Goal: Transaction & Acquisition: Purchase product/service

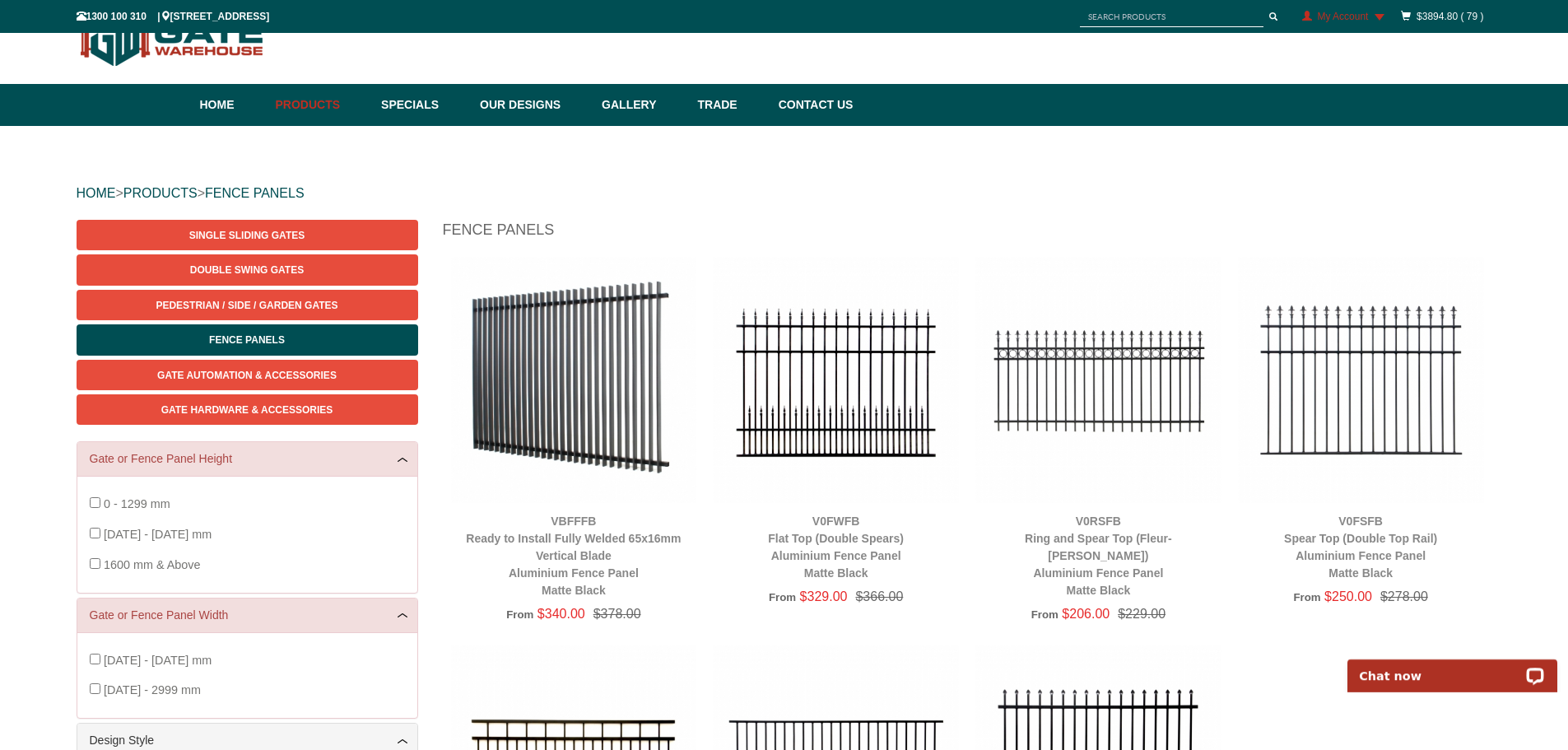
click at [958, 244] on h1 "Fence Panels" at bounding box center [967, 234] width 1049 height 29
click at [1315, 388] on img at bounding box center [1361, 380] width 246 height 246
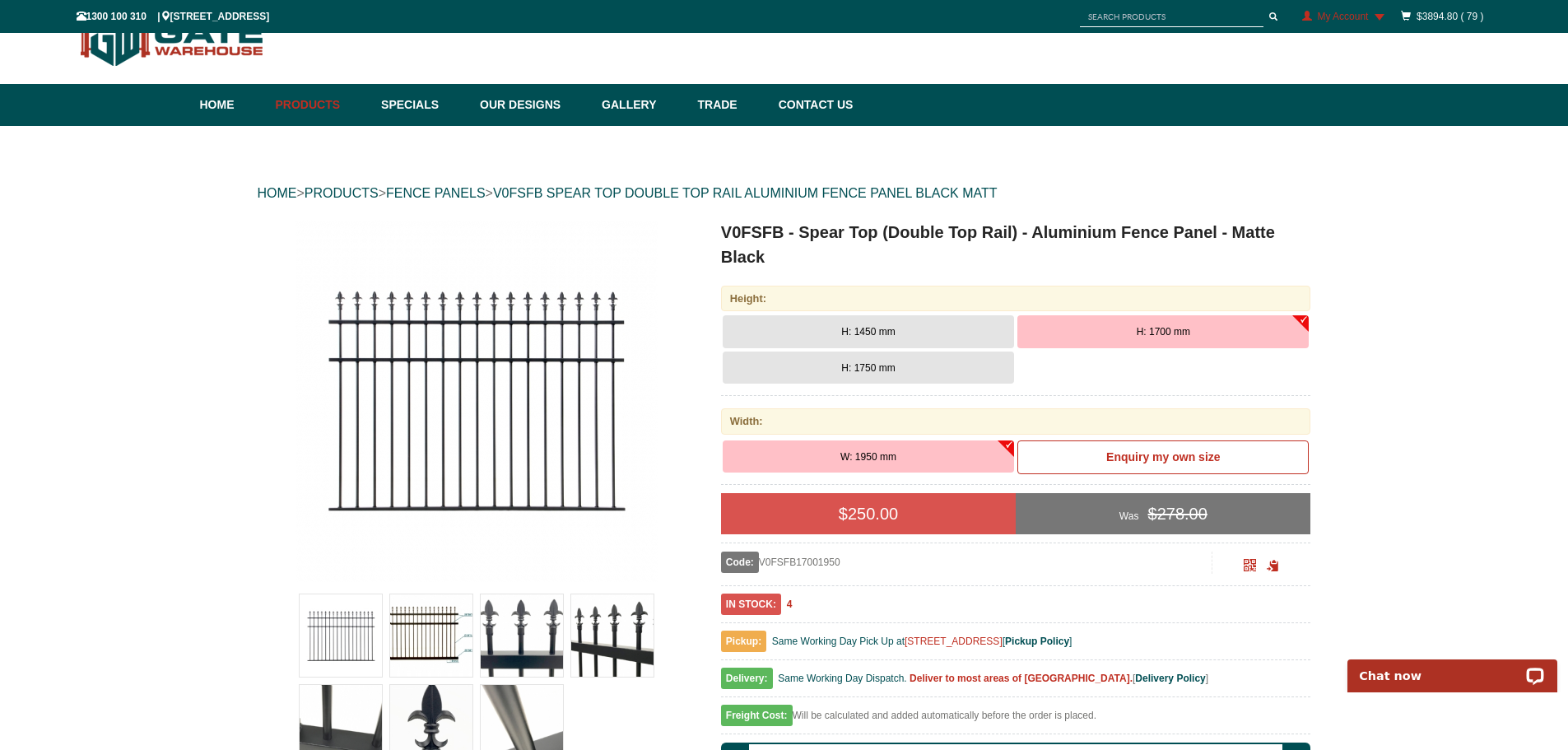
click at [1134, 330] on button "H: 1700 mm" at bounding box center [1162, 331] width 291 height 33
click at [875, 329] on span "H: 1450 mm" at bounding box center [867, 332] width 53 height 12
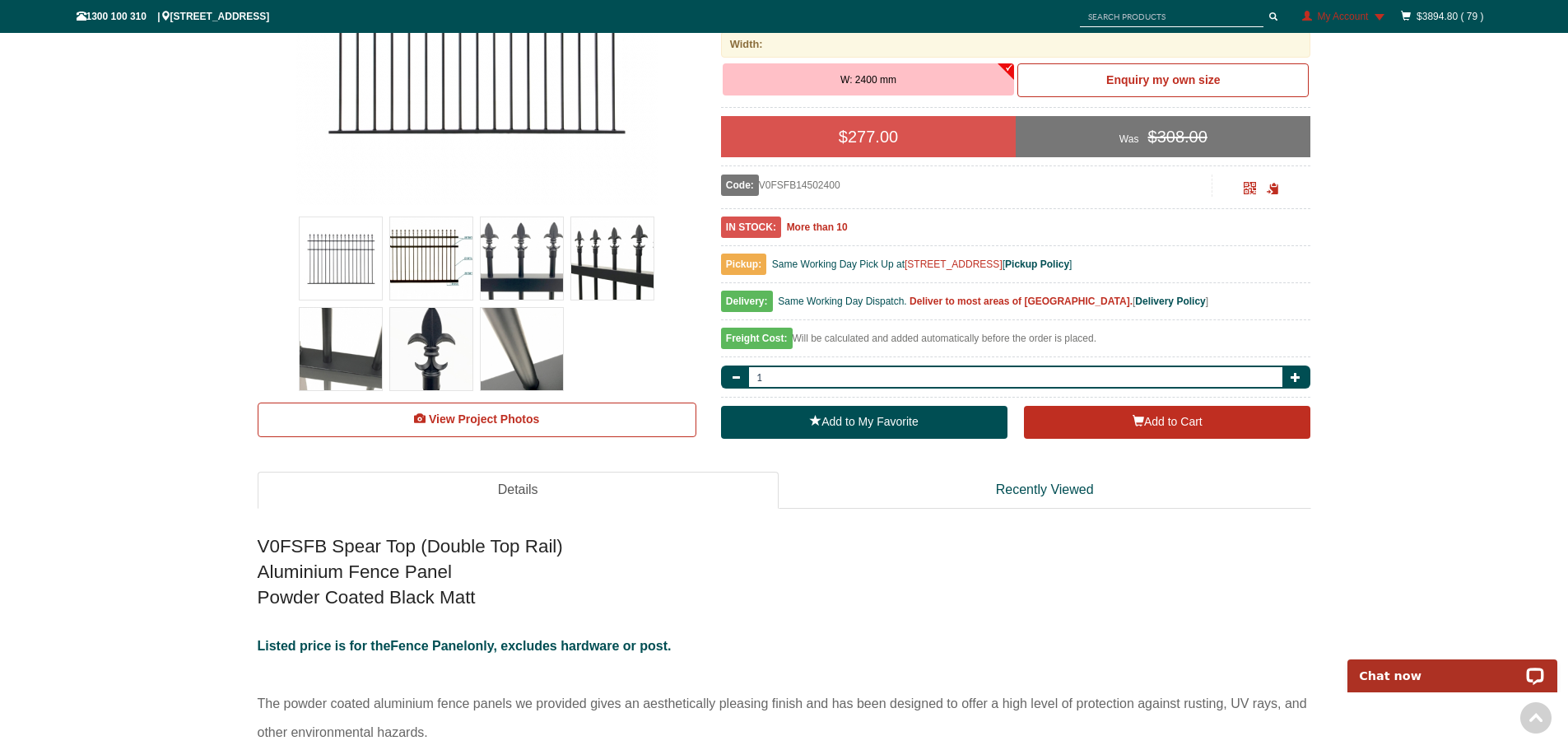
scroll to position [453, 0]
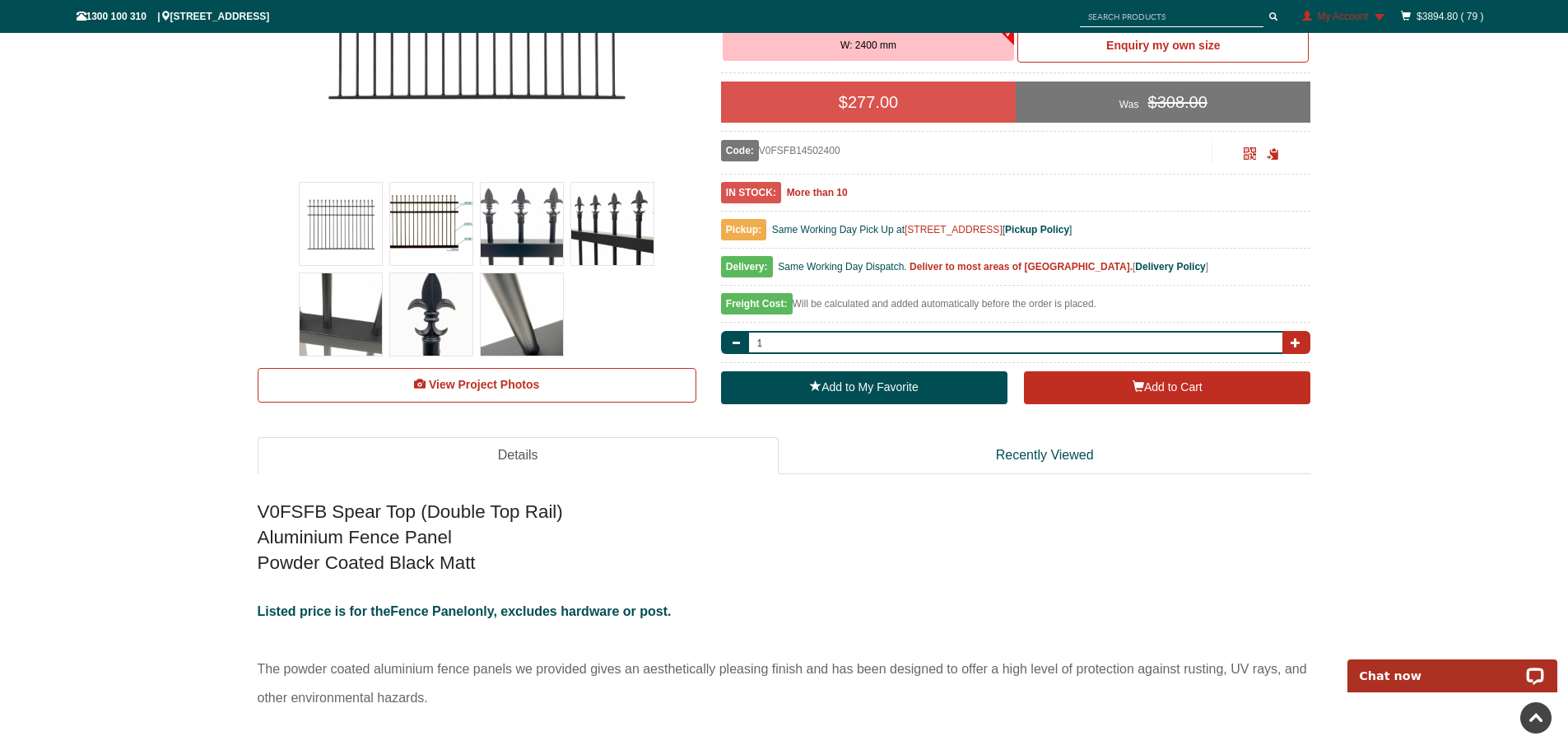
click at [1294, 341] on span "button" at bounding box center [1296, 342] width 10 height 10
click at [742, 351] on button "button" at bounding box center [736, 342] width 30 height 23
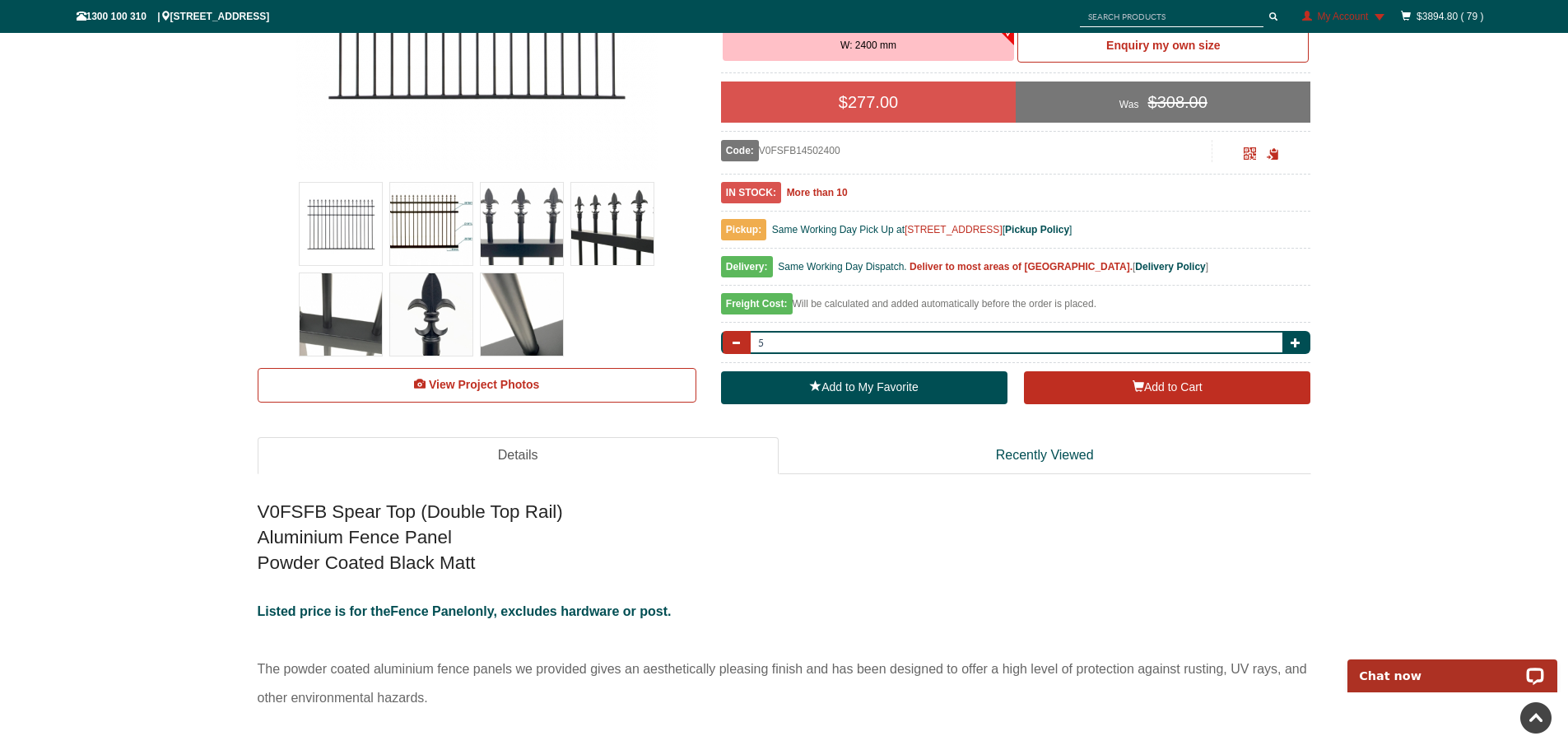
type input "4"
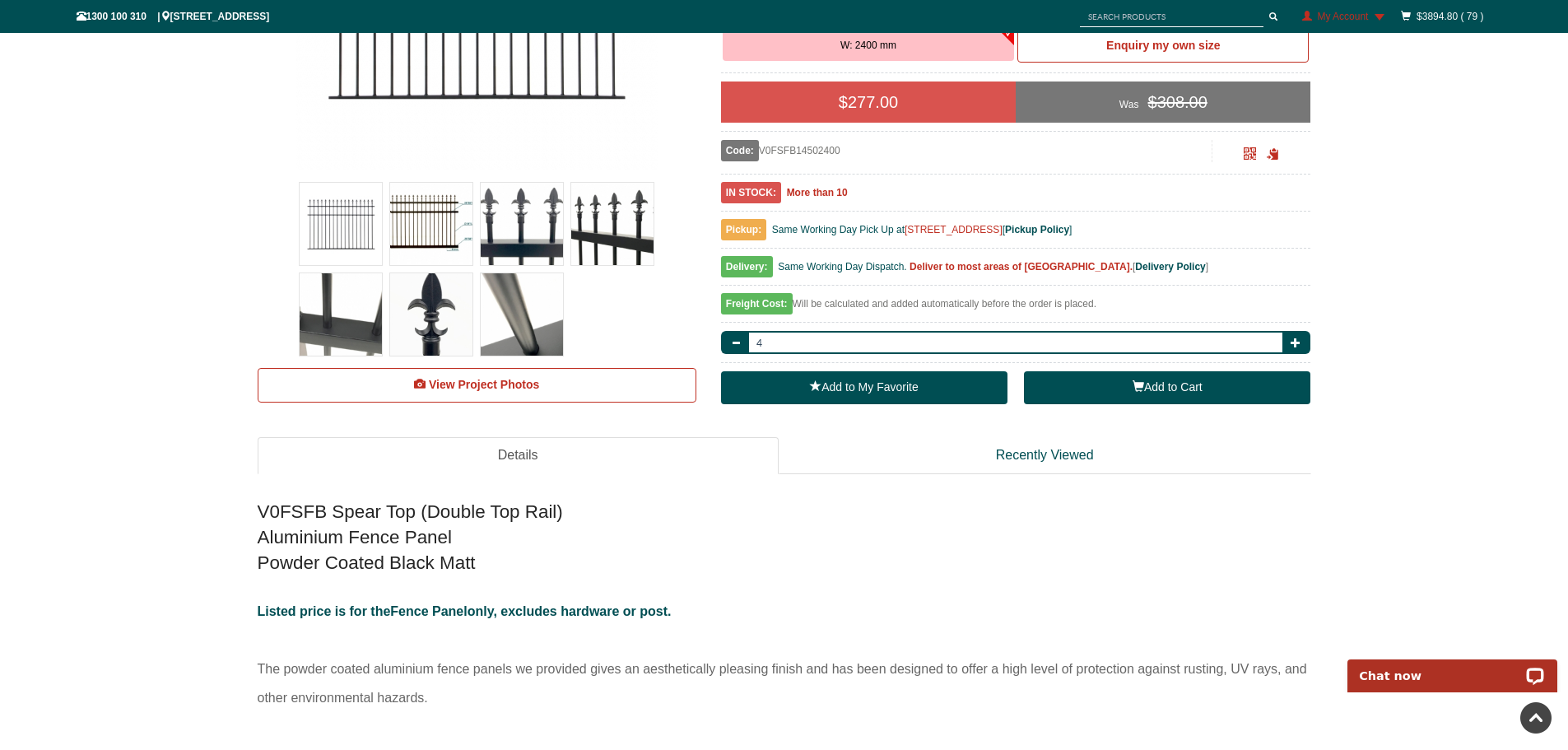
click at [1112, 388] on button "Add to Cart" at bounding box center [1167, 387] width 286 height 33
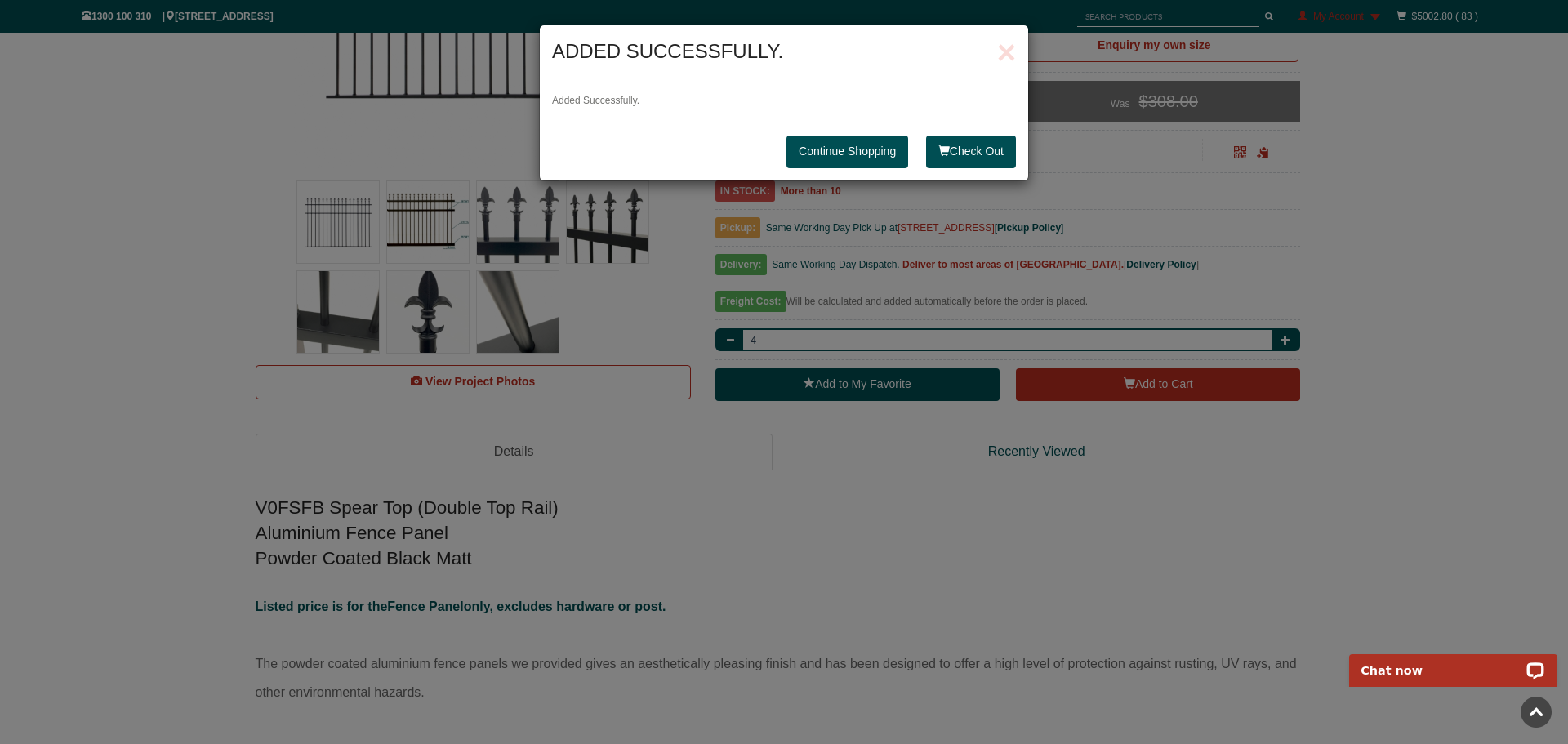
click at [867, 155] on link "Continue Shopping" at bounding box center [848, 152] width 122 height 33
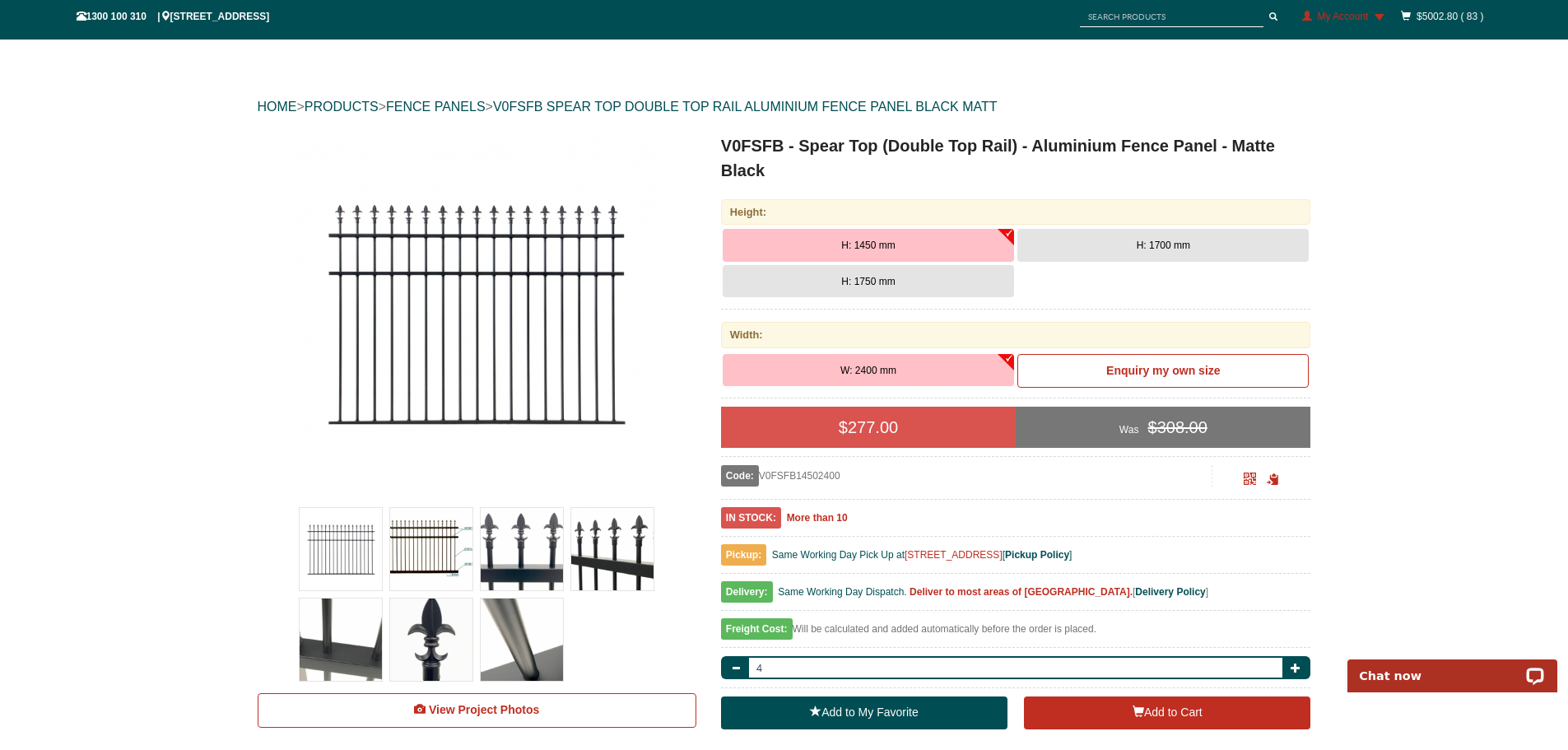
scroll to position [123, 0]
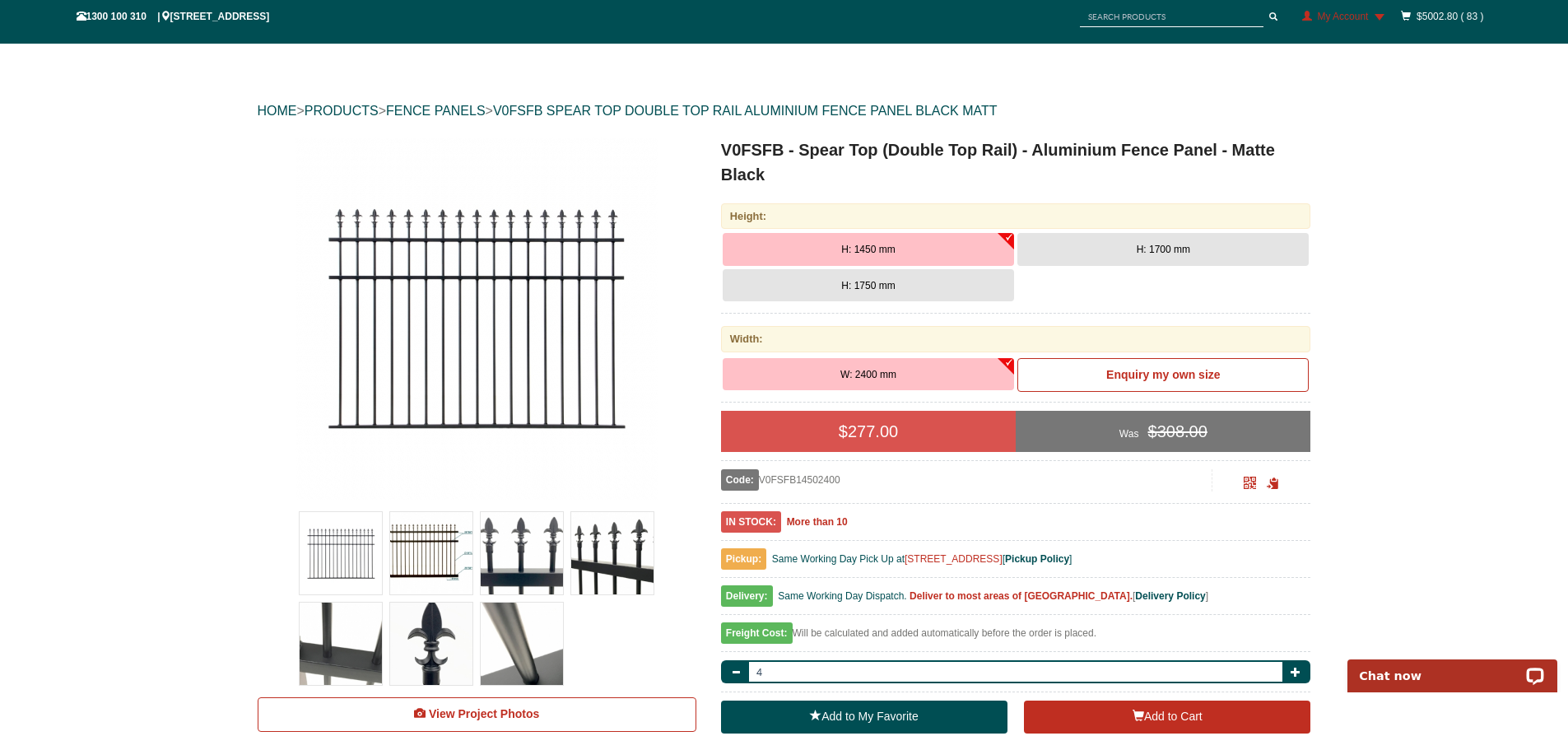
click at [1158, 250] on span "H: 1700 mm" at bounding box center [1163, 250] width 53 height 12
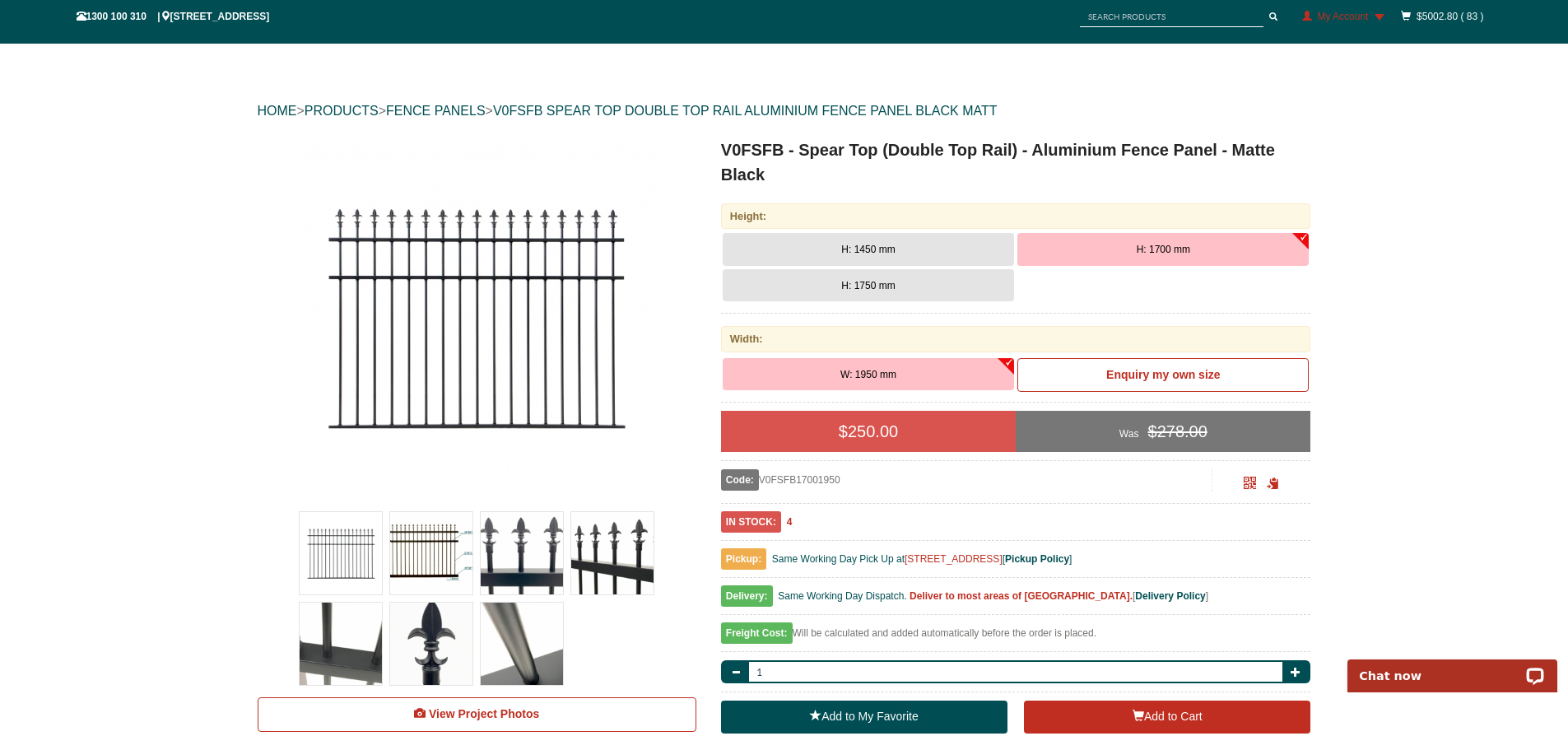
click at [855, 288] on span "H: 1750 mm" at bounding box center [867, 286] width 53 height 12
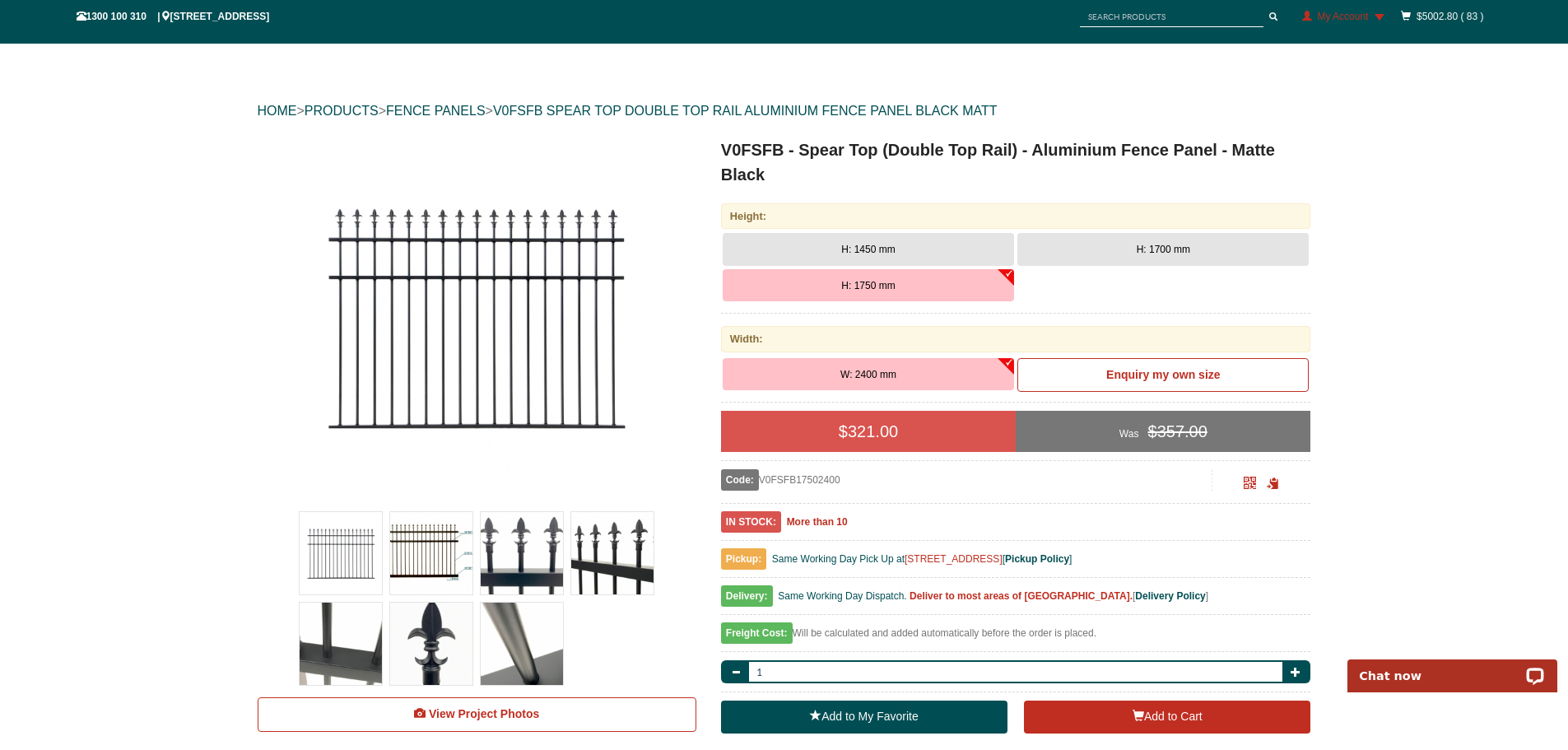
click at [885, 375] on span "W: 2400 mm" at bounding box center [868, 375] width 56 height 12
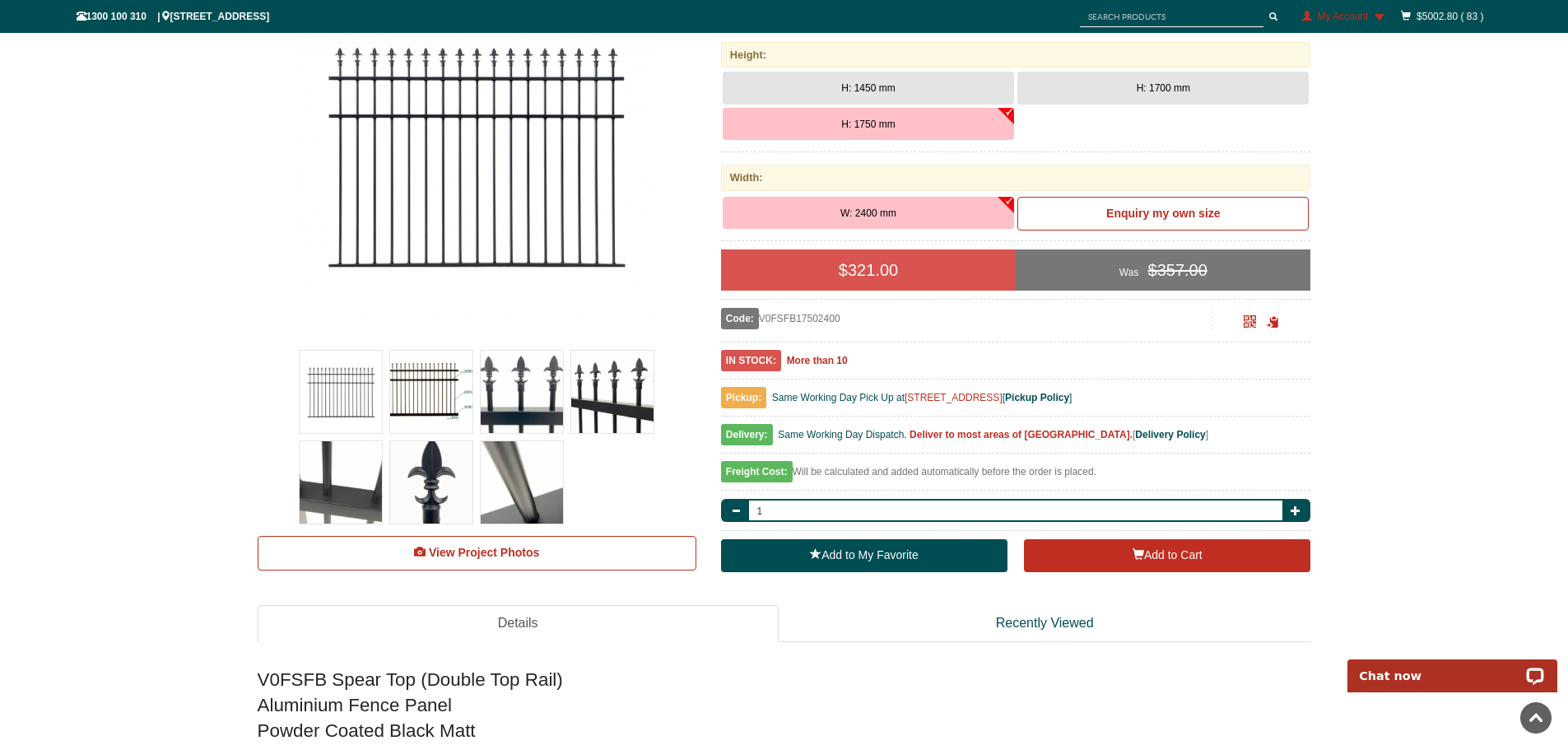
scroll to position [288, 0]
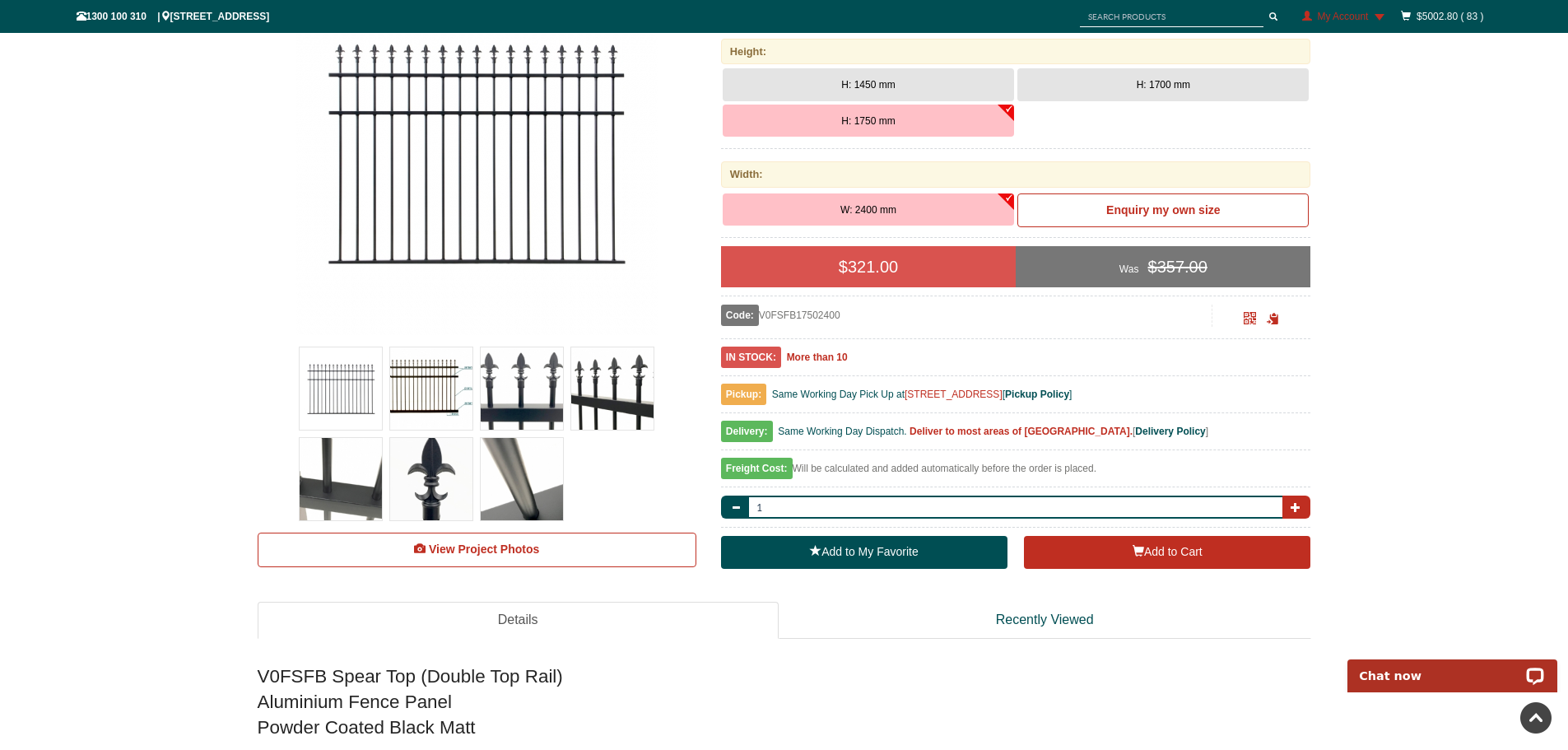
click at [1295, 505] on span "button" at bounding box center [1296, 507] width 10 height 10
type input "4"
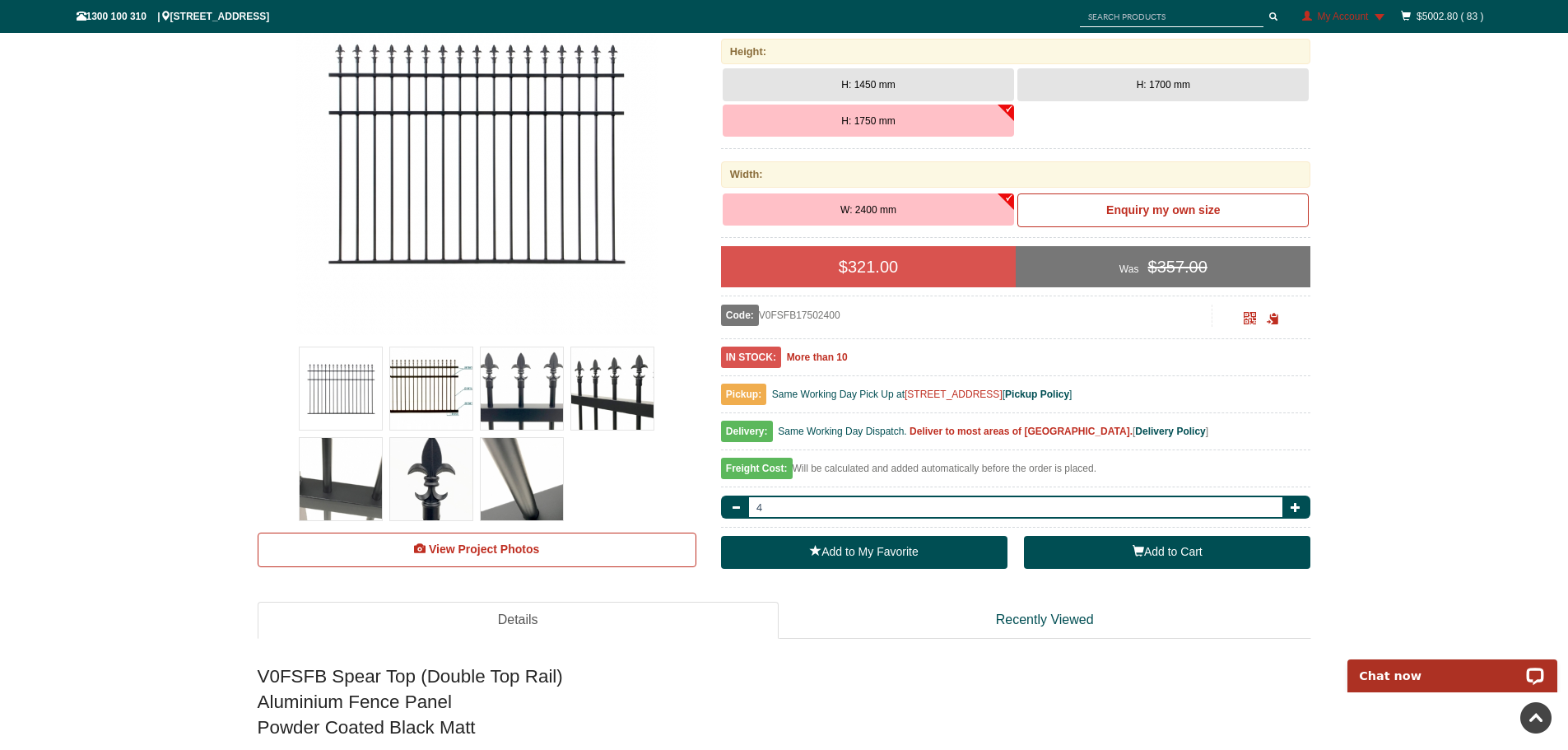
click at [1162, 549] on button "Add to Cart" at bounding box center [1167, 552] width 286 height 33
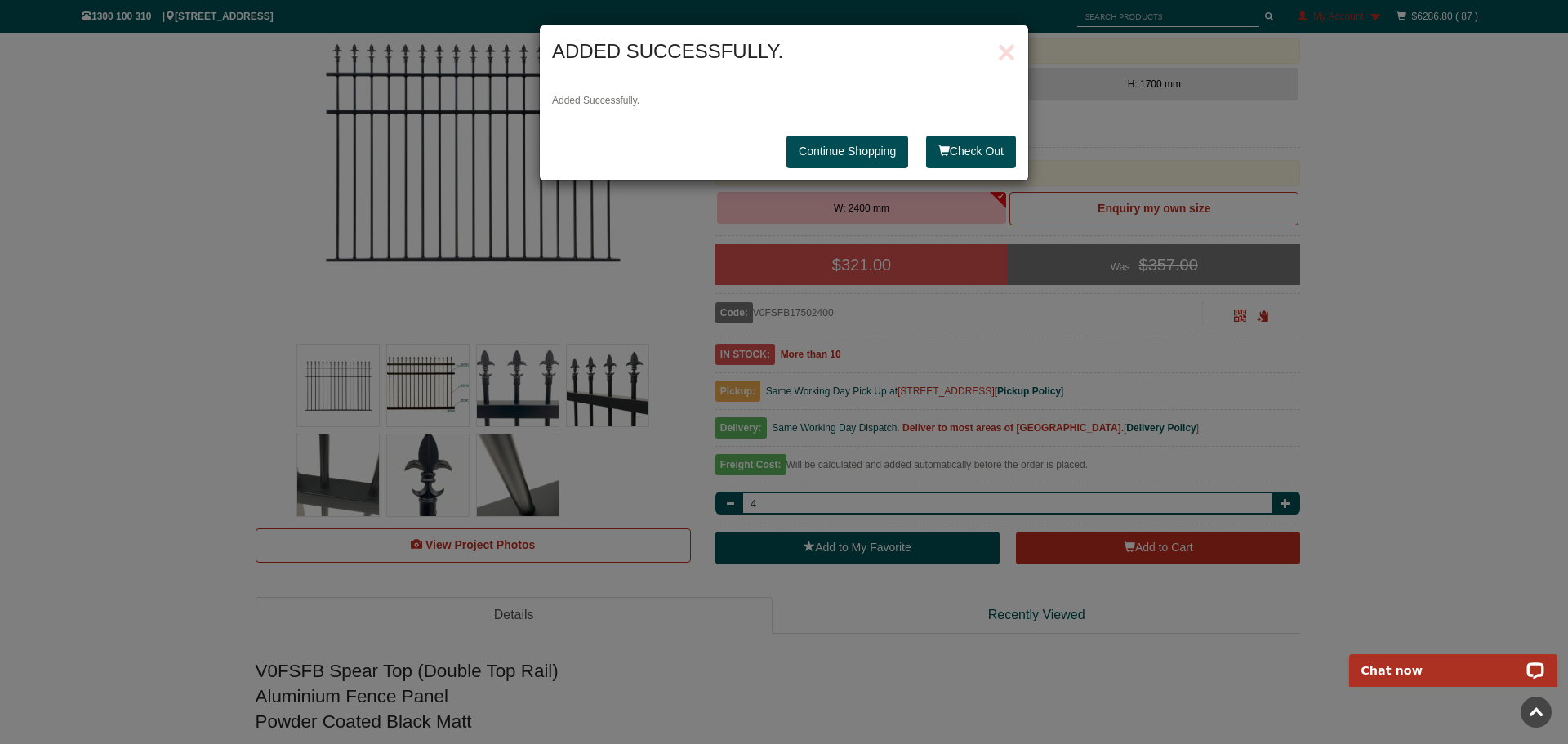
click at [870, 151] on link "Continue Shopping" at bounding box center [848, 152] width 122 height 33
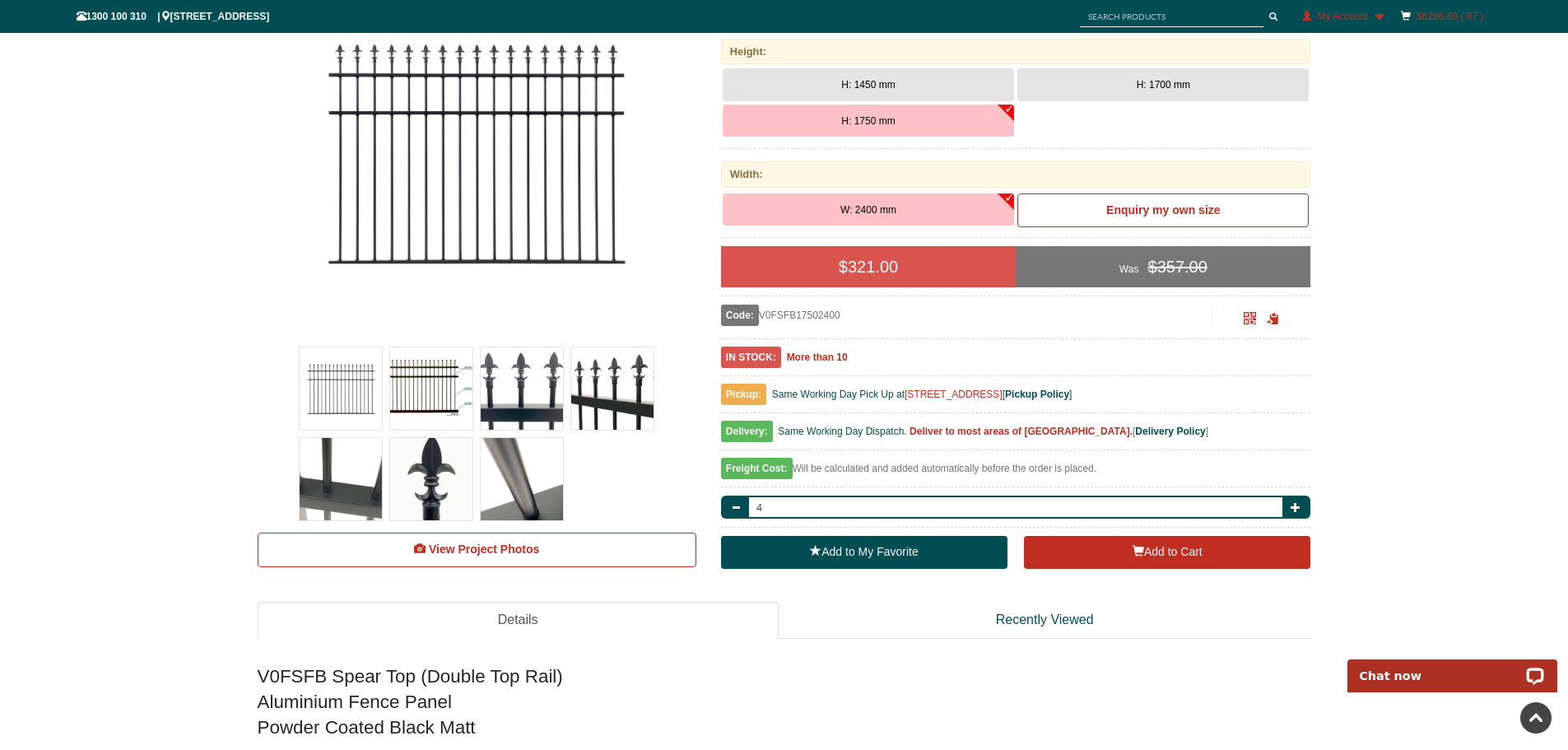
click at [1441, 11] on link "$6286.80 ( 87 )" at bounding box center [1449, 17] width 67 height 12
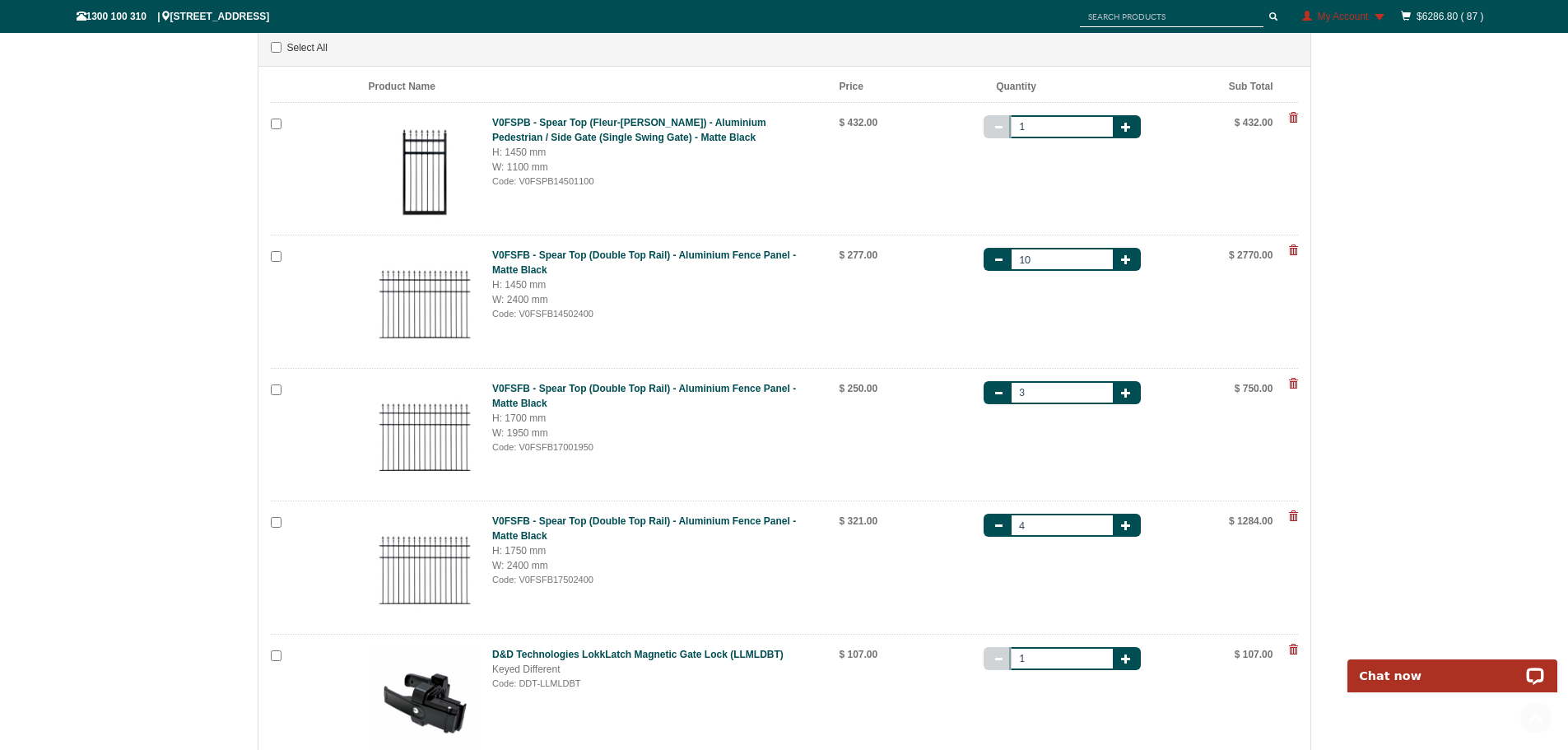
scroll to position [329, 0]
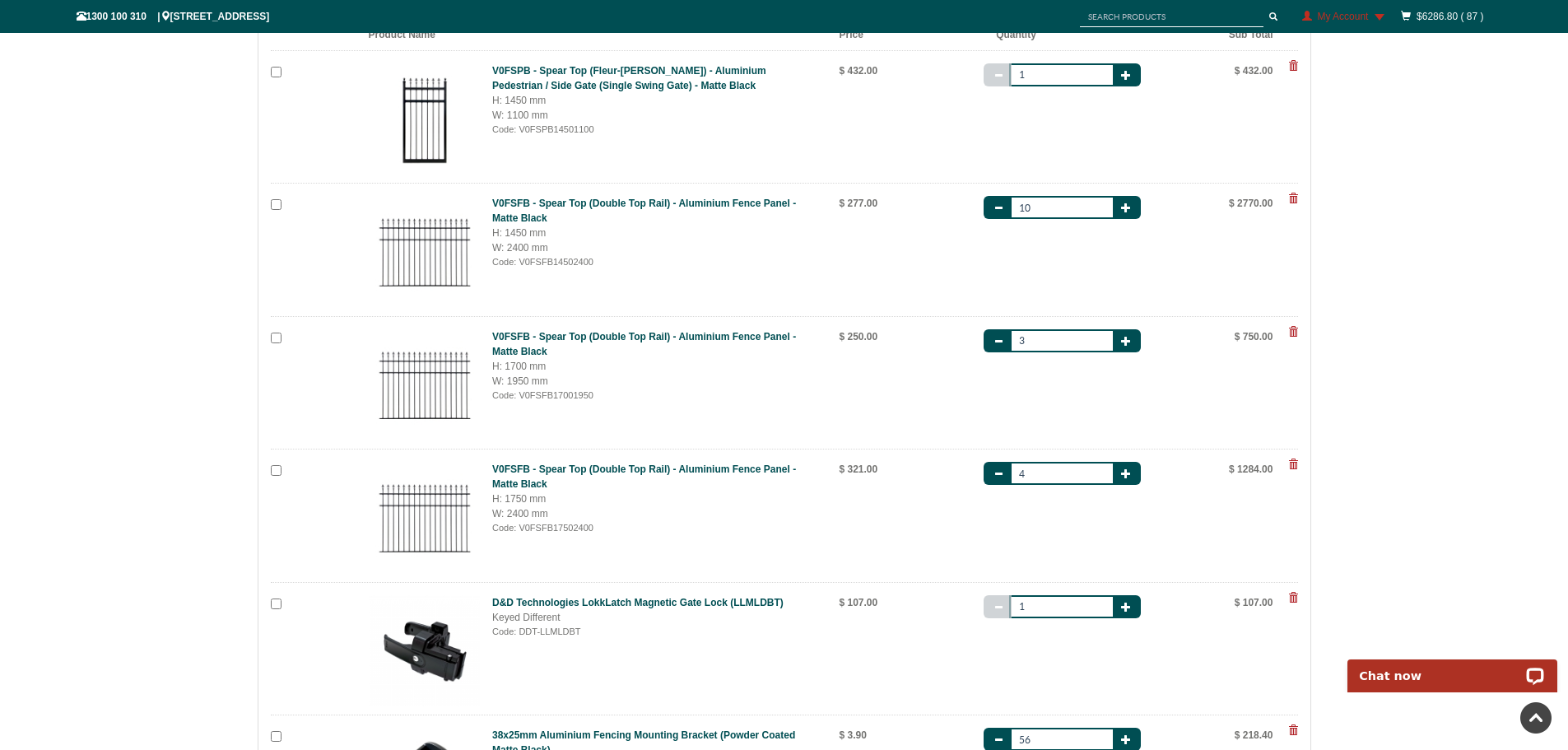
click at [1293, 198] on span at bounding box center [1293, 198] width 10 height 10
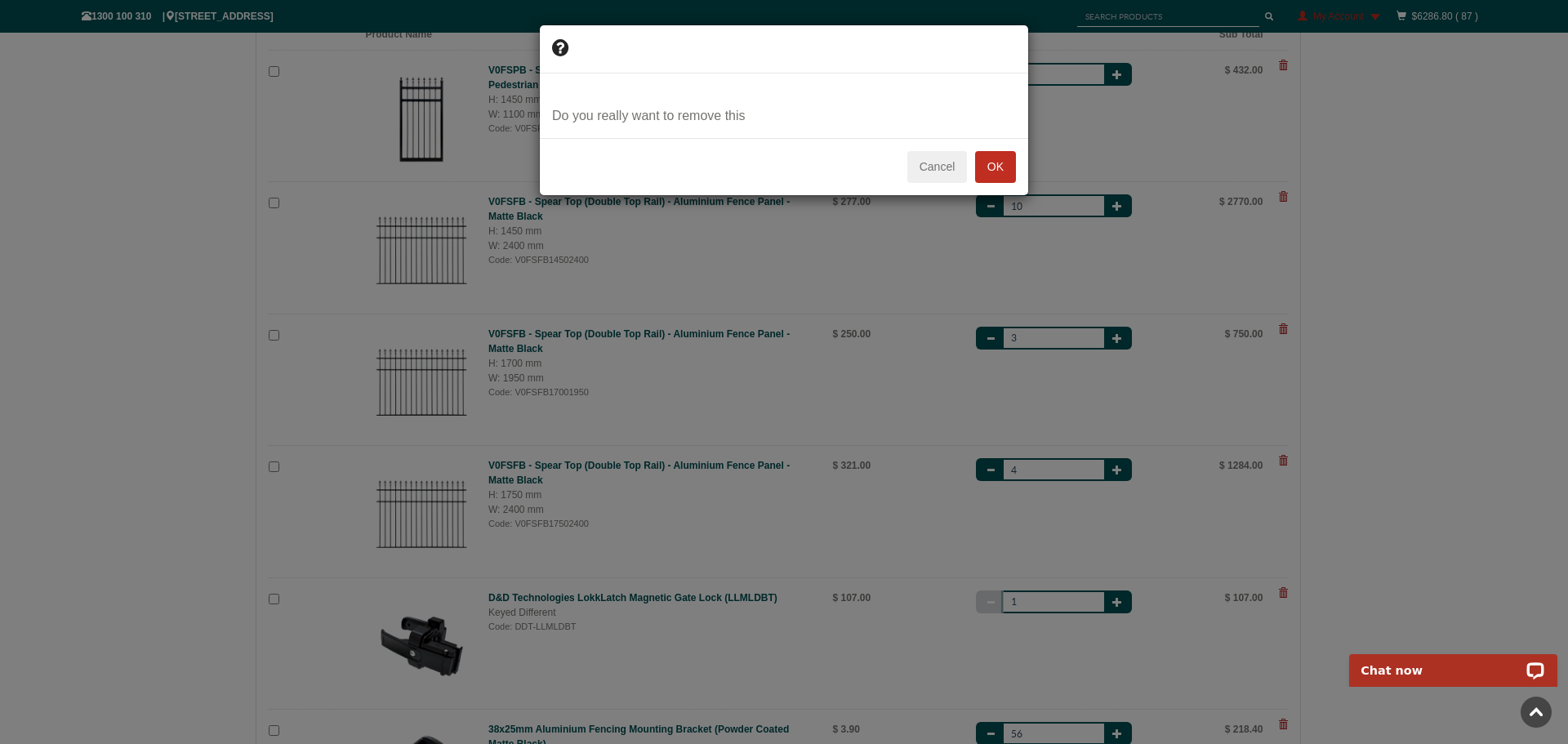
click at [993, 173] on button "OK" at bounding box center [995, 167] width 41 height 33
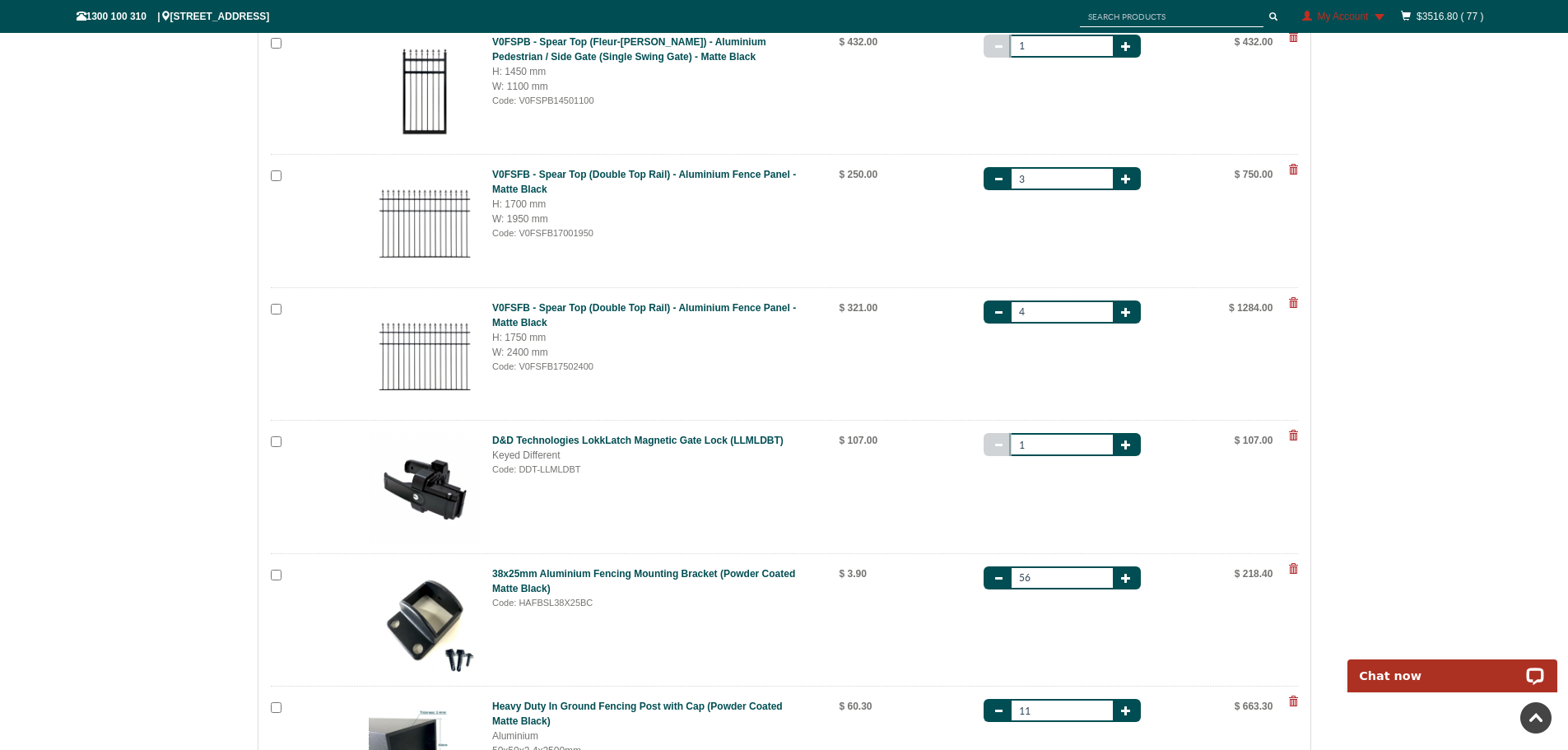
scroll to position [329, 0]
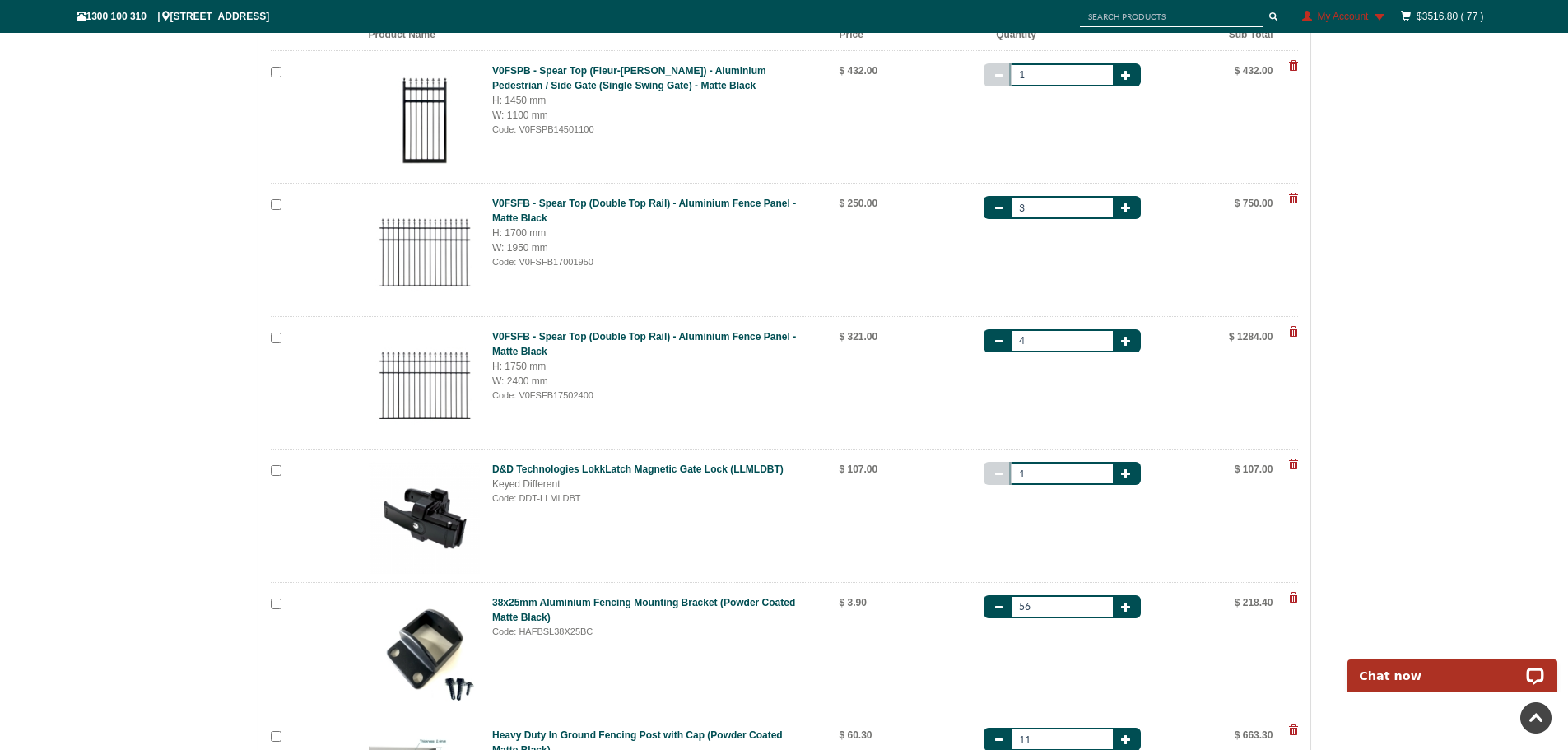
click at [1291, 199] on span at bounding box center [1293, 198] width 10 height 10
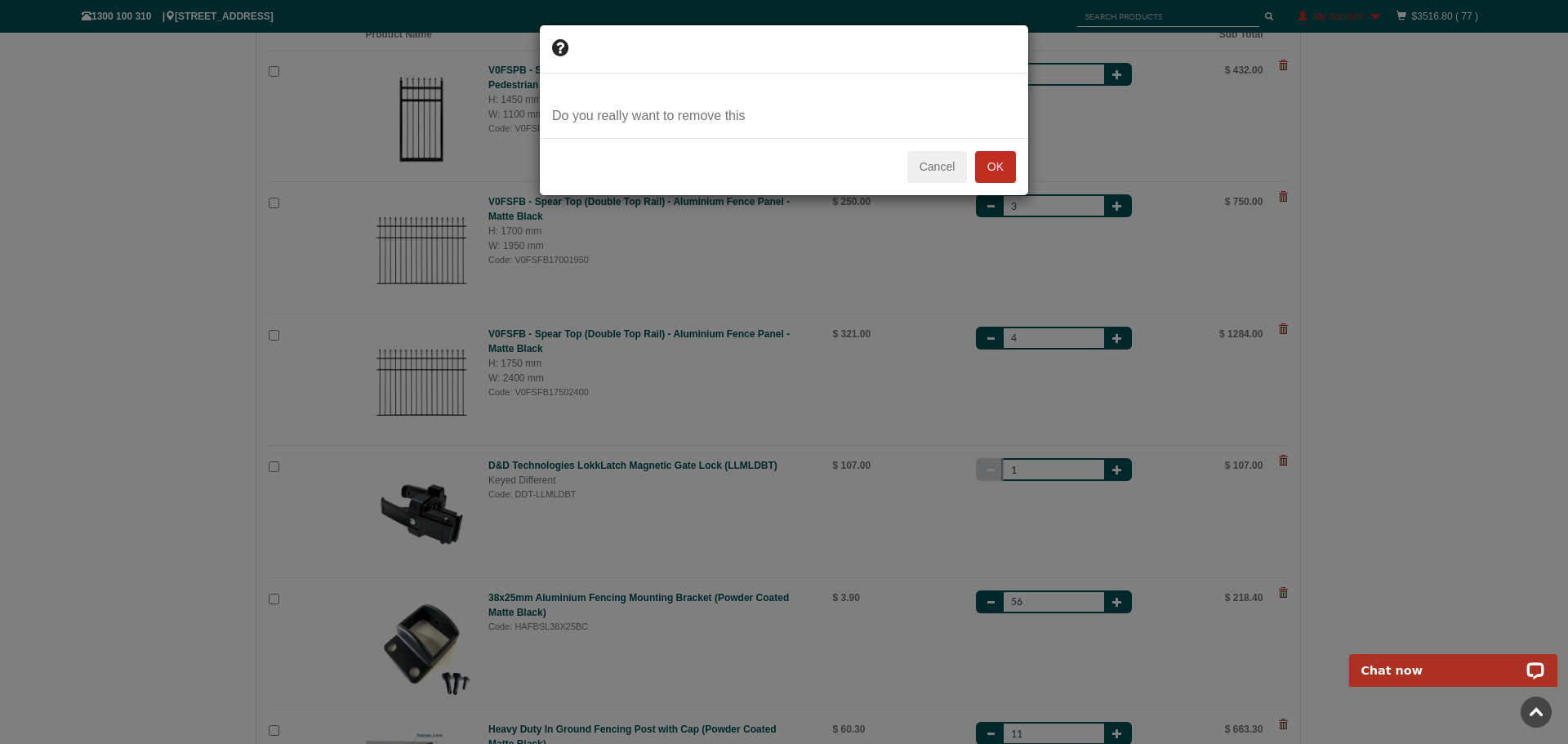
click at [988, 166] on button "OK" at bounding box center [995, 167] width 41 height 33
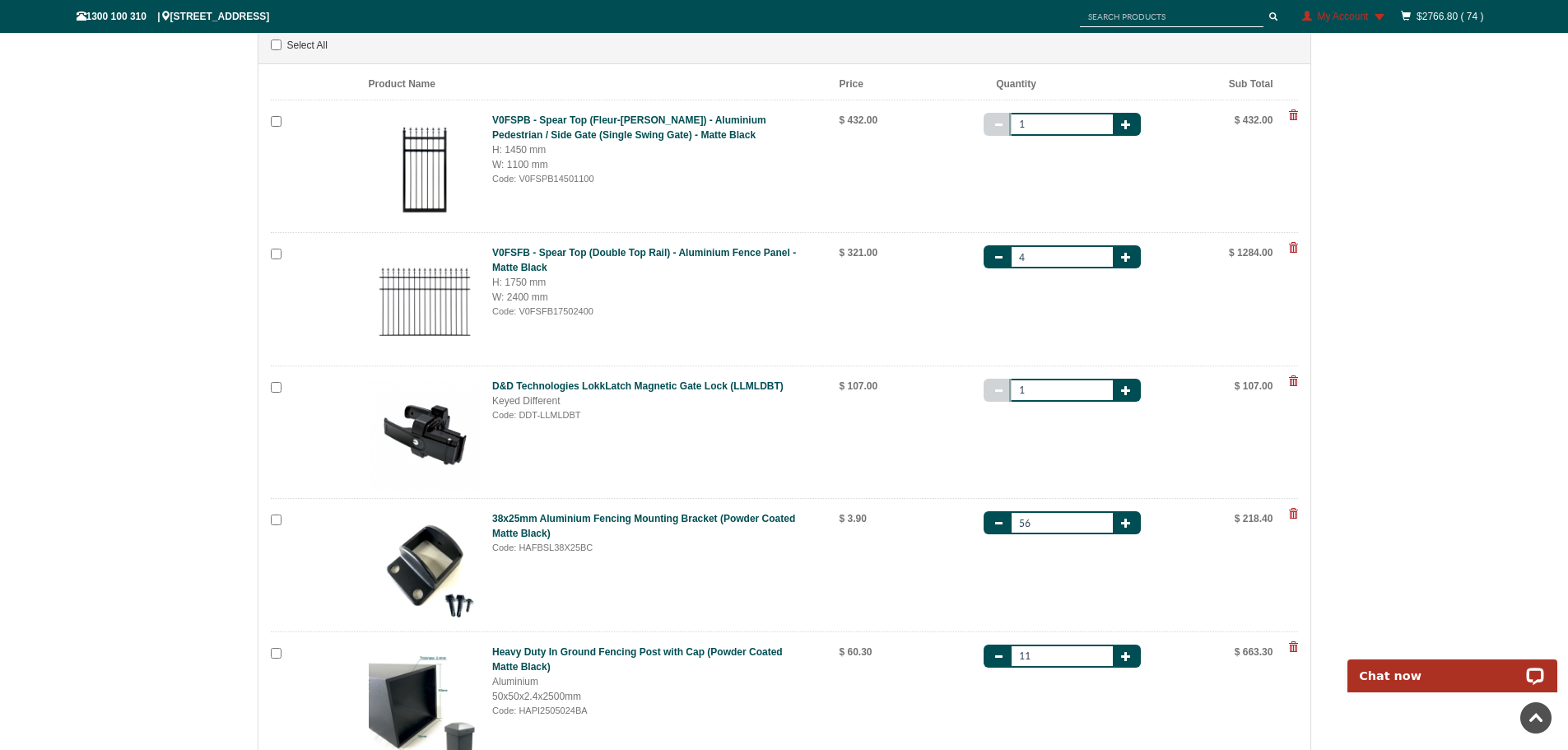
scroll to position [247, 0]
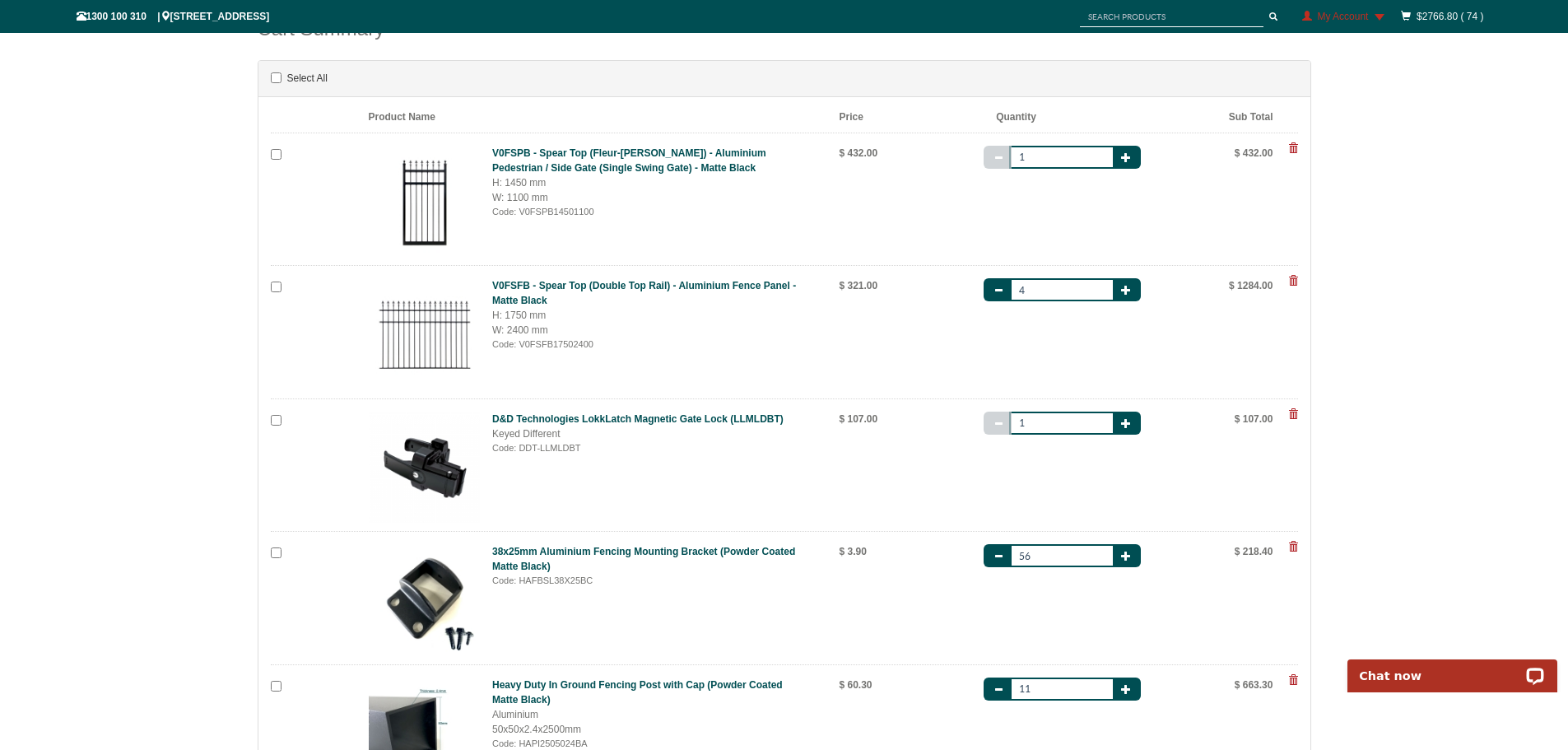
click at [1295, 150] on span at bounding box center [1293, 148] width 10 height 10
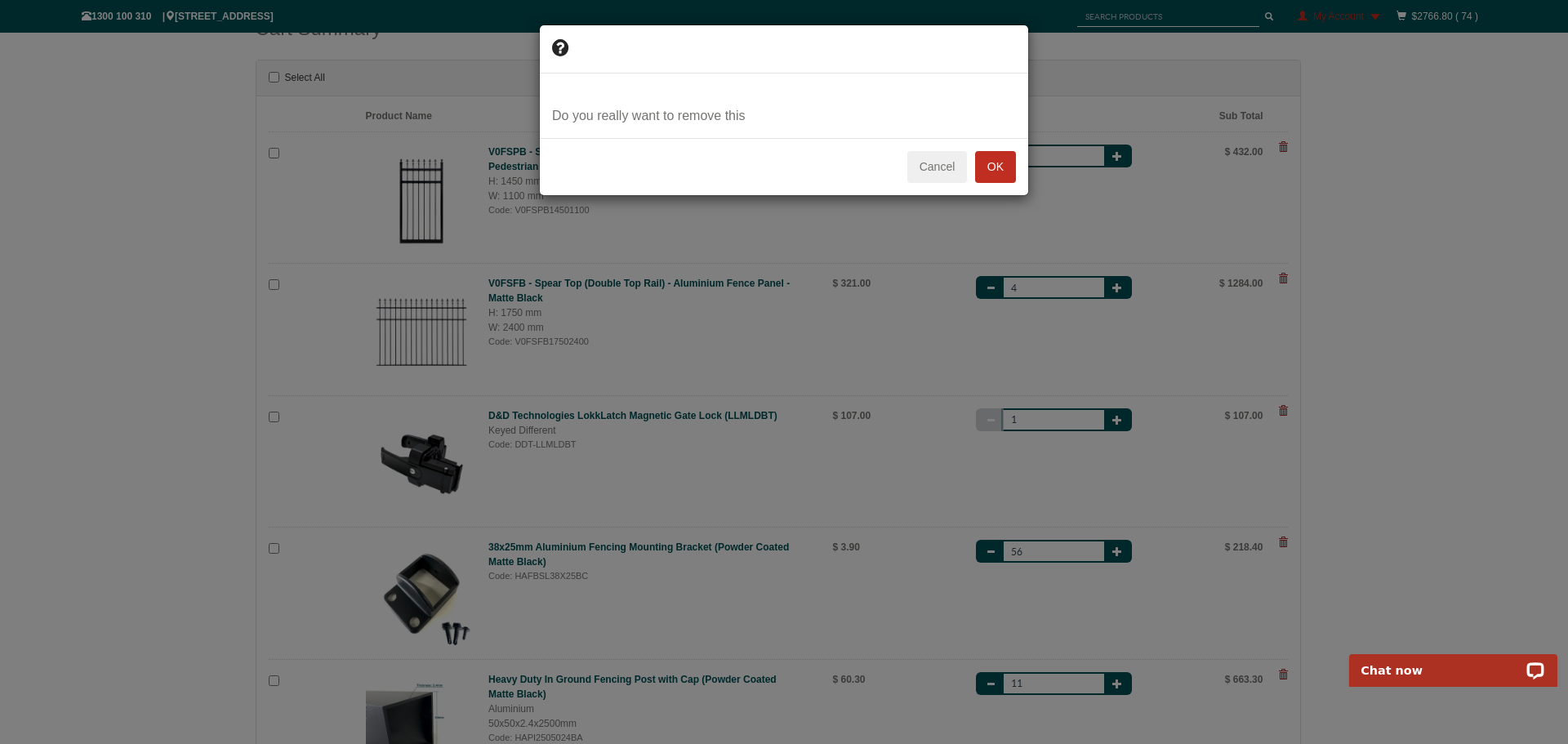
click at [1000, 159] on button "OK" at bounding box center [995, 167] width 41 height 33
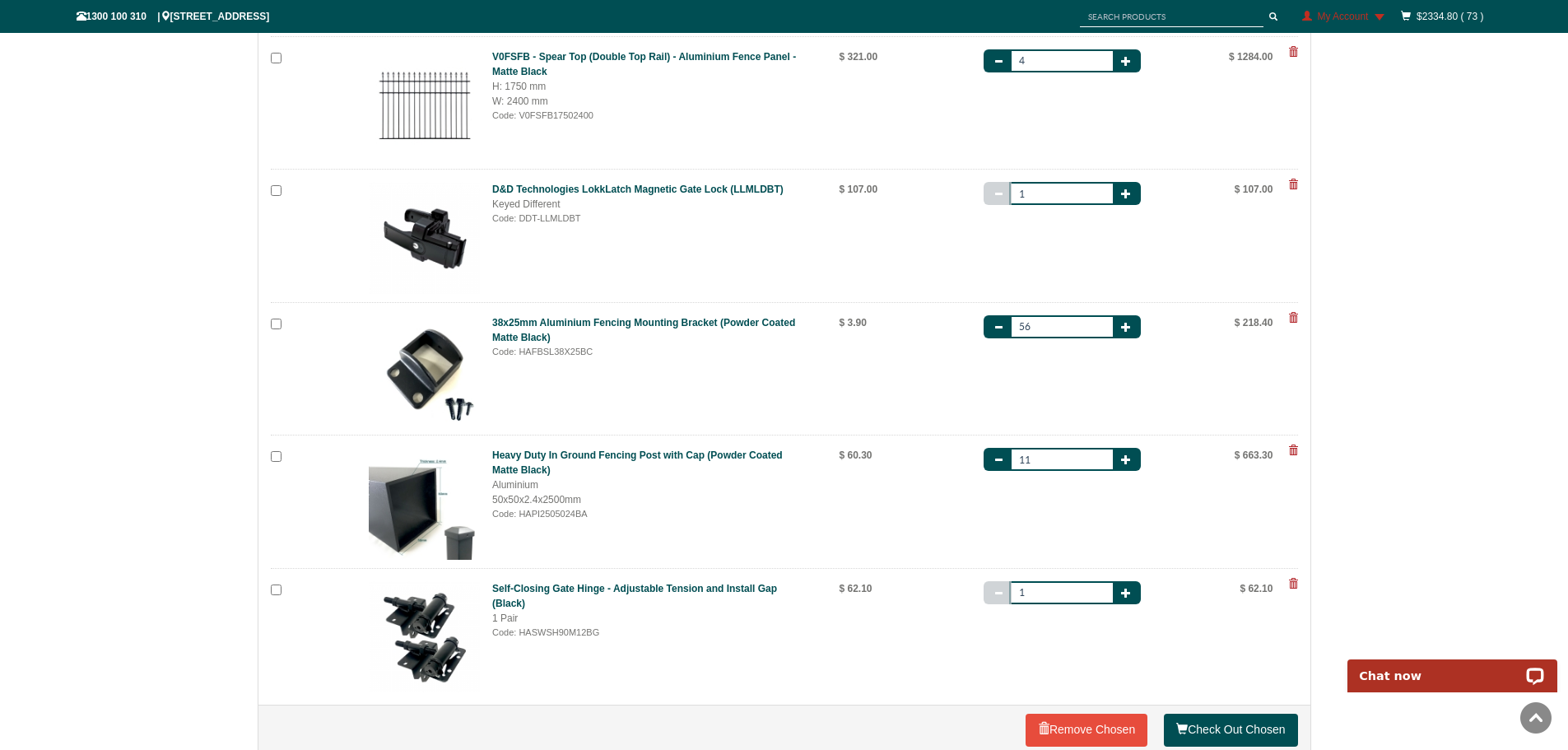
scroll to position [494, 0]
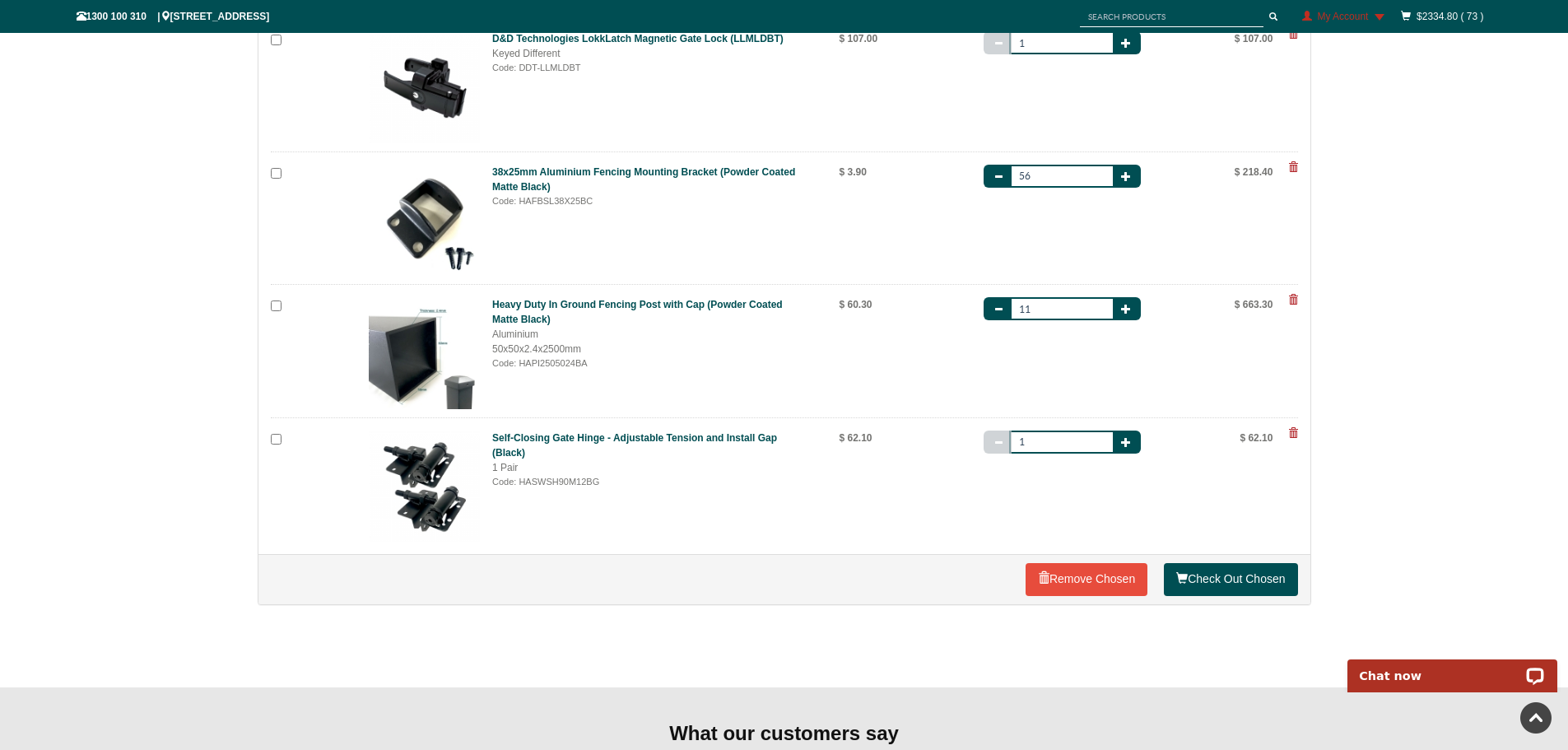
click at [1344, 17] on span "My Account" at bounding box center [1342, 17] width 51 height 12
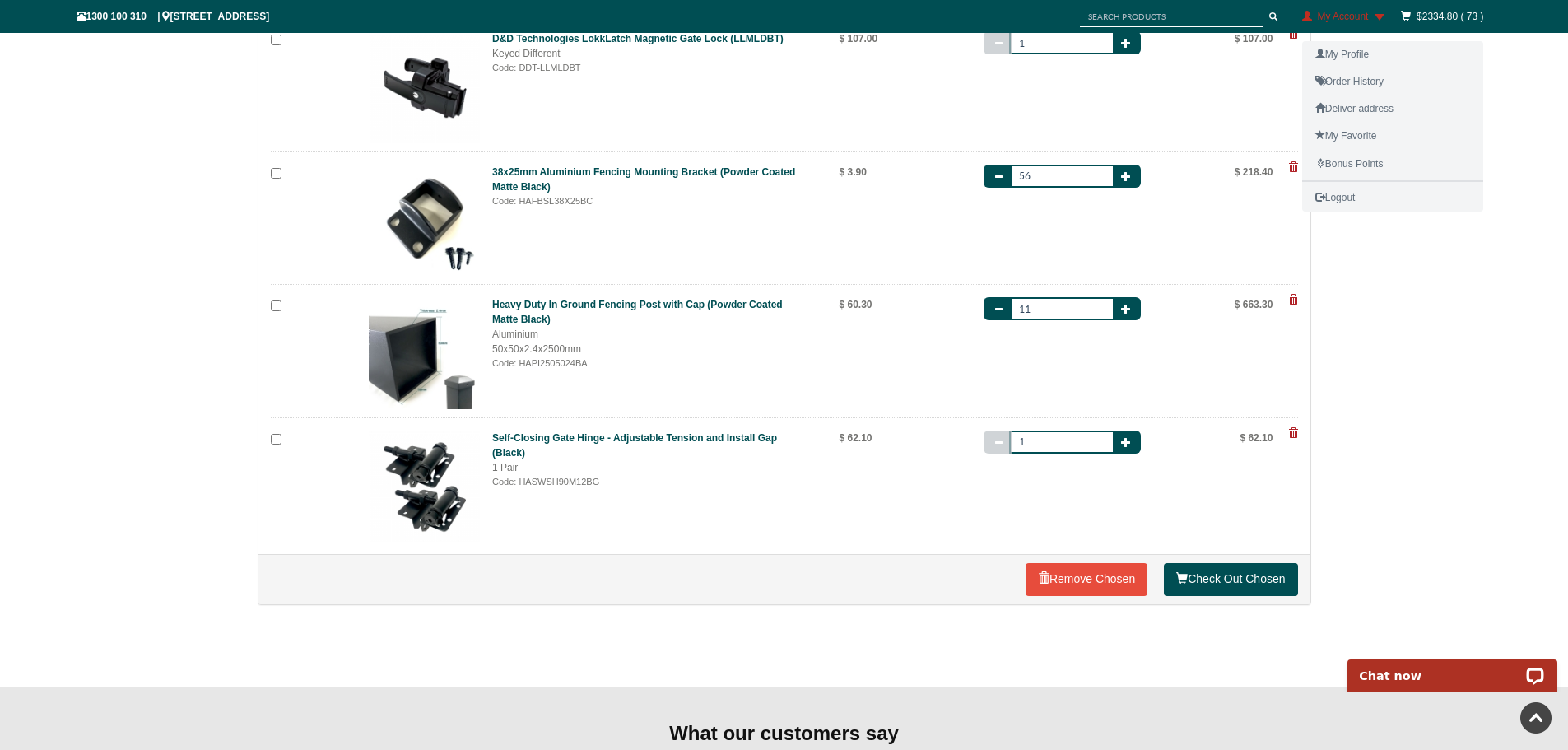
click at [1381, 351] on div "HOME > Cart Summary Cart Summary Select All Product Name Price Quantity Sub Tot…" at bounding box center [784, 180] width 1568 height 1014
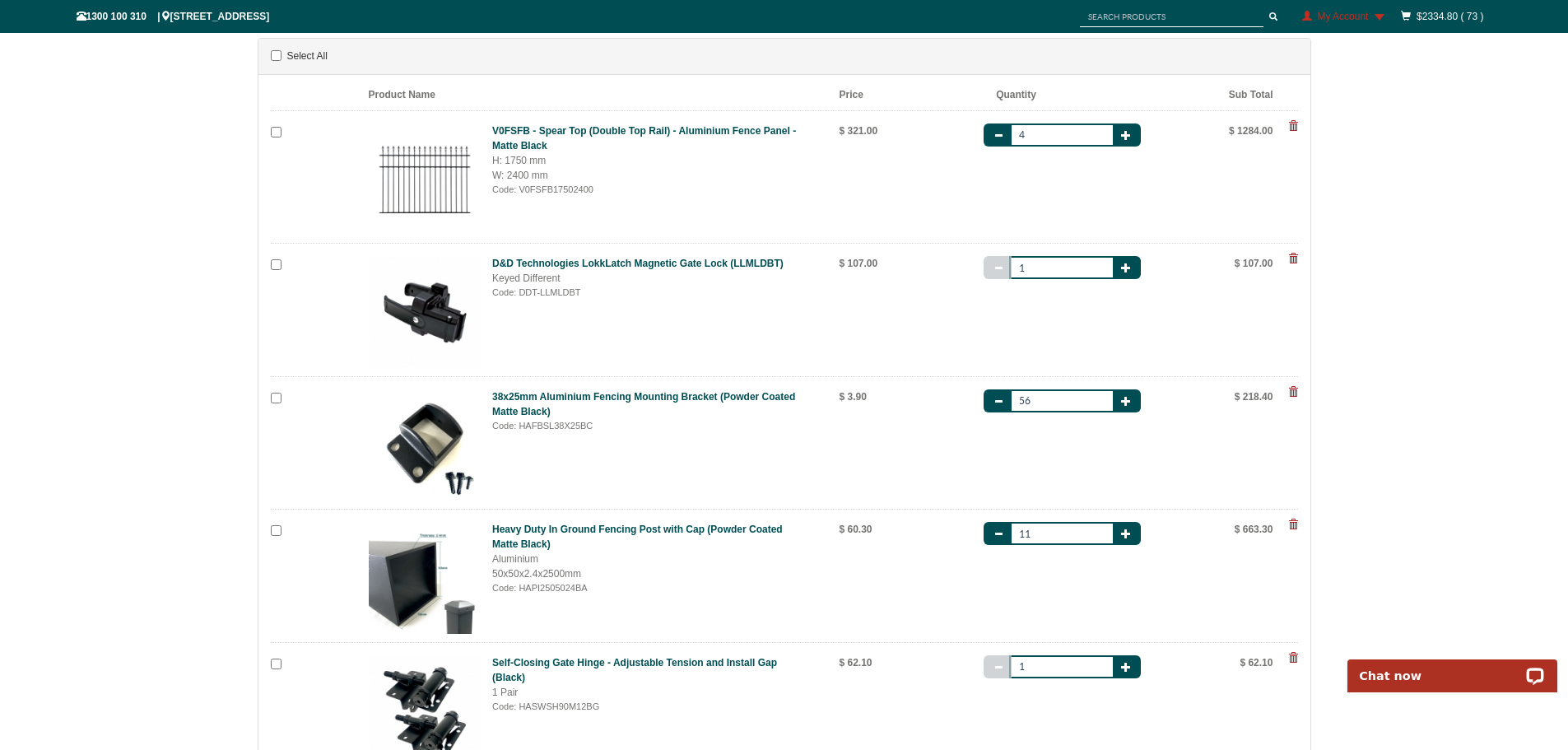
scroll to position [329, 0]
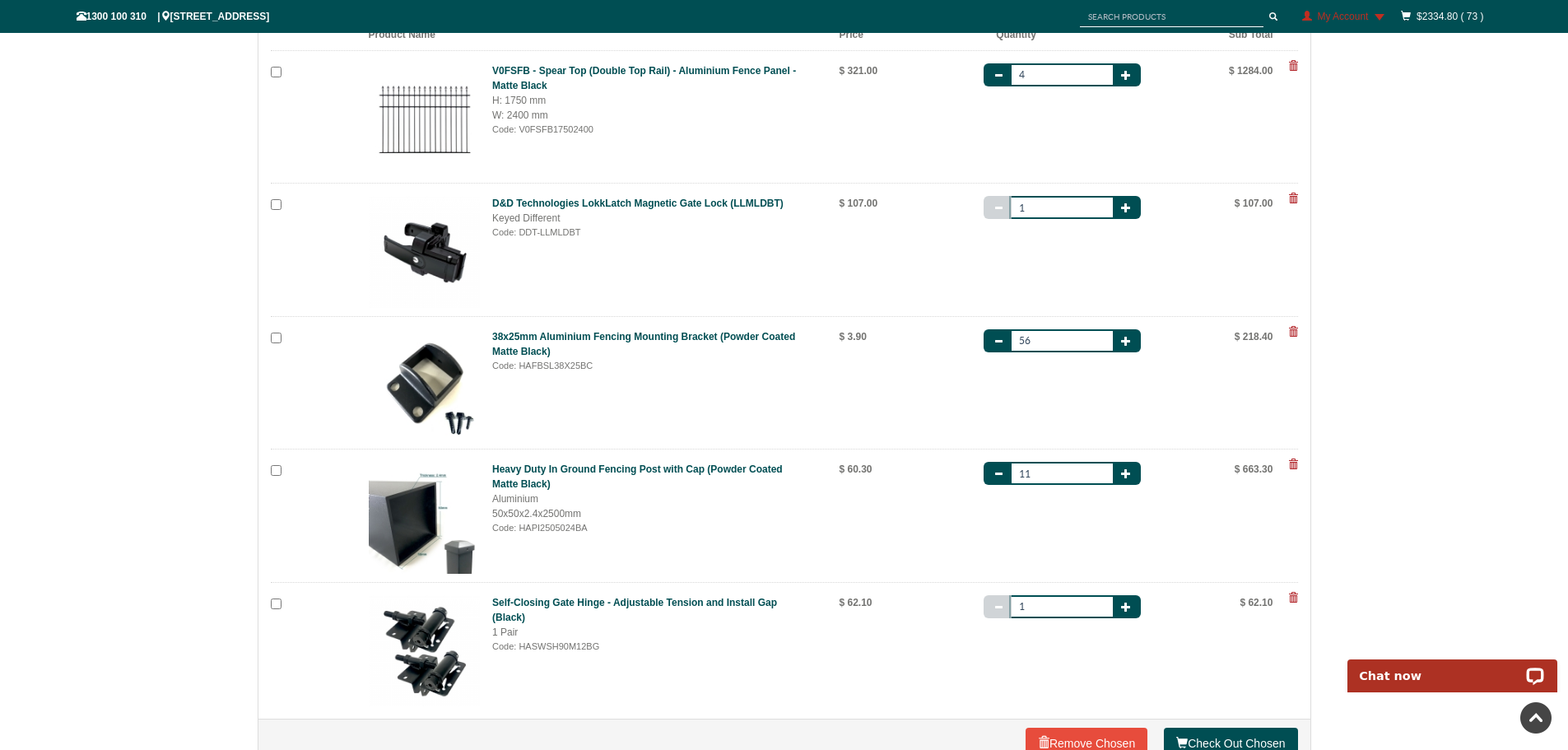
click at [1289, 198] on span at bounding box center [1293, 198] width 10 height 10
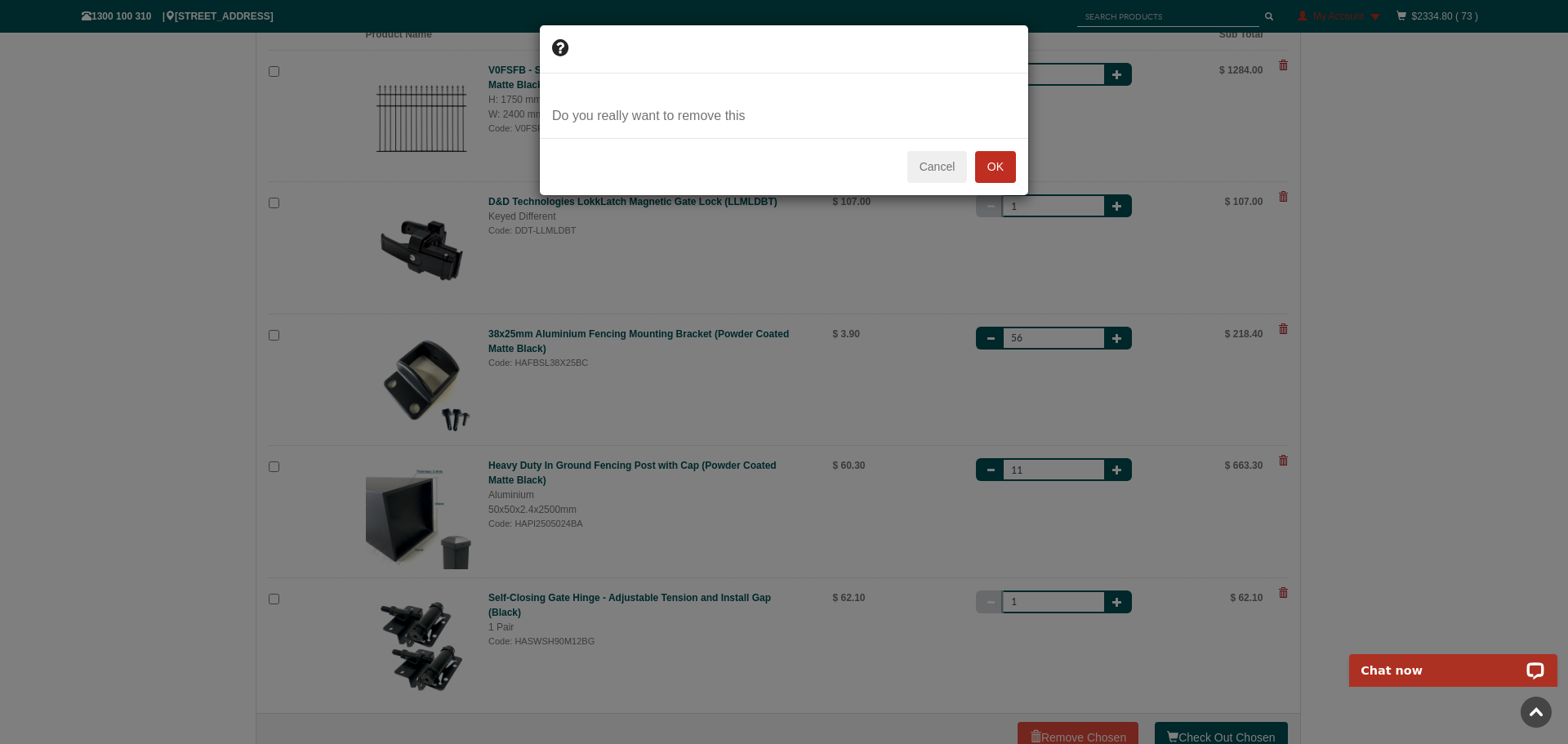
click at [1004, 162] on button "OK" at bounding box center [995, 167] width 41 height 33
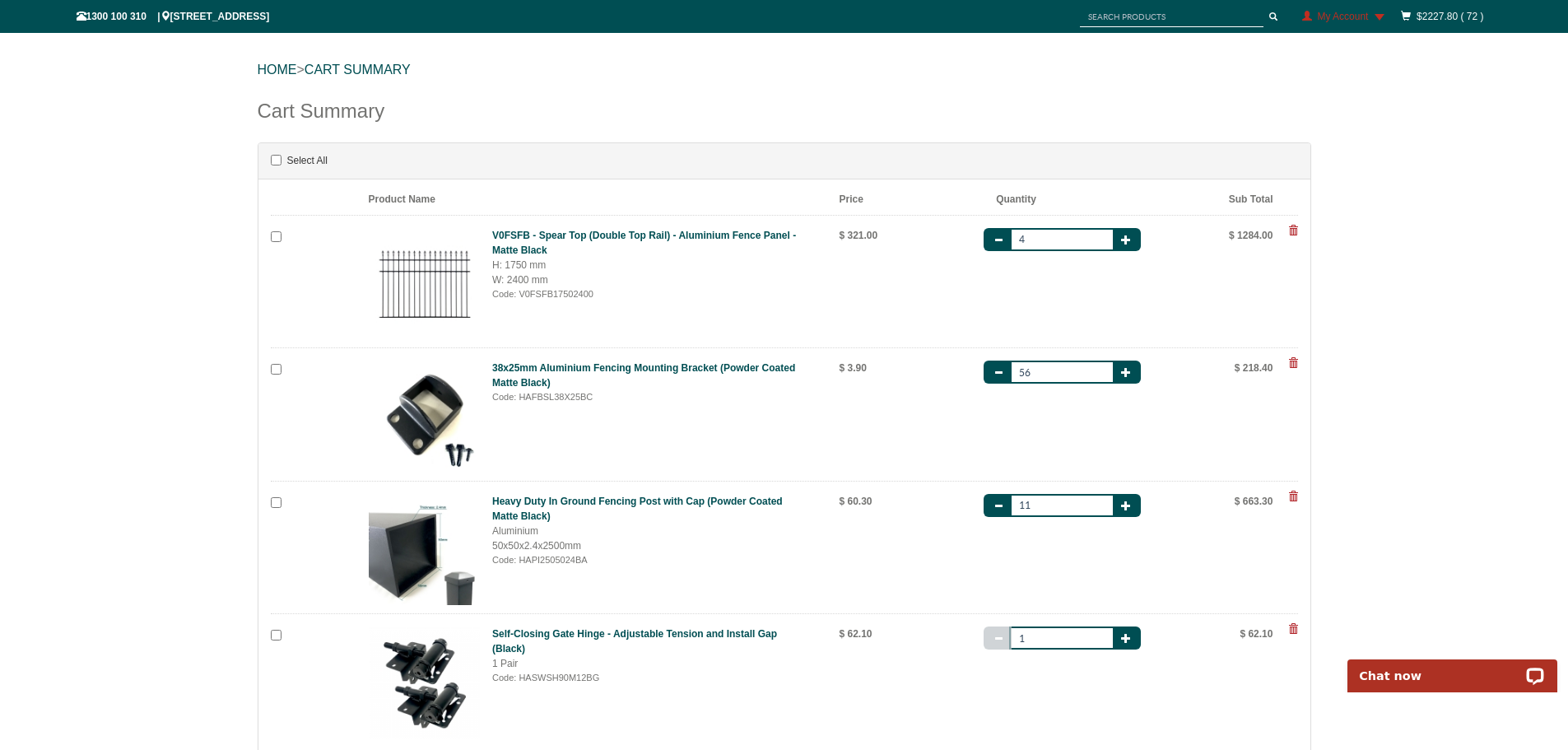
click at [1293, 361] on span at bounding box center [1293, 363] width 10 height 10
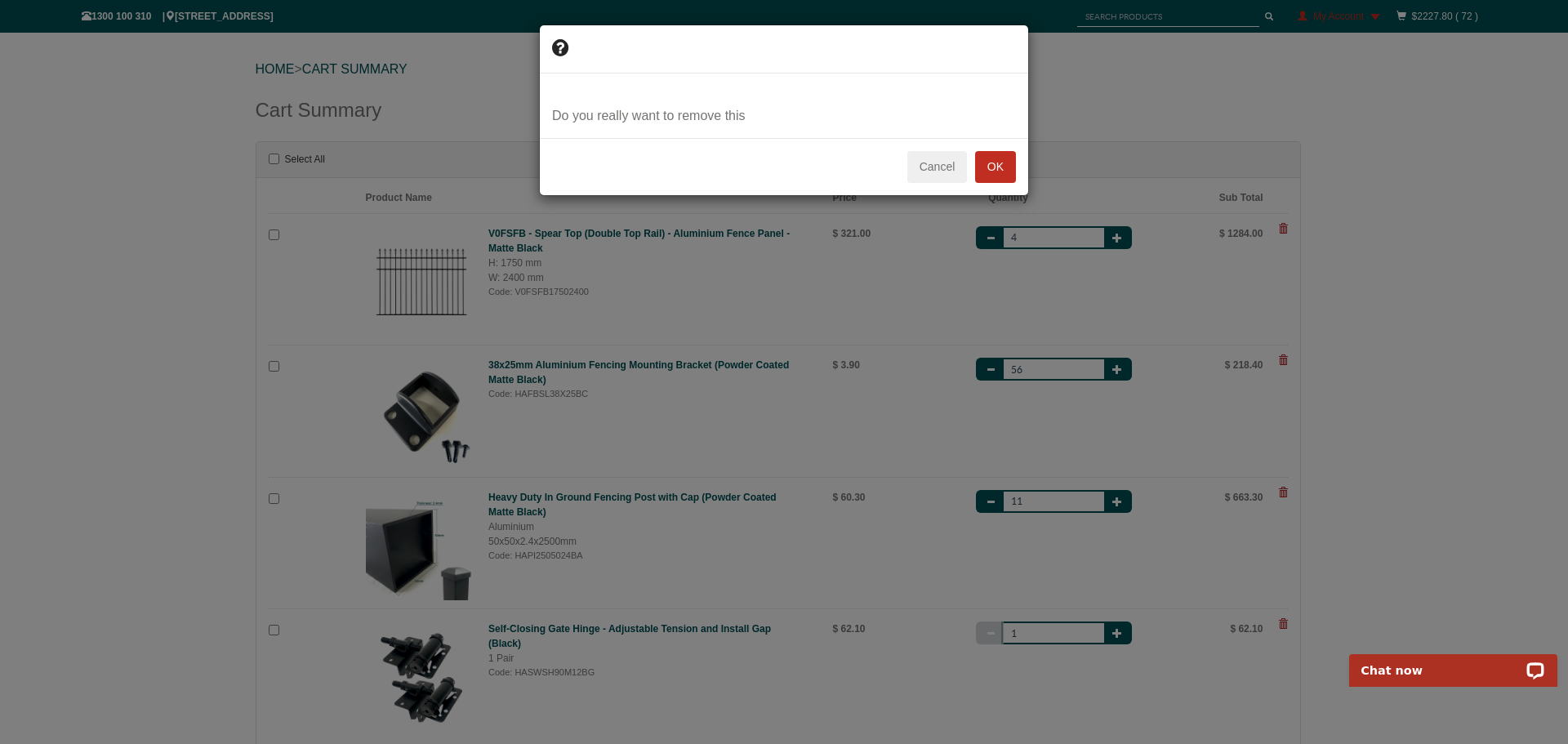
click at [998, 173] on button "OK" at bounding box center [995, 167] width 41 height 33
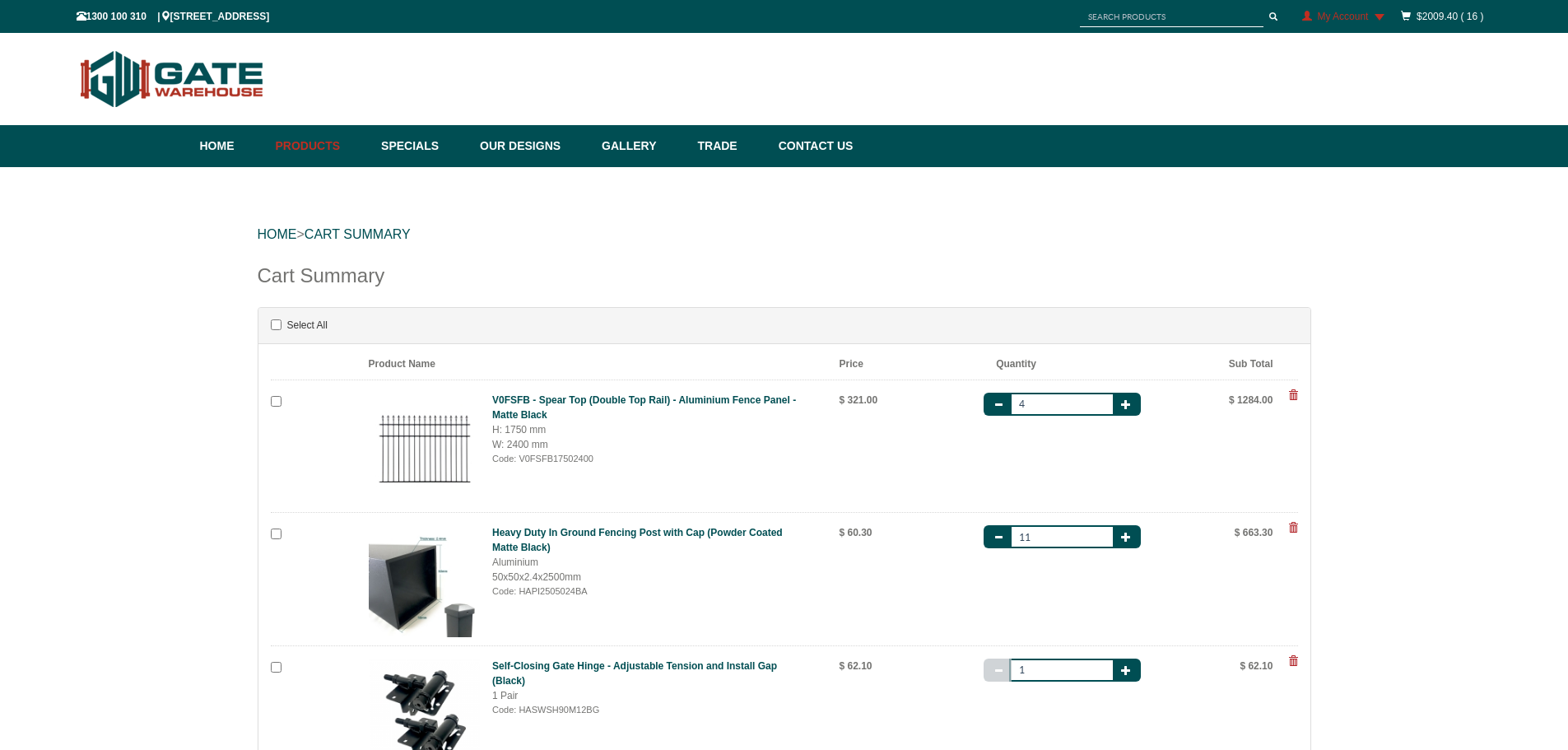
click at [1292, 527] on span at bounding box center [1293, 528] width 10 height 10
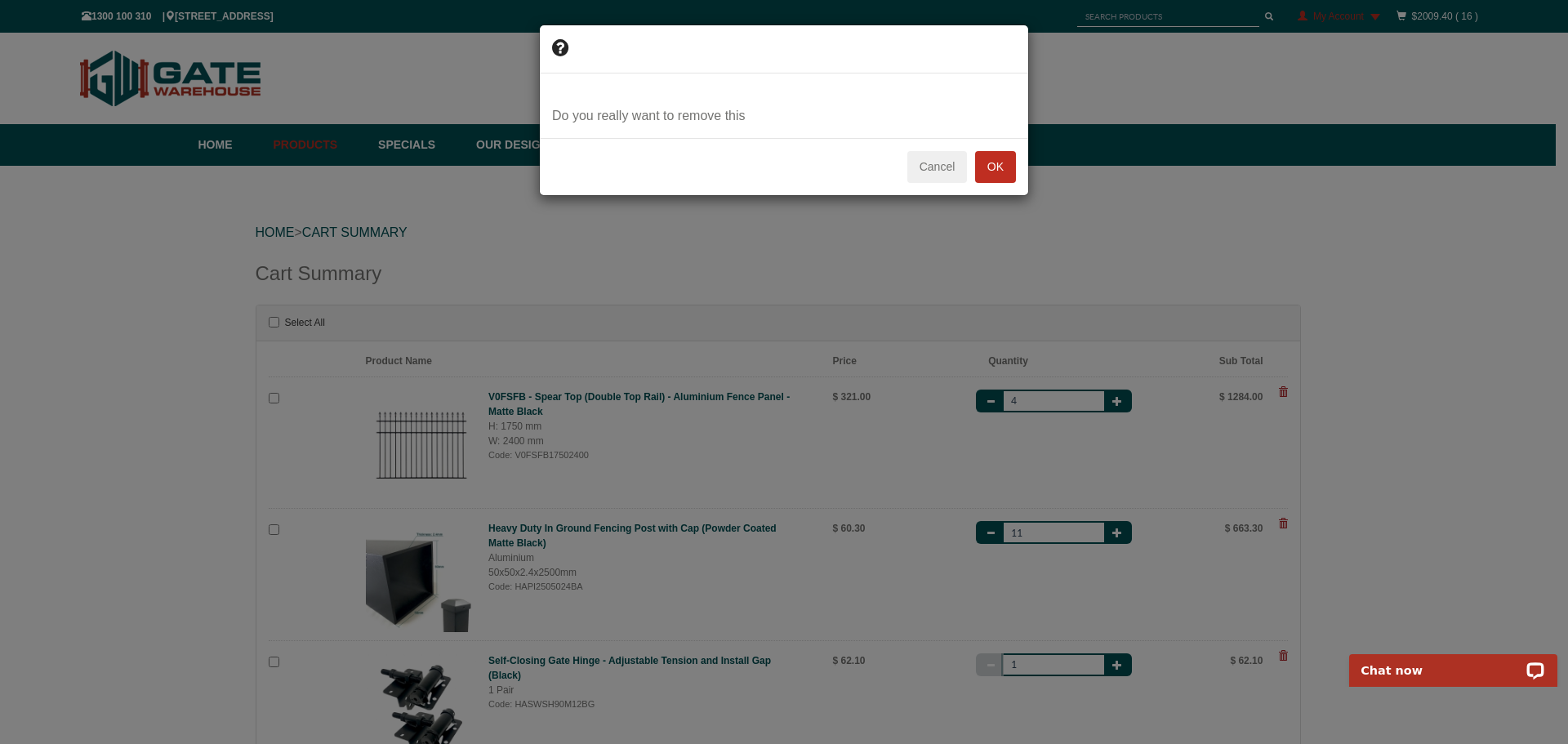
click at [1005, 171] on button "OK" at bounding box center [995, 167] width 41 height 33
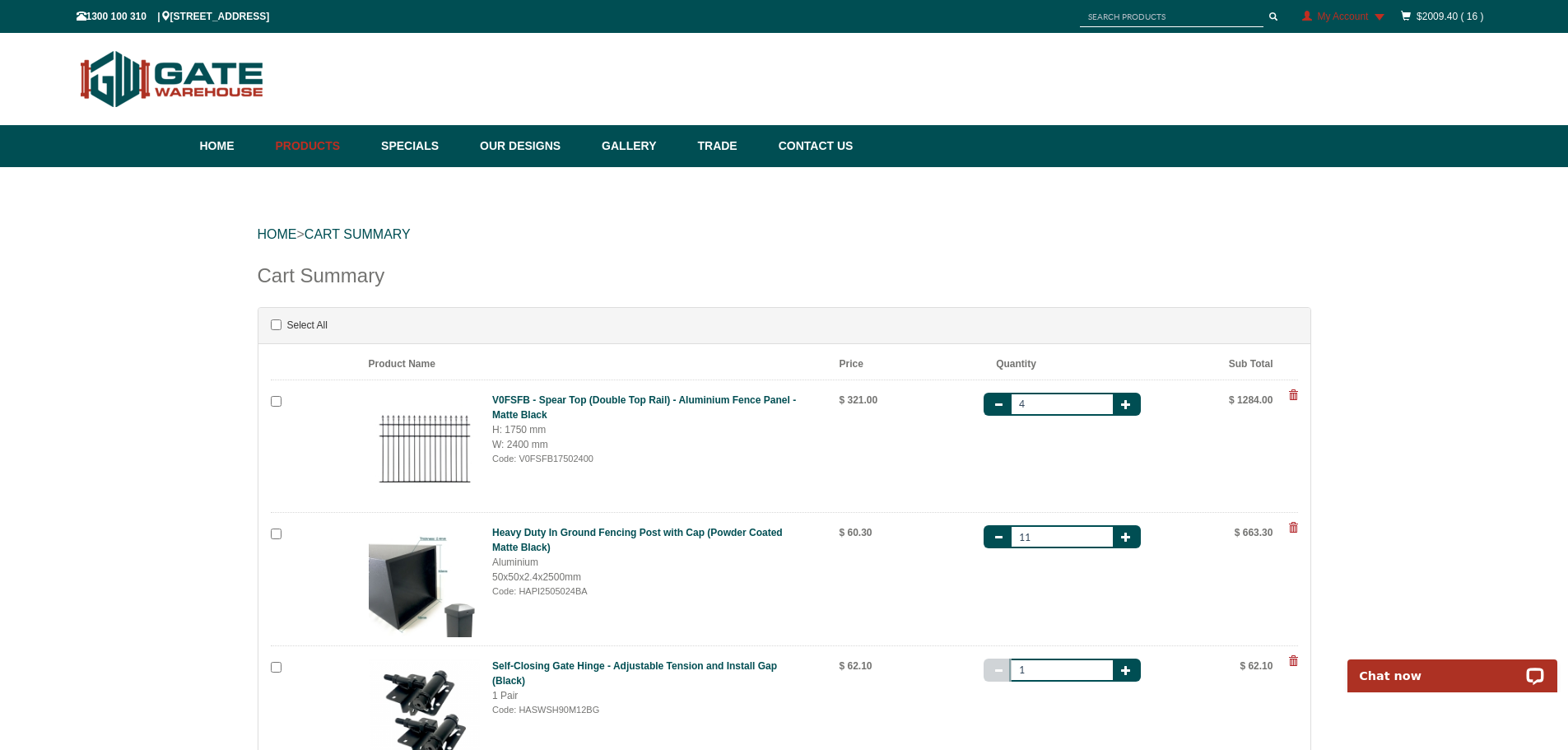
scroll to position [53, 0]
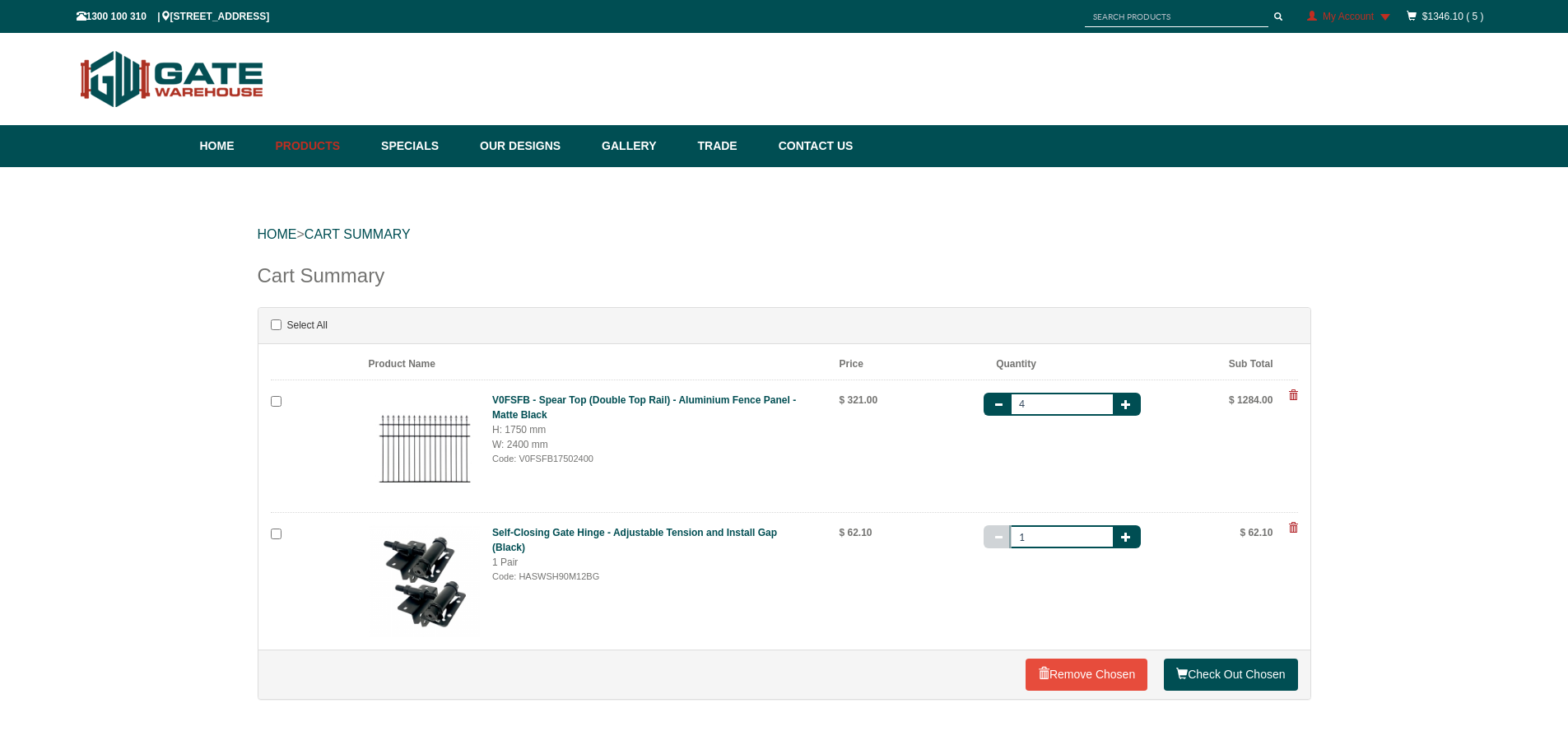
click at [1291, 530] on span at bounding box center [1293, 528] width 10 height 10
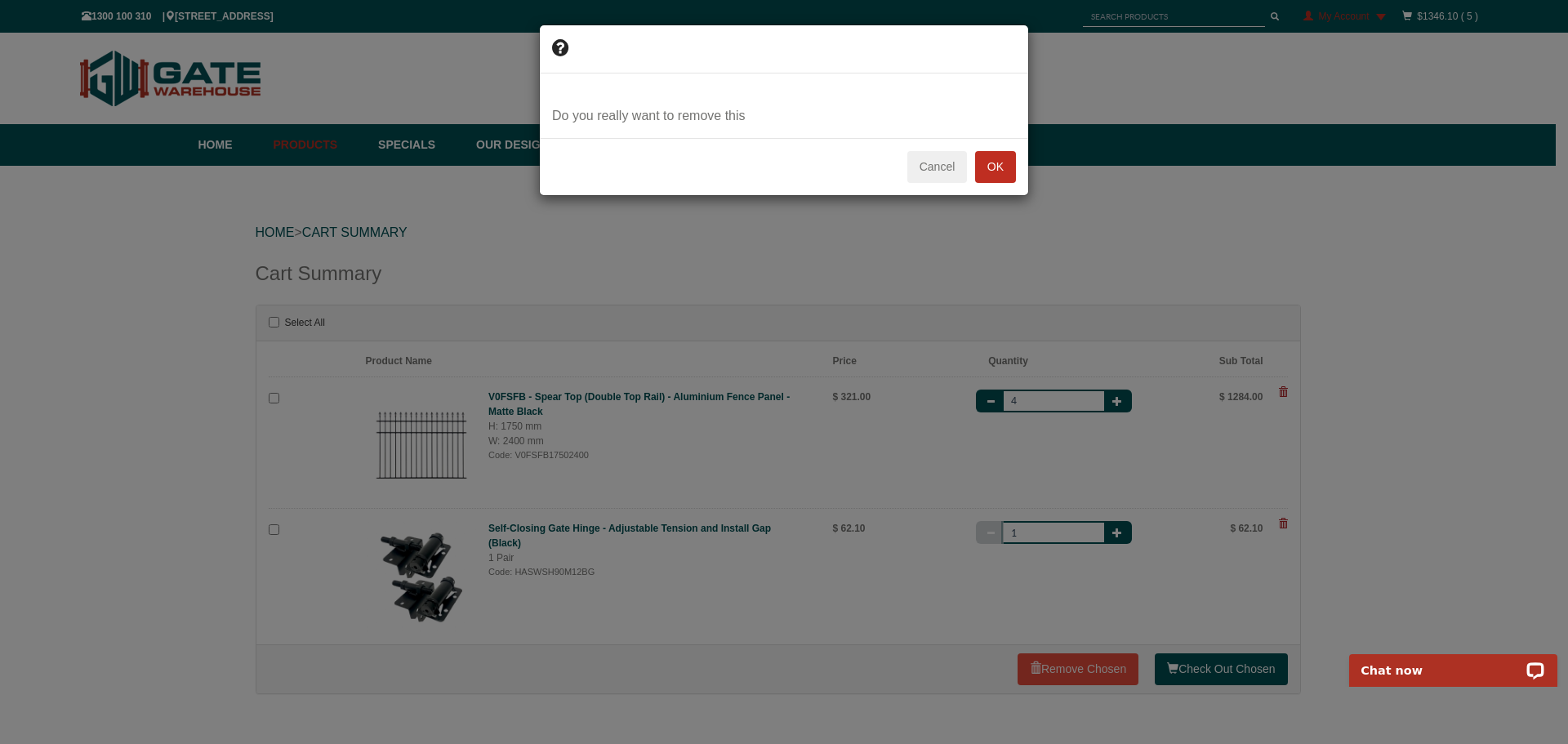
click at [994, 167] on button "OK" at bounding box center [995, 167] width 41 height 33
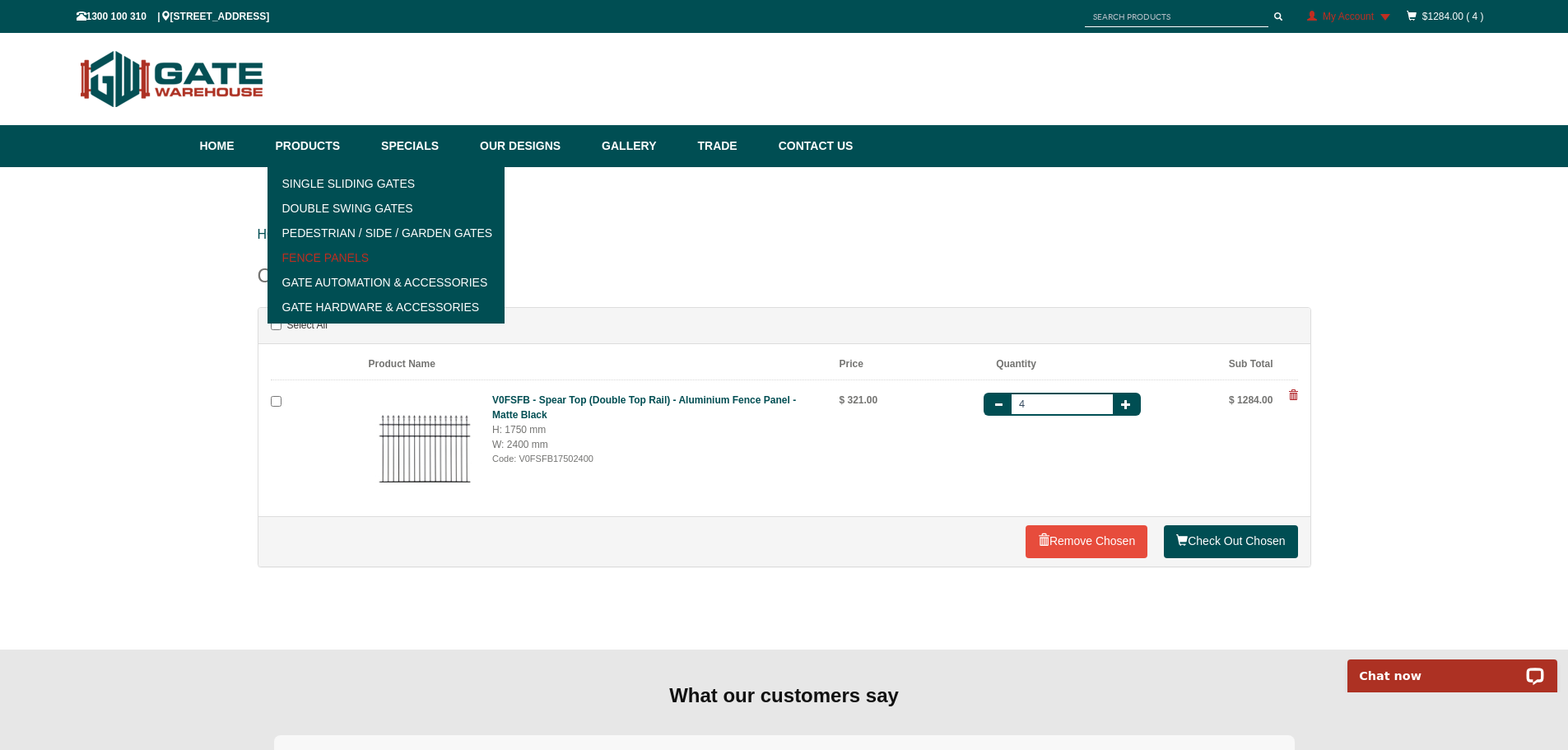
click at [308, 254] on link "Fence Panels" at bounding box center [386, 257] width 228 height 25
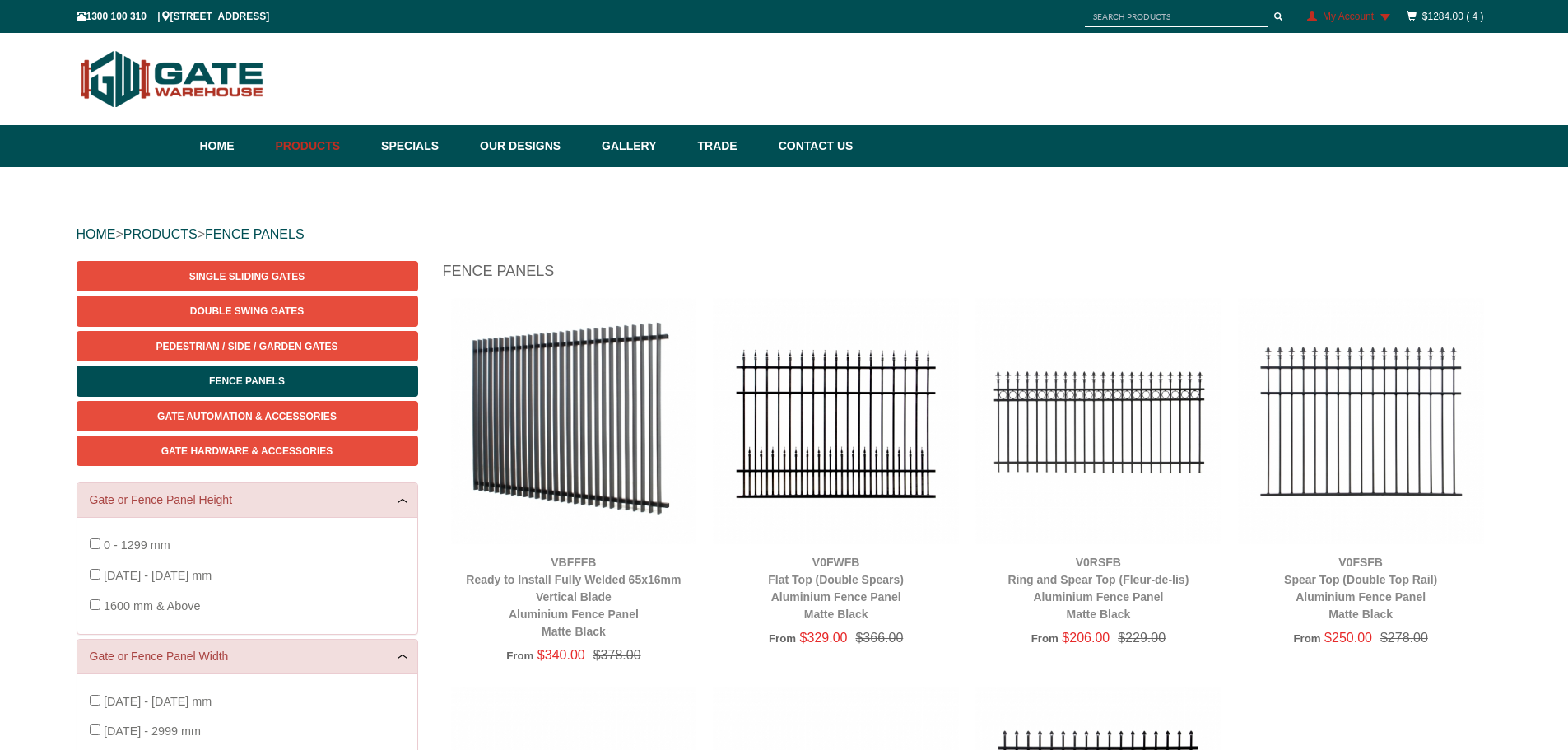
scroll to position [41, 0]
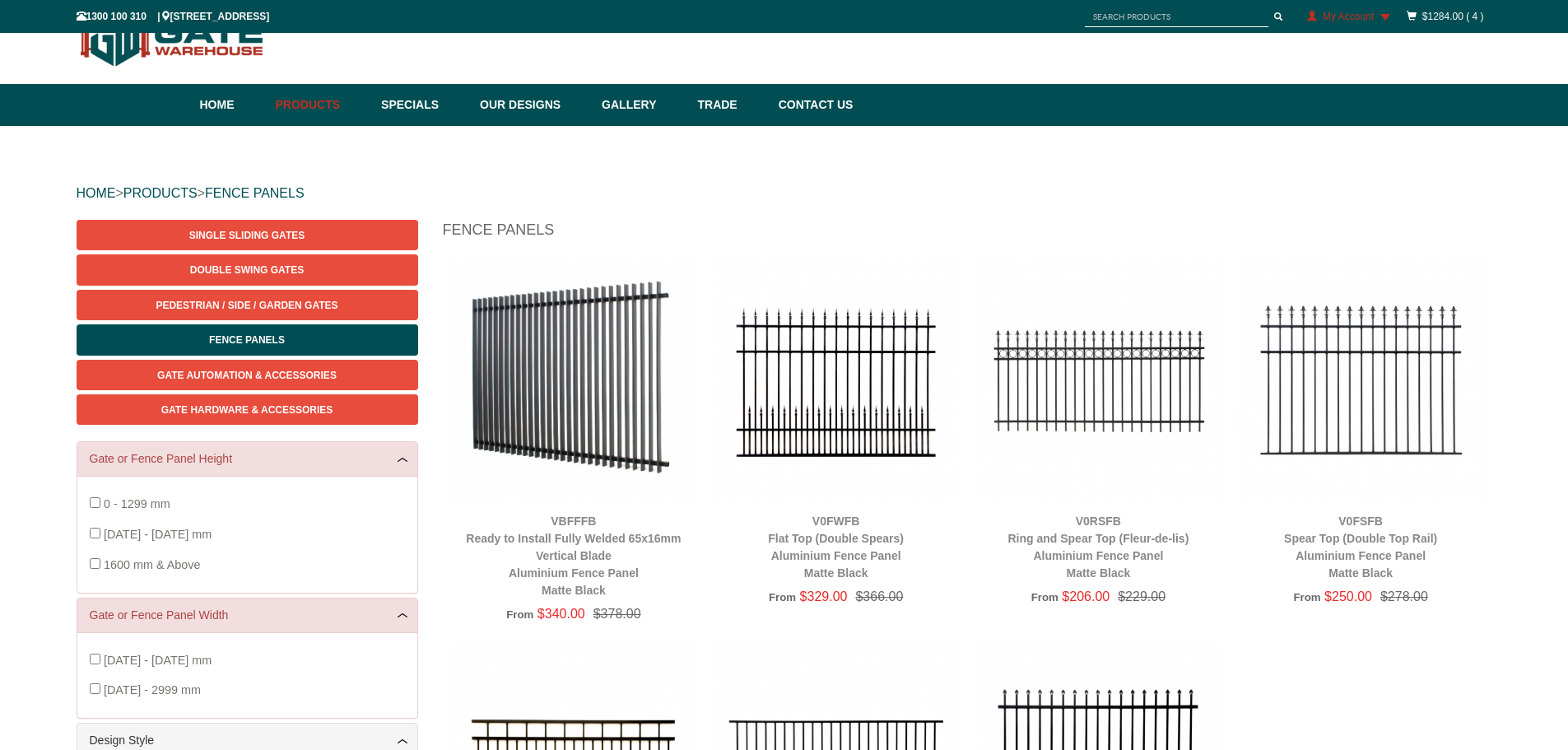
click at [1387, 387] on img at bounding box center [1361, 380] width 246 height 246
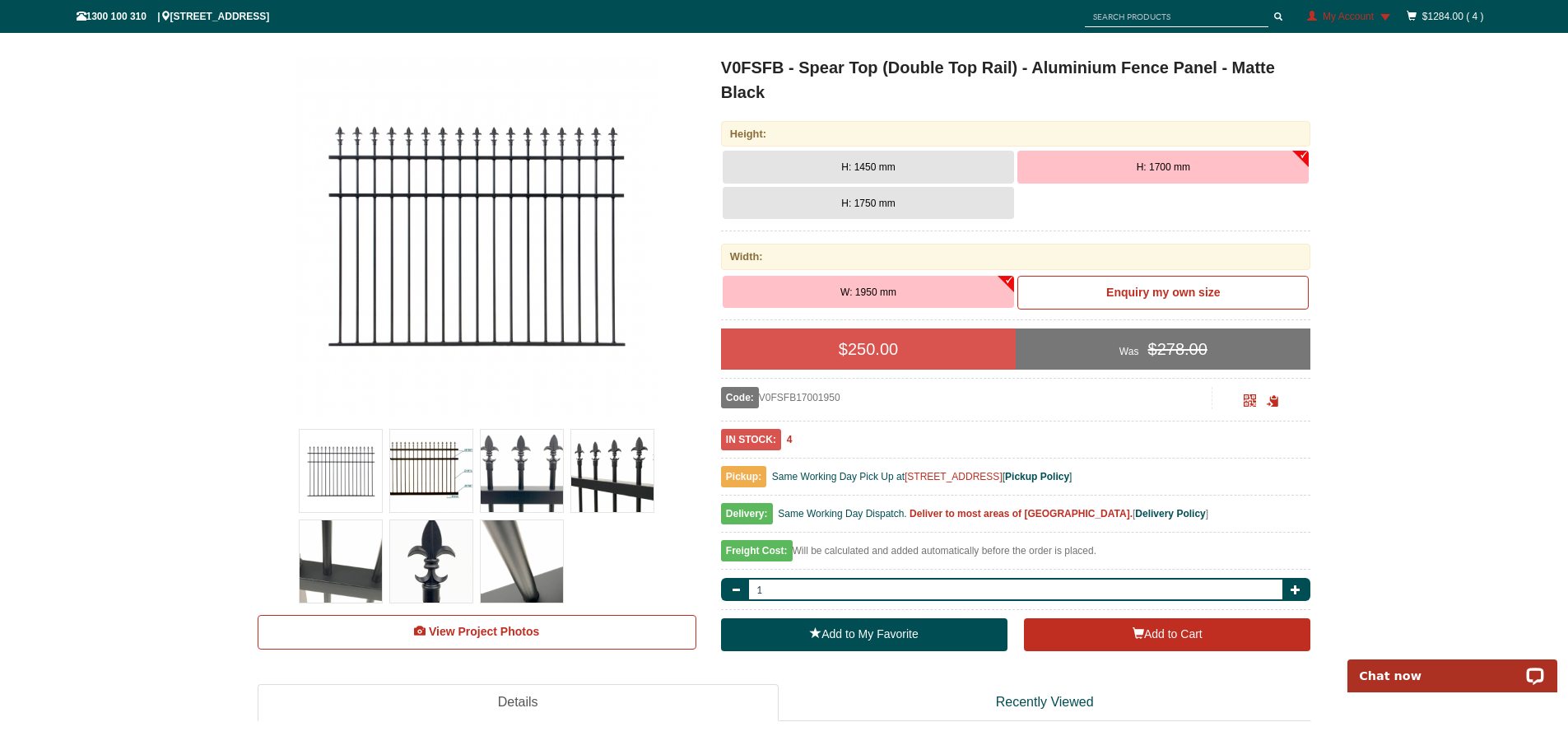
click at [879, 165] on span "H: 1450 mm" at bounding box center [867, 167] width 53 height 12
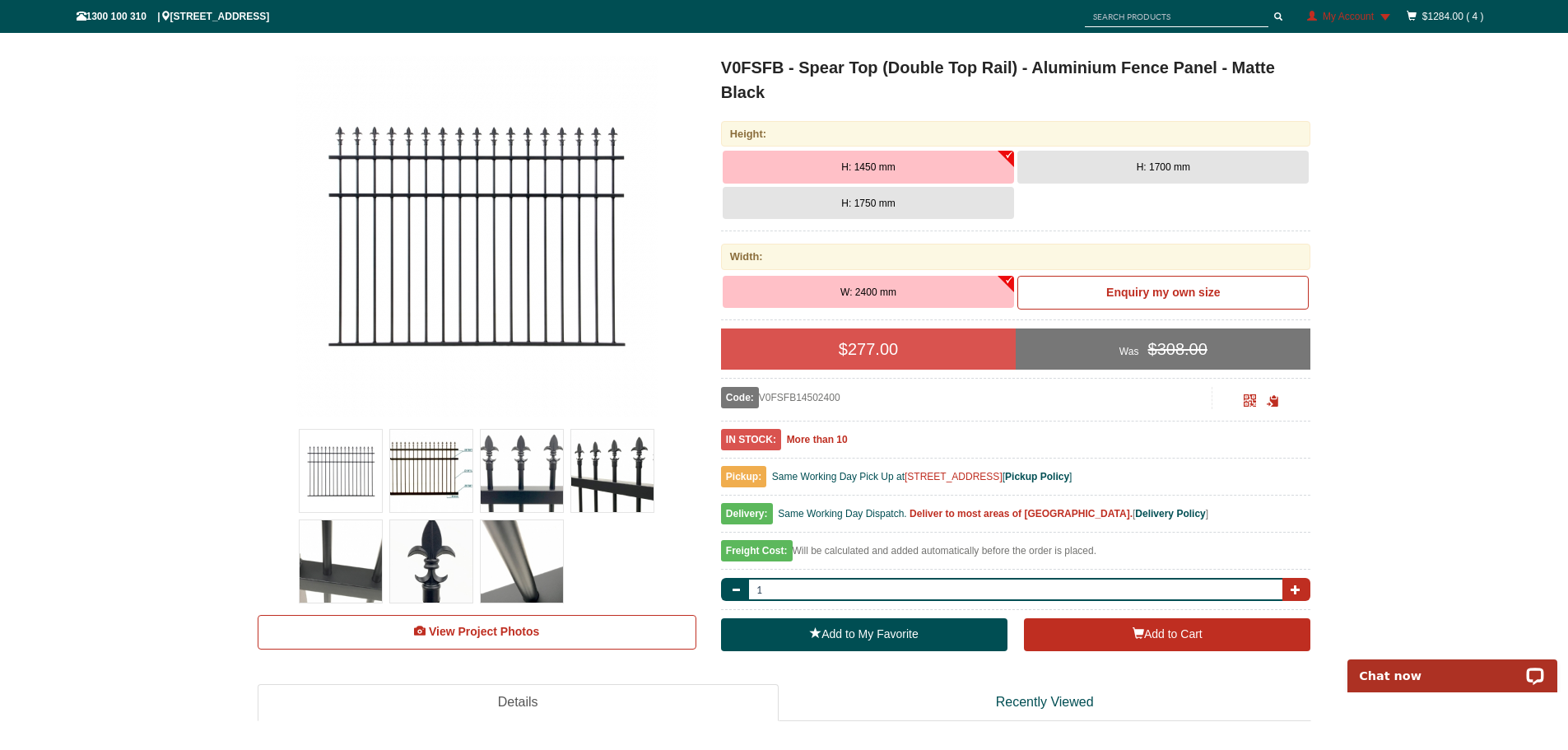
click at [1293, 581] on button "button" at bounding box center [1296, 589] width 28 height 23
type input "4"
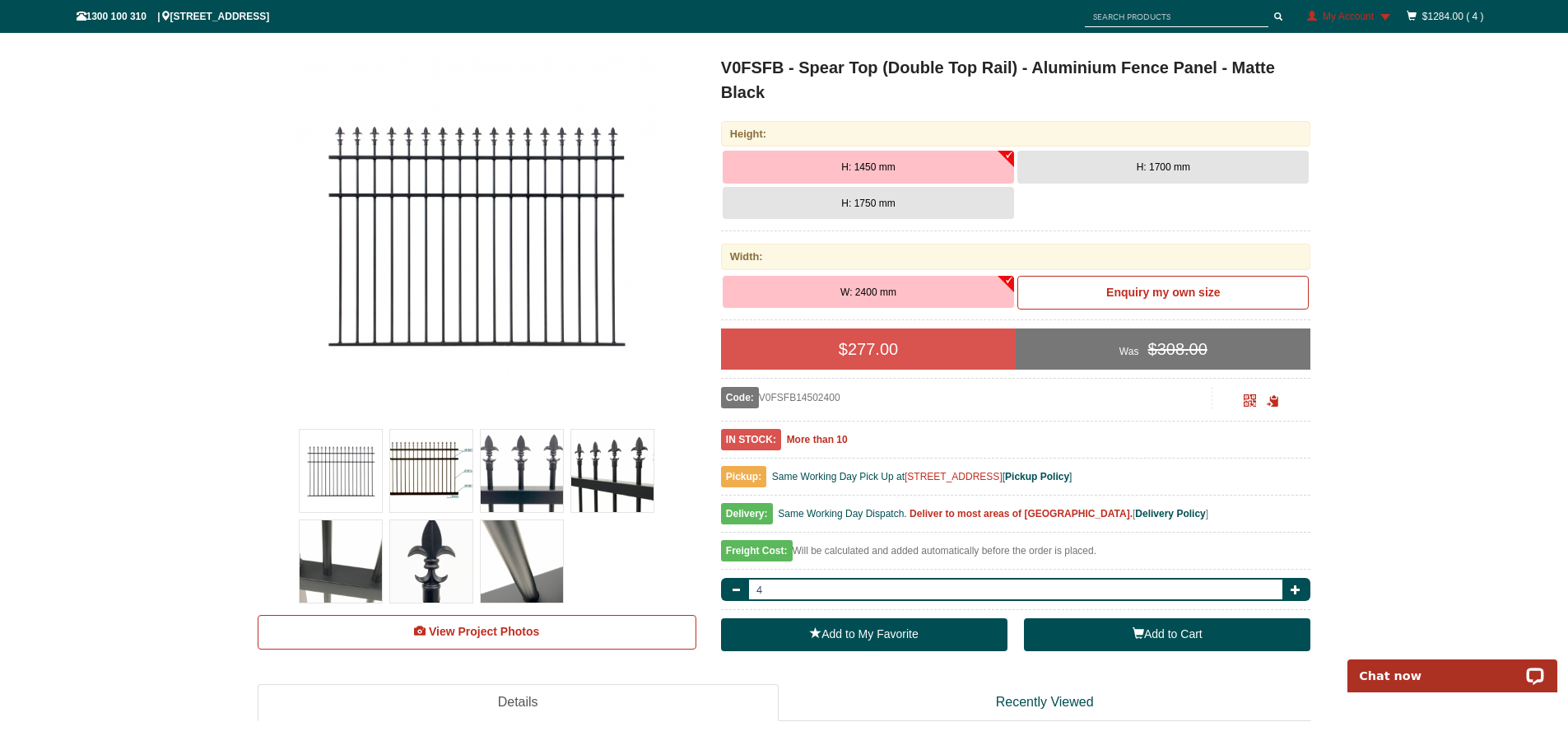
click at [1162, 635] on button "Add to Cart" at bounding box center [1167, 634] width 286 height 33
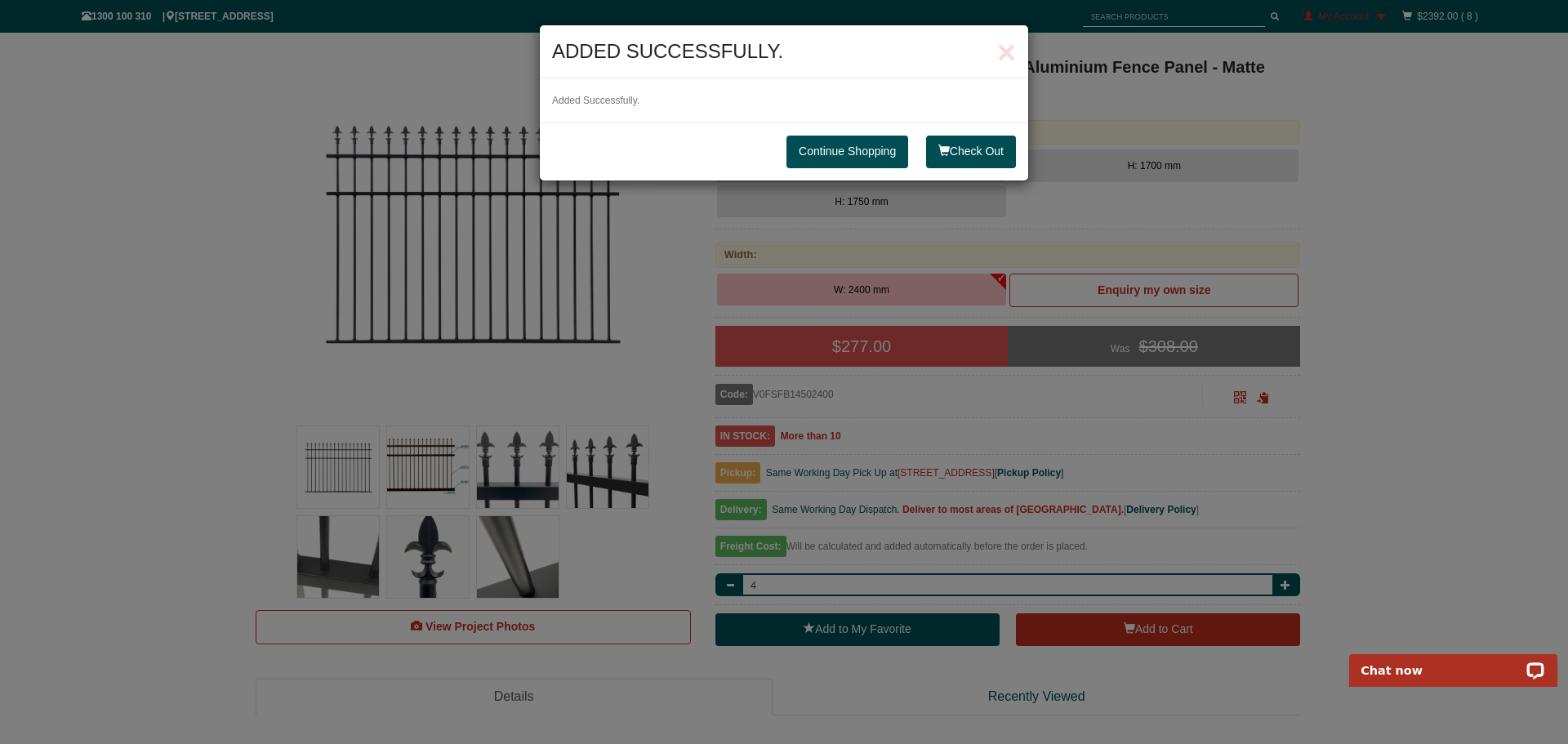
click at [855, 150] on link "Continue Shopping" at bounding box center [848, 152] width 122 height 33
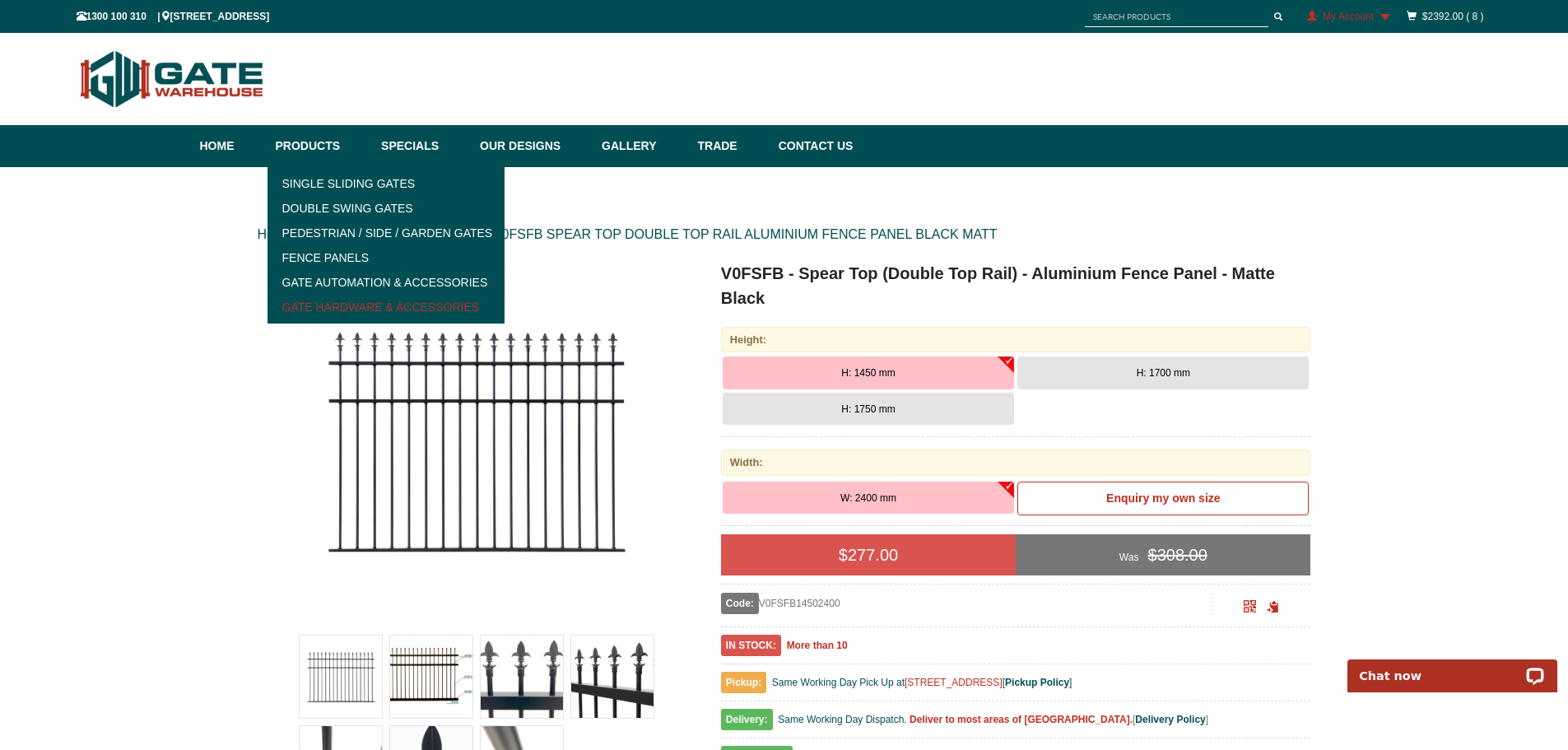
click at [322, 304] on link "Gate Hardware & Accessories" at bounding box center [386, 307] width 228 height 25
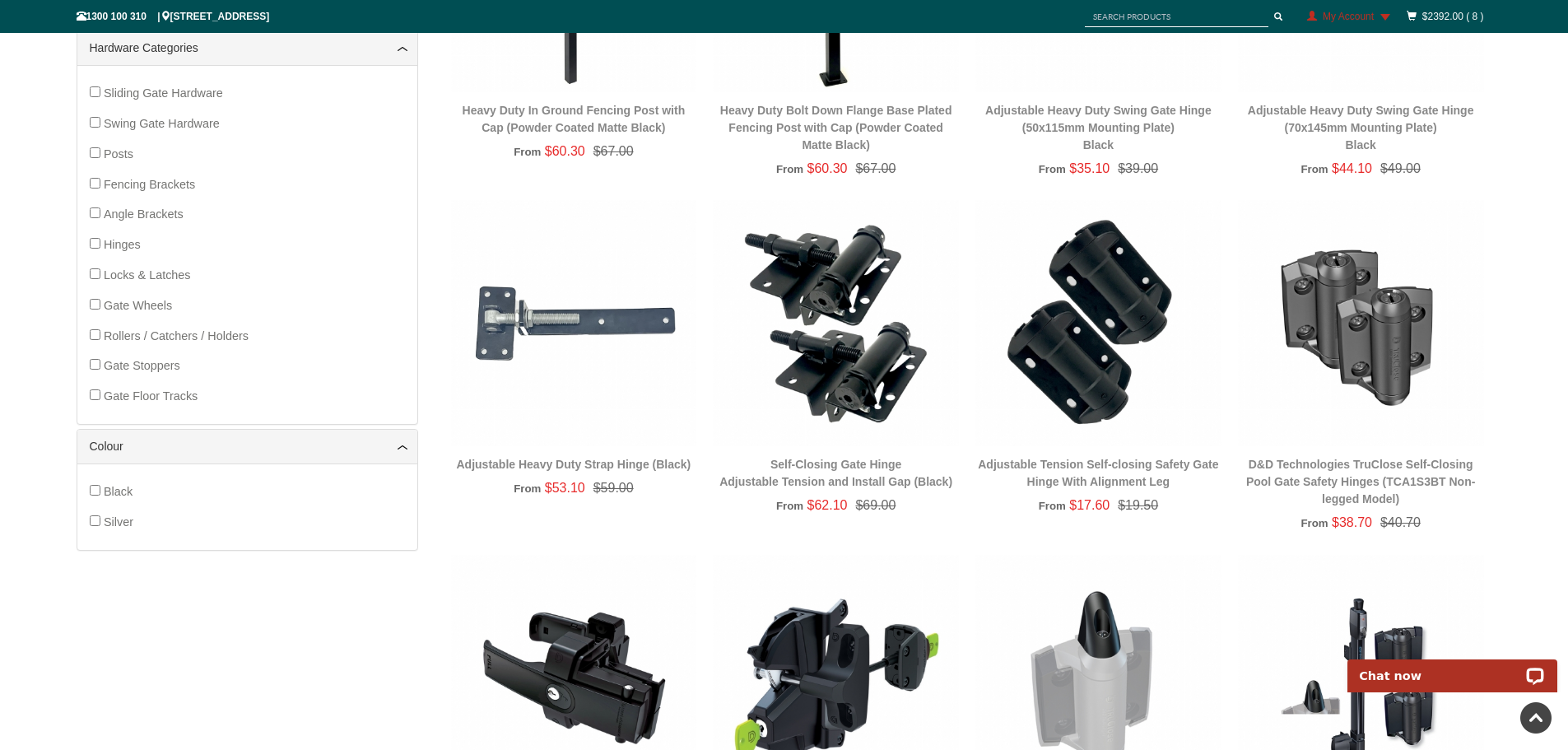
scroll to position [453, 0]
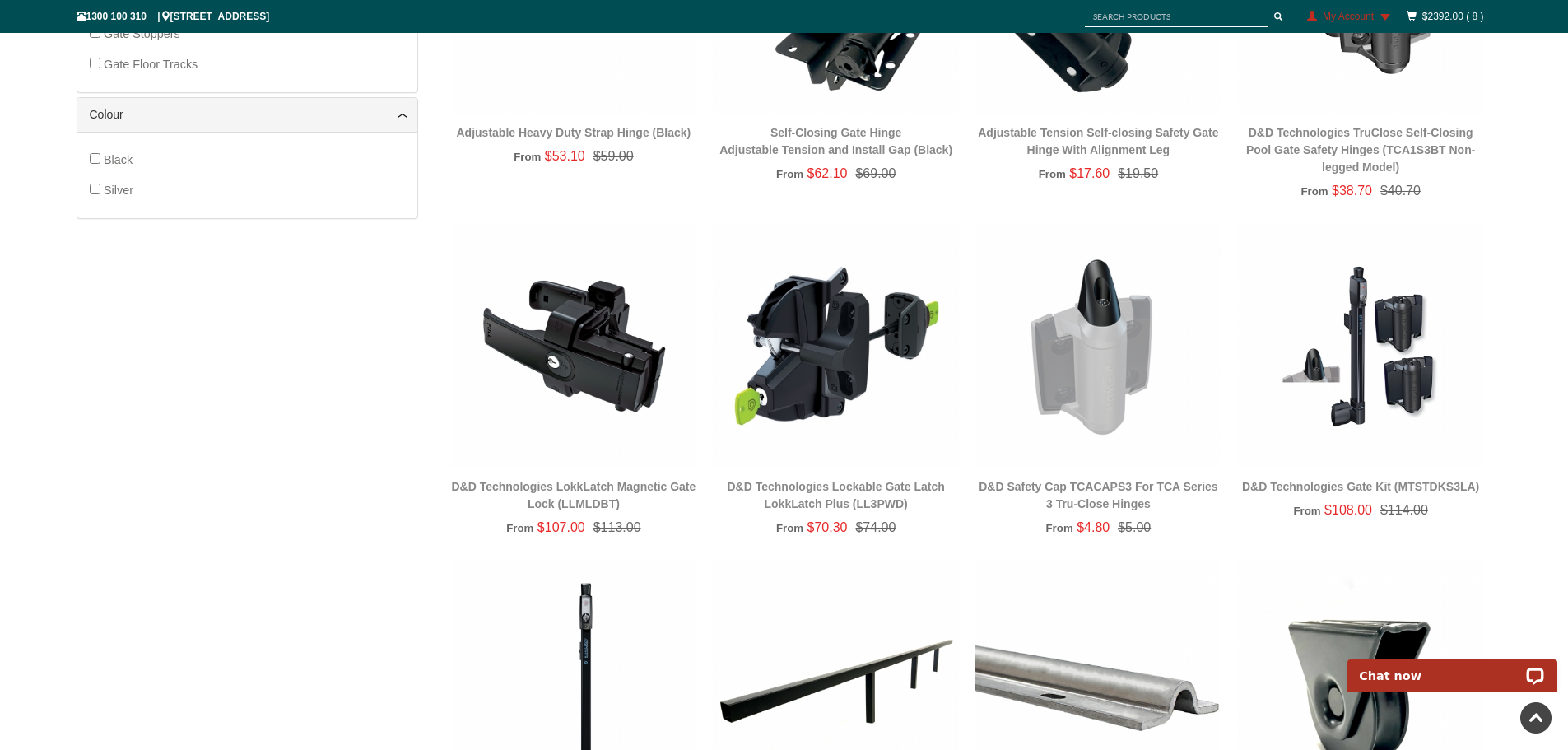
scroll to position [864, 0]
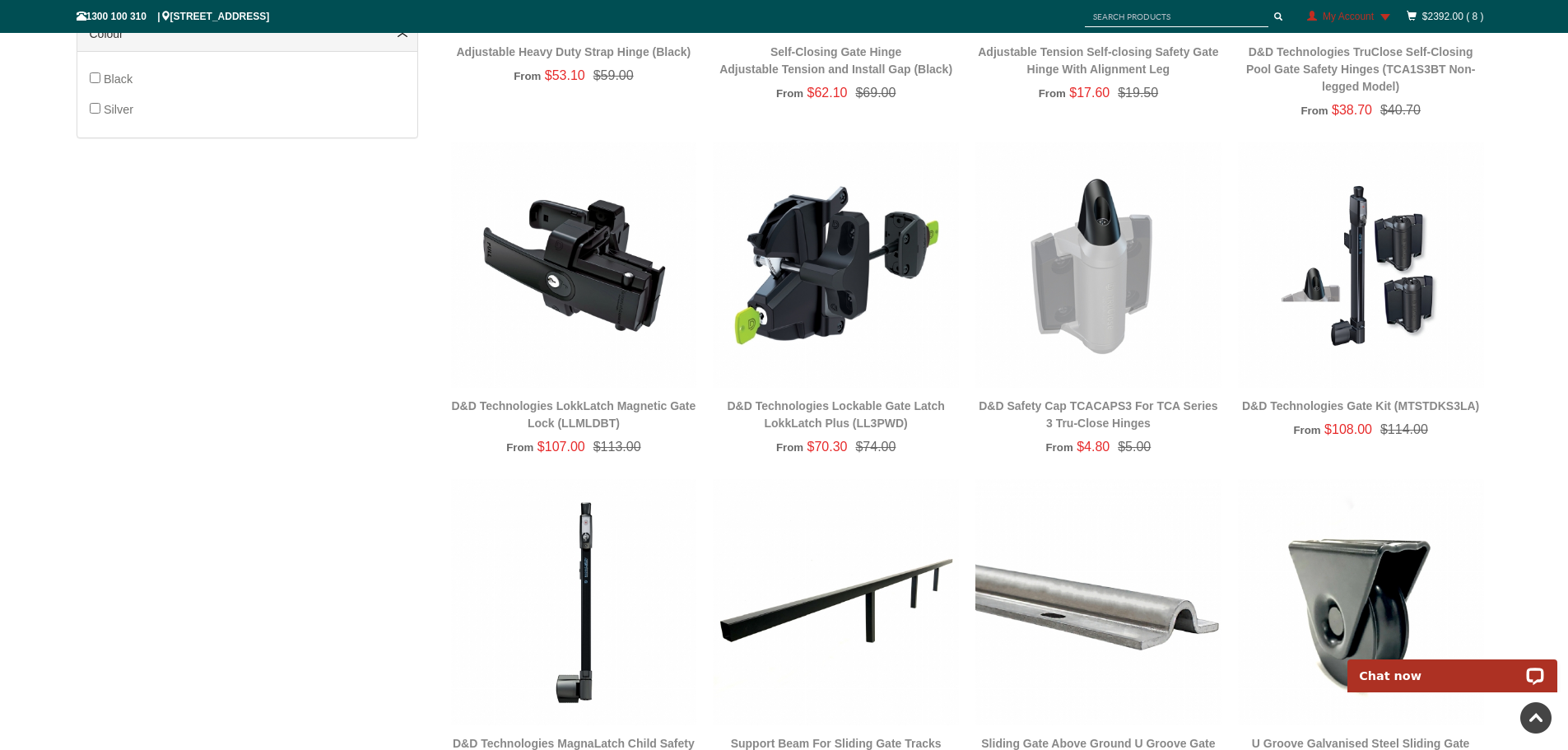
click at [819, 270] on img at bounding box center [836, 265] width 246 height 246
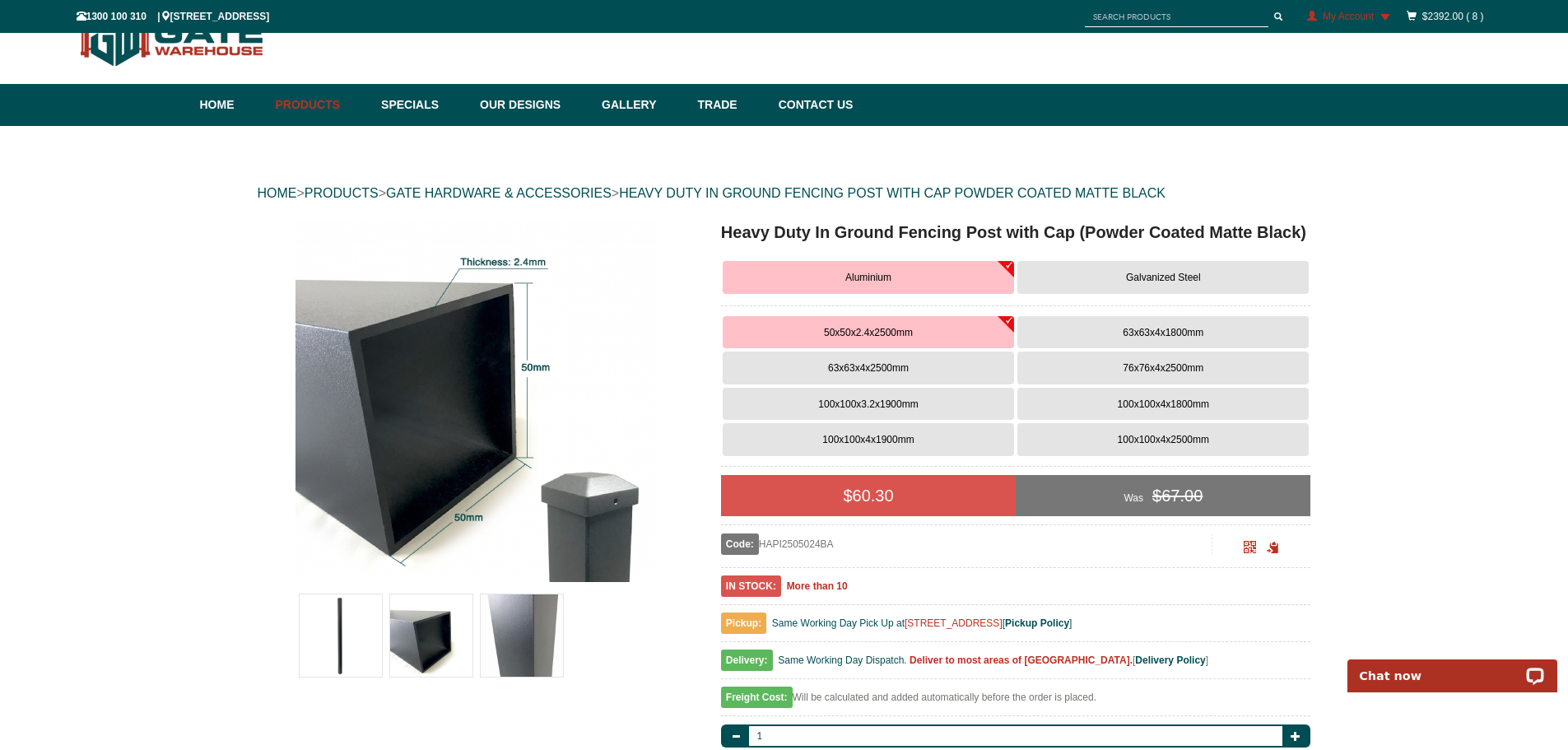
click at [858, 372] on span "63x63x4x2500mm" at bounding box center [868, 368] width 81 height 12
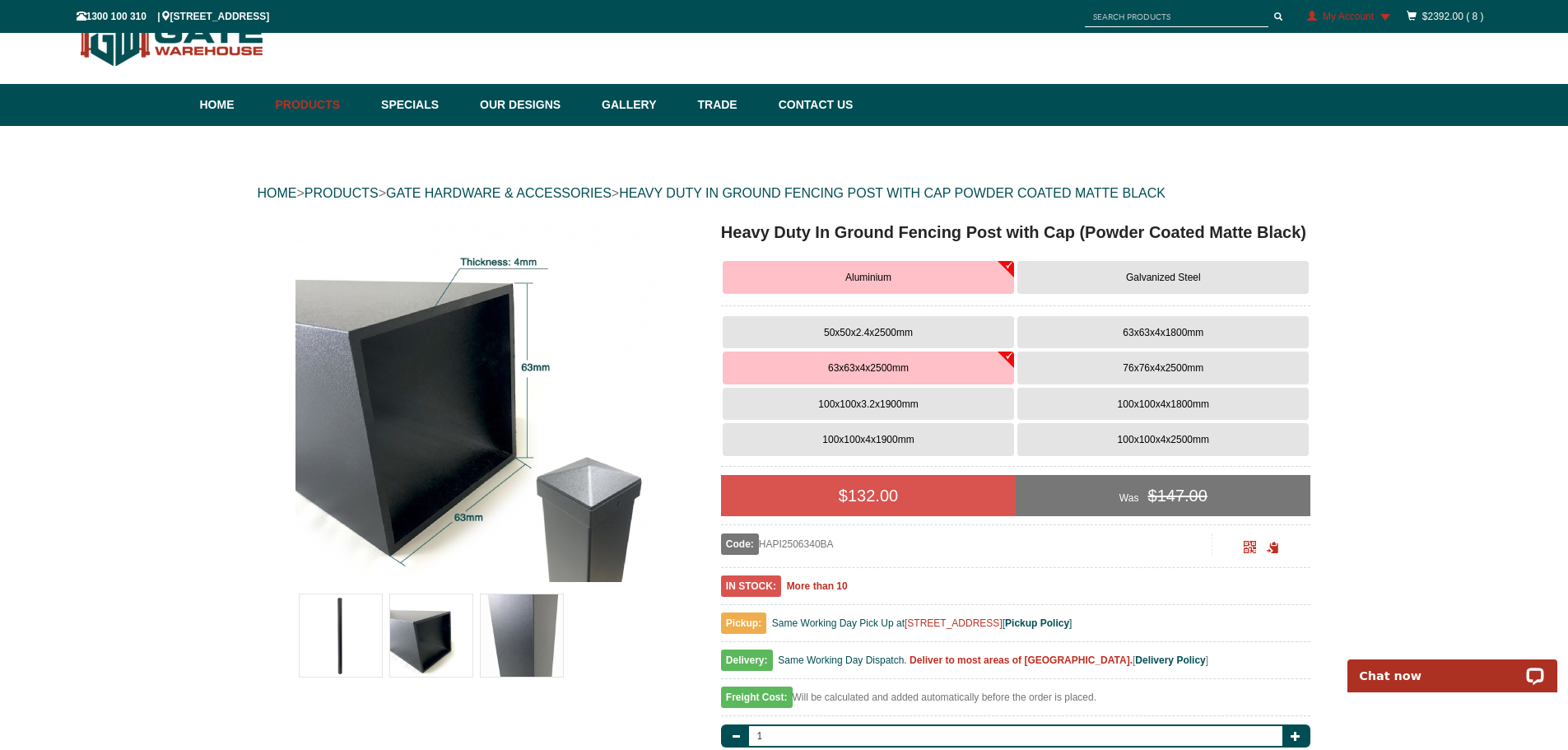
click at [895, 332] on span "50x50x2.4x2500mm" at bounding box center [868, 333] width 89 height 12
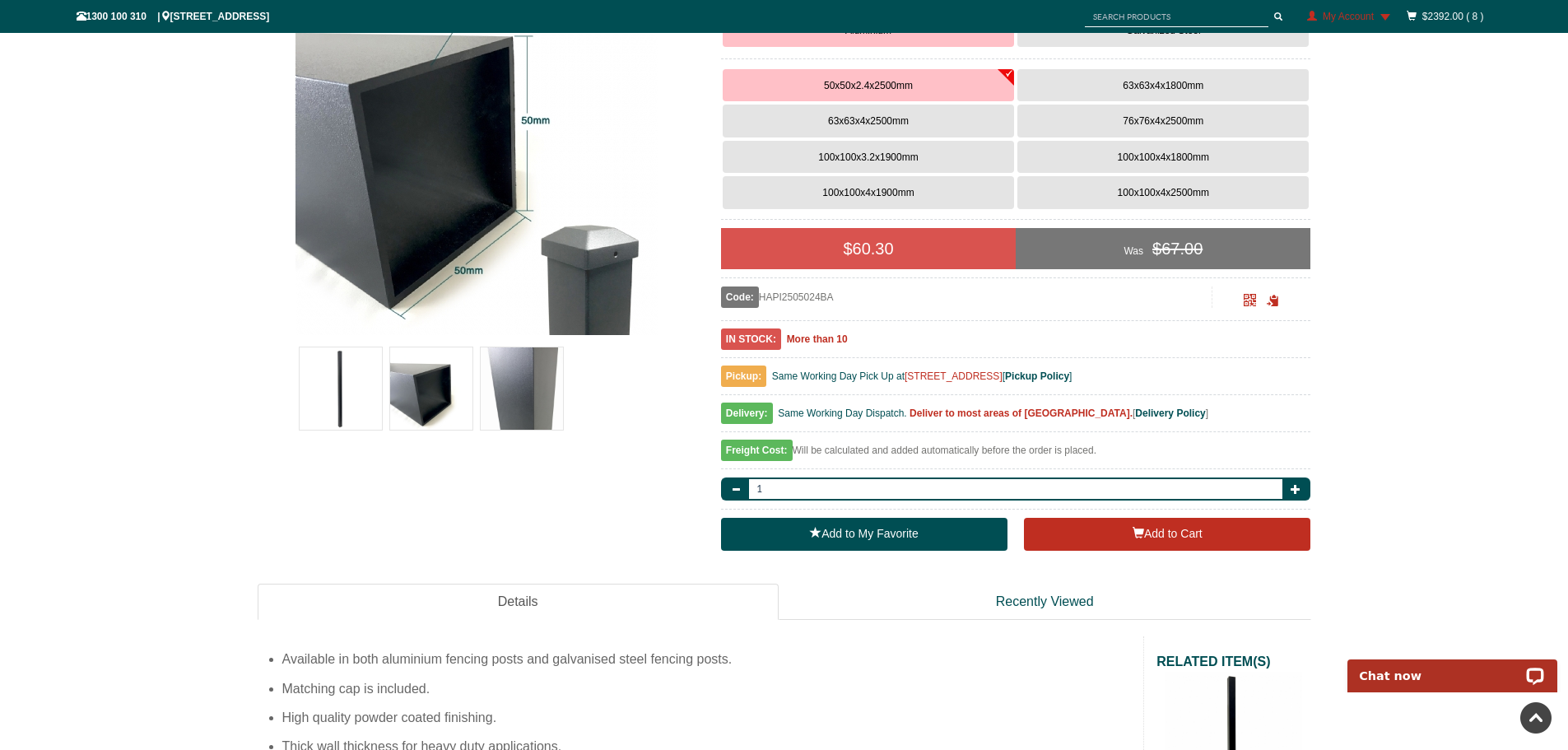
scroll to position [370, 0]
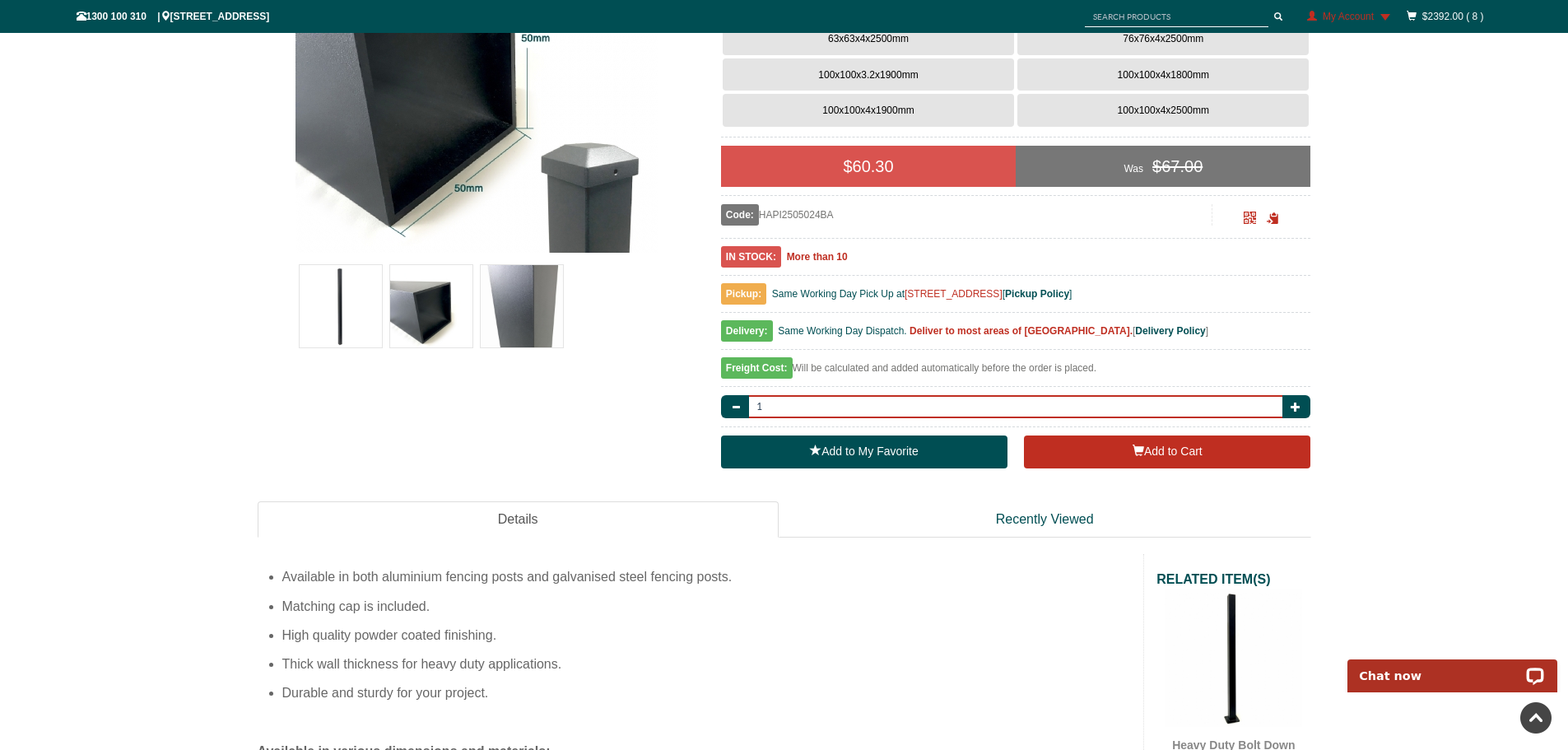
click at [841, 403] on input "1" at bounding box center [1015, 406] width 539 height 23
type input "11"
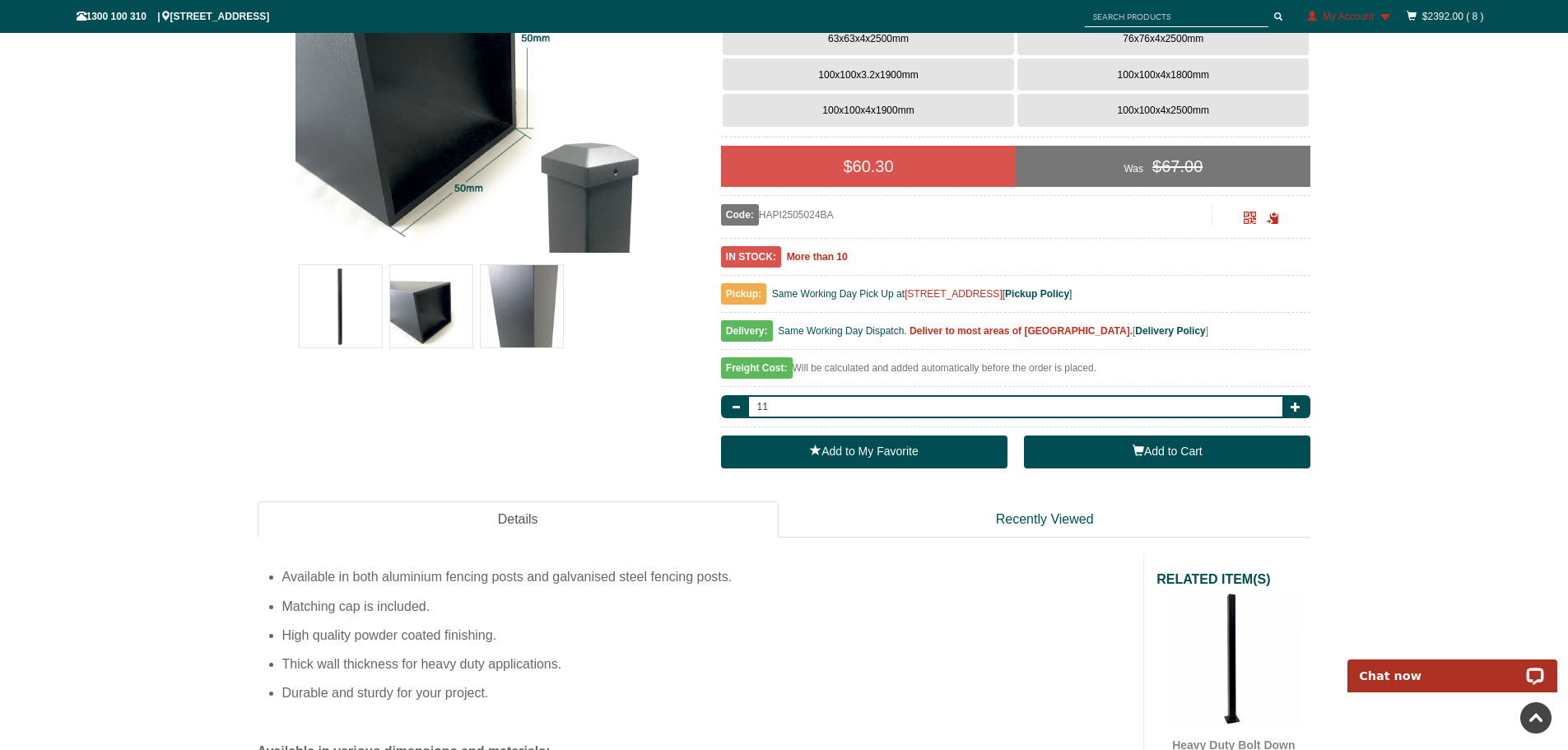
click at [1143, 446] on button "Add to Cart" at bounding box center [1167, 451] width 286 height 33
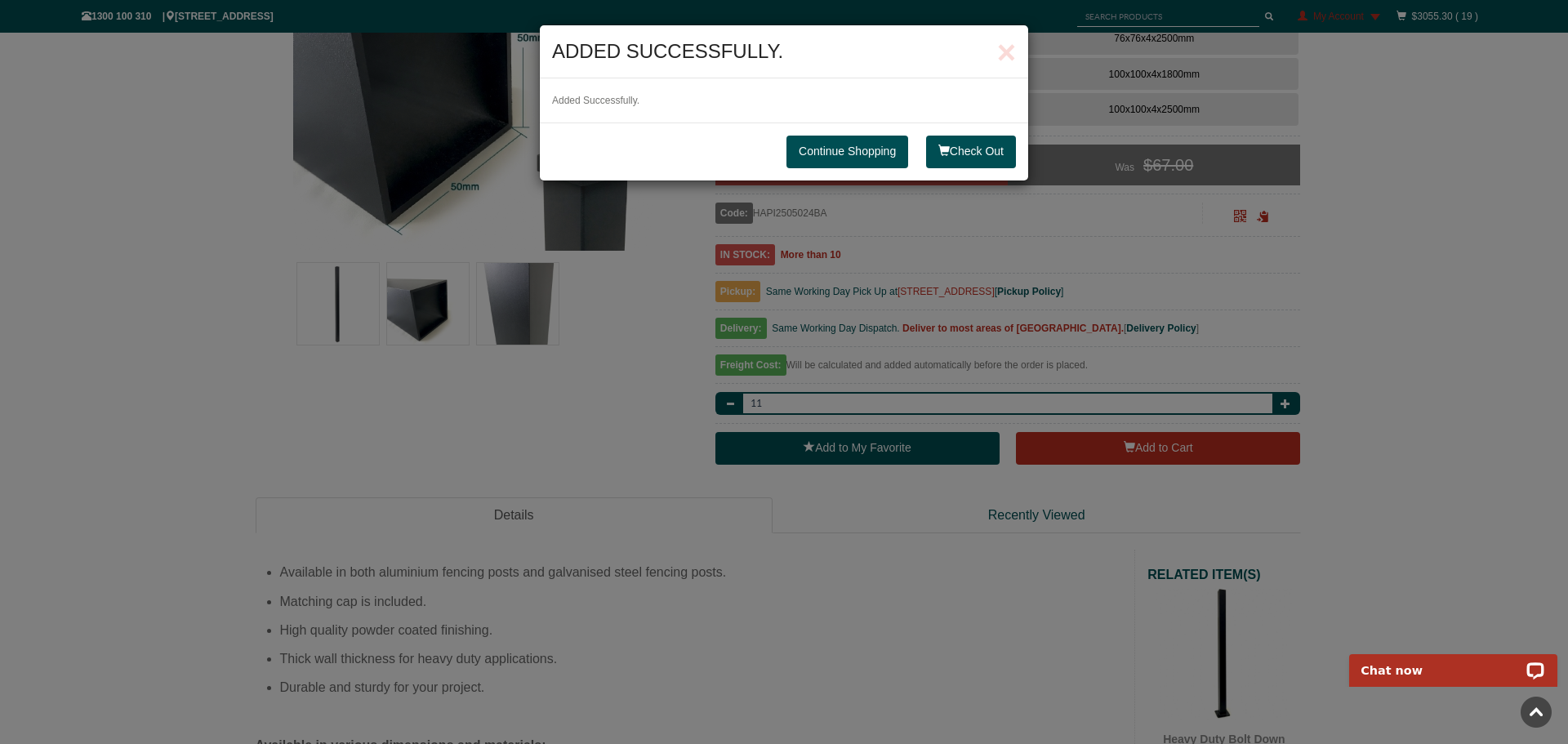
click at [848, 155] on link "Continue Shopping" at bounding box center [848, 152] width 122 height 33
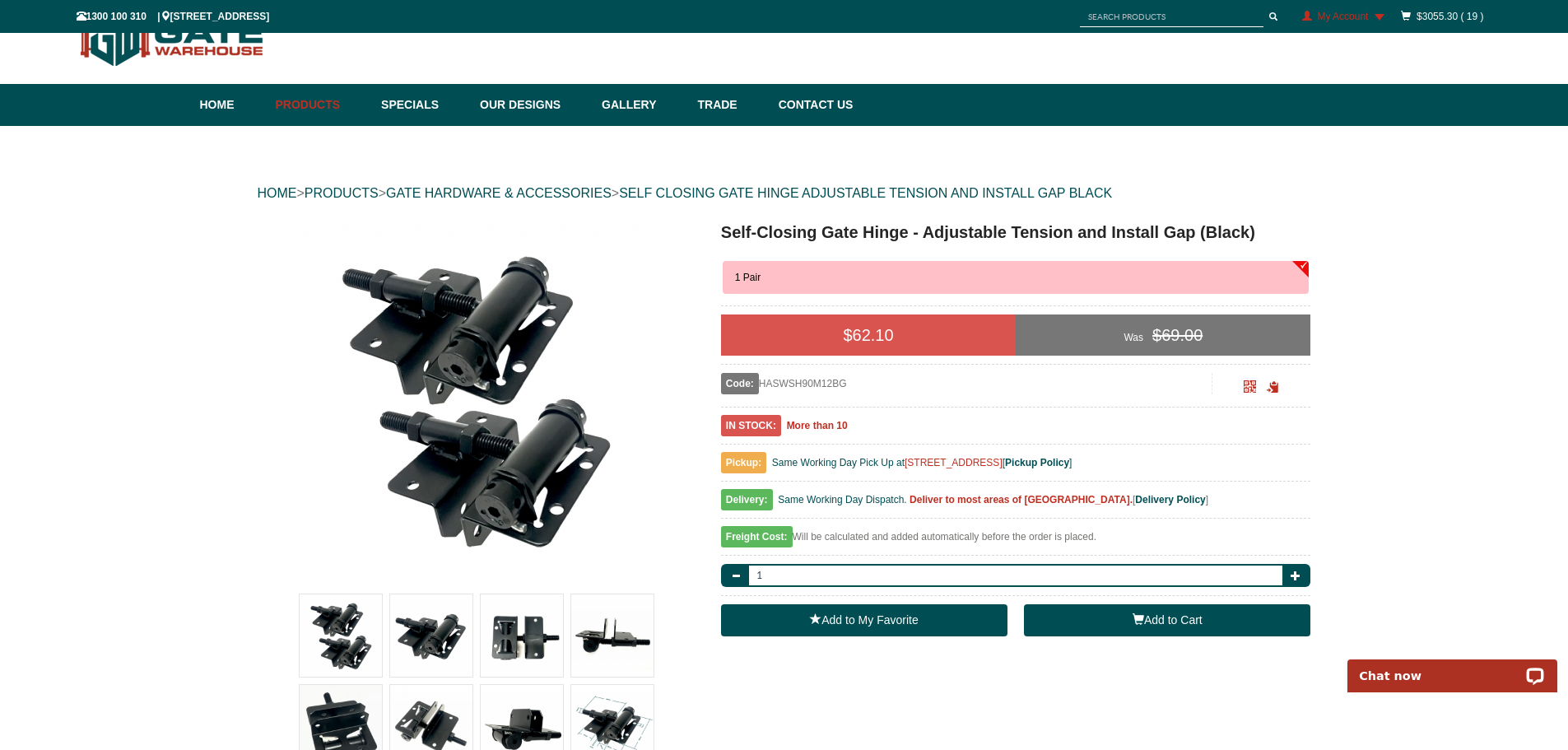
click at [1159, 622] on button "Add to Cart" at bounding box center [1167, 620] width 286 height 33
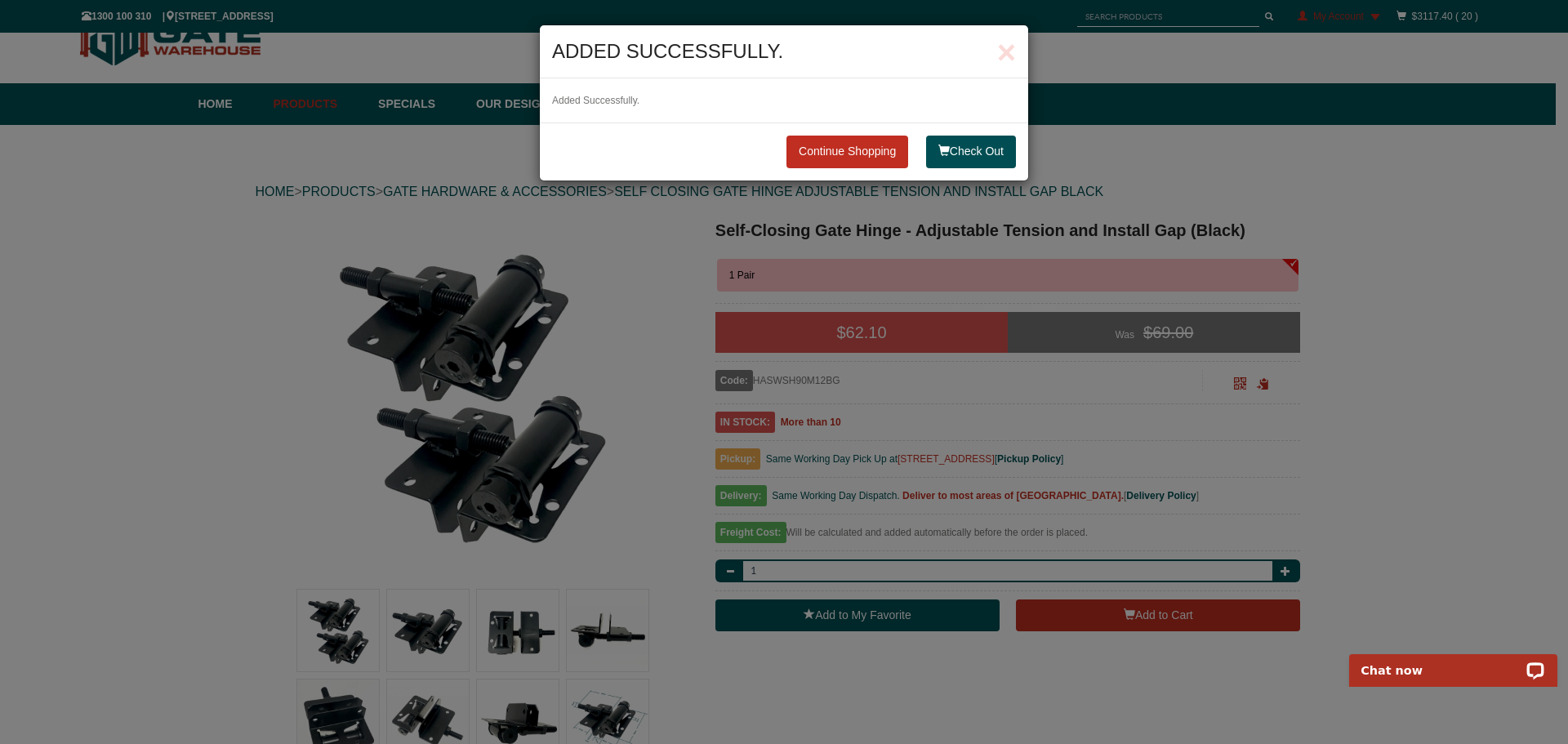
click at [784, 55] on h4 "Added successfully." at bounding box center [783, 52] width 463 height 28
click at [840, 159] on link "Continue Shopping" at bounding box center [848, 152] width 122 height 33
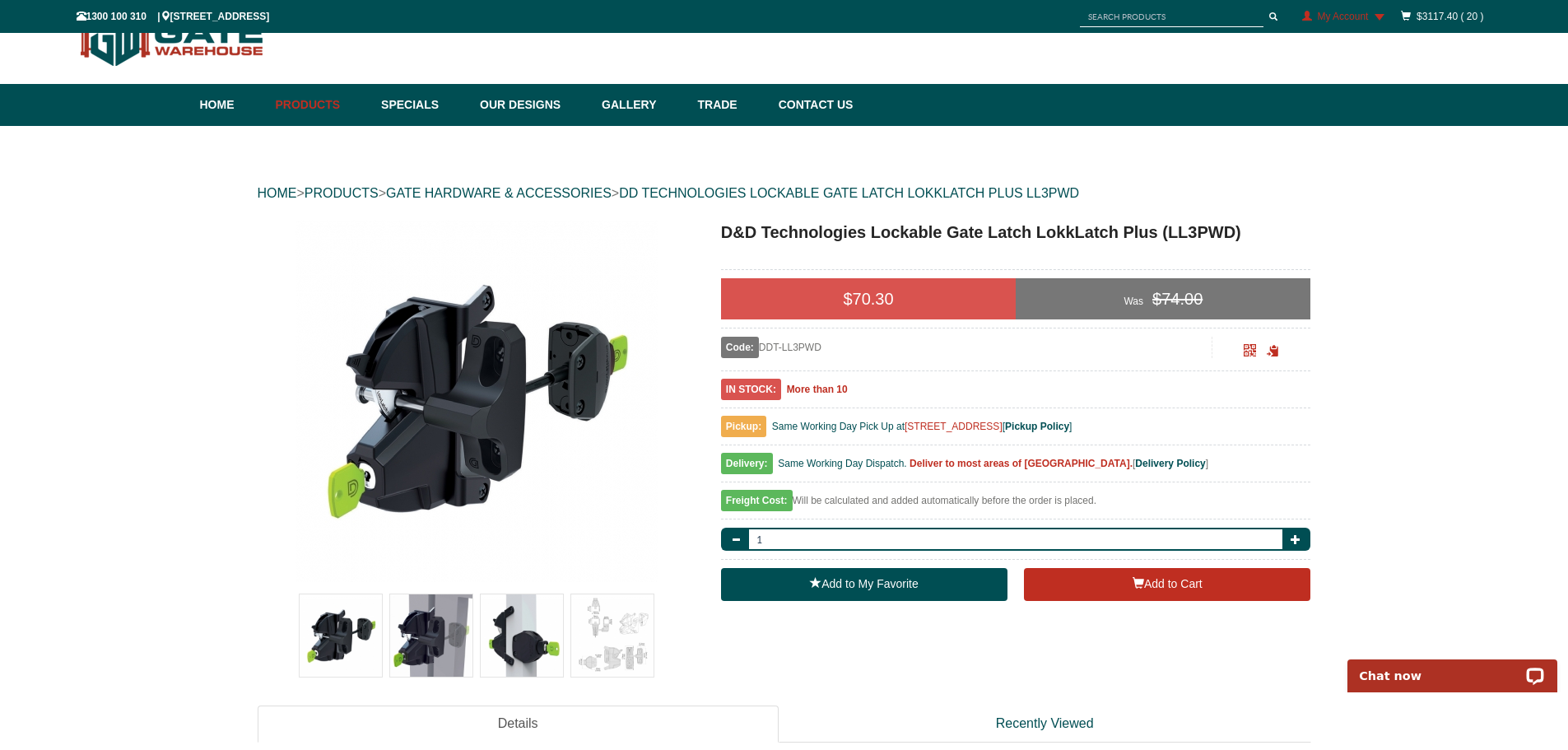
scroll to position [123, 0]
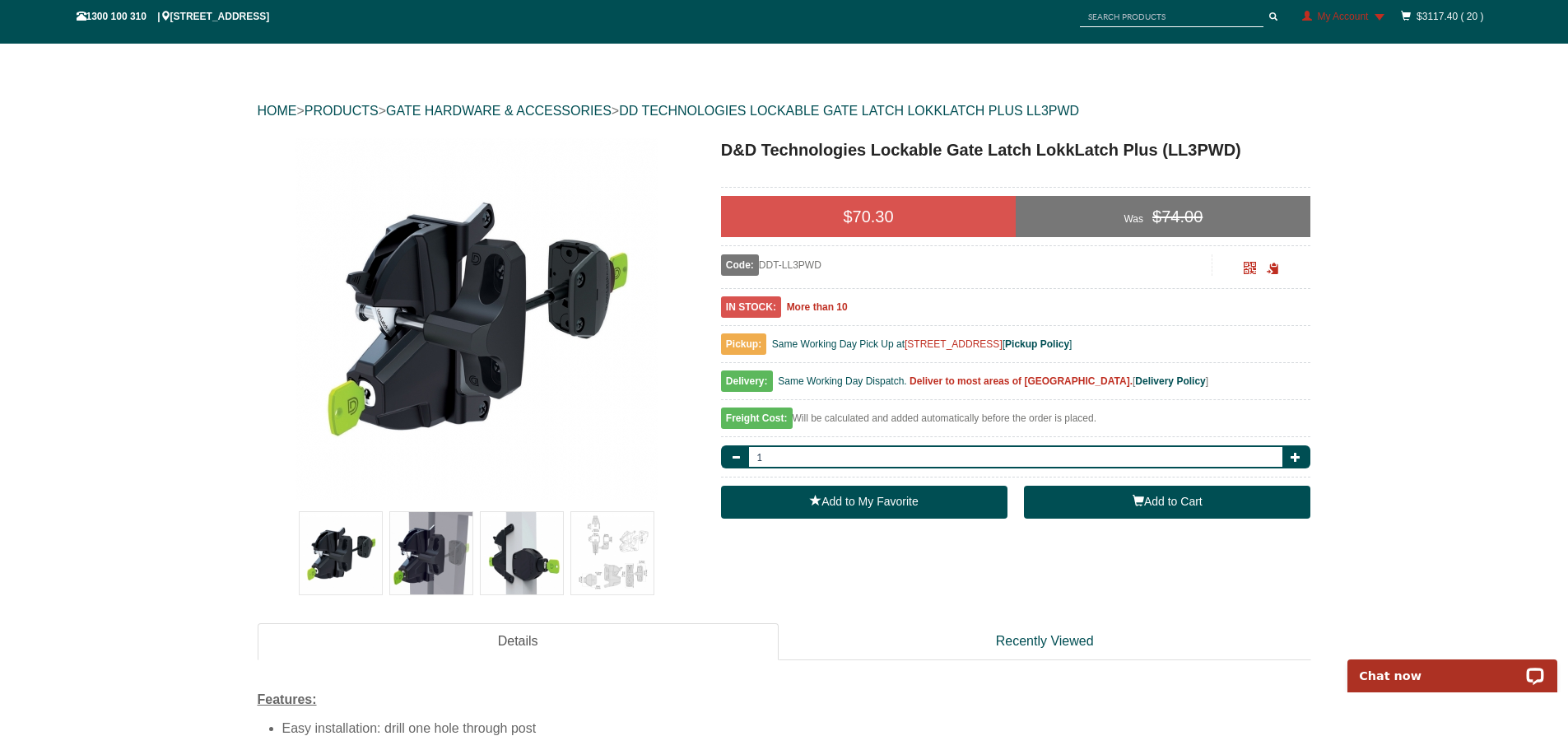
click at [1159, 505] on button "Add to Cart" at bounding box center [1167, 502] width 286 height 33
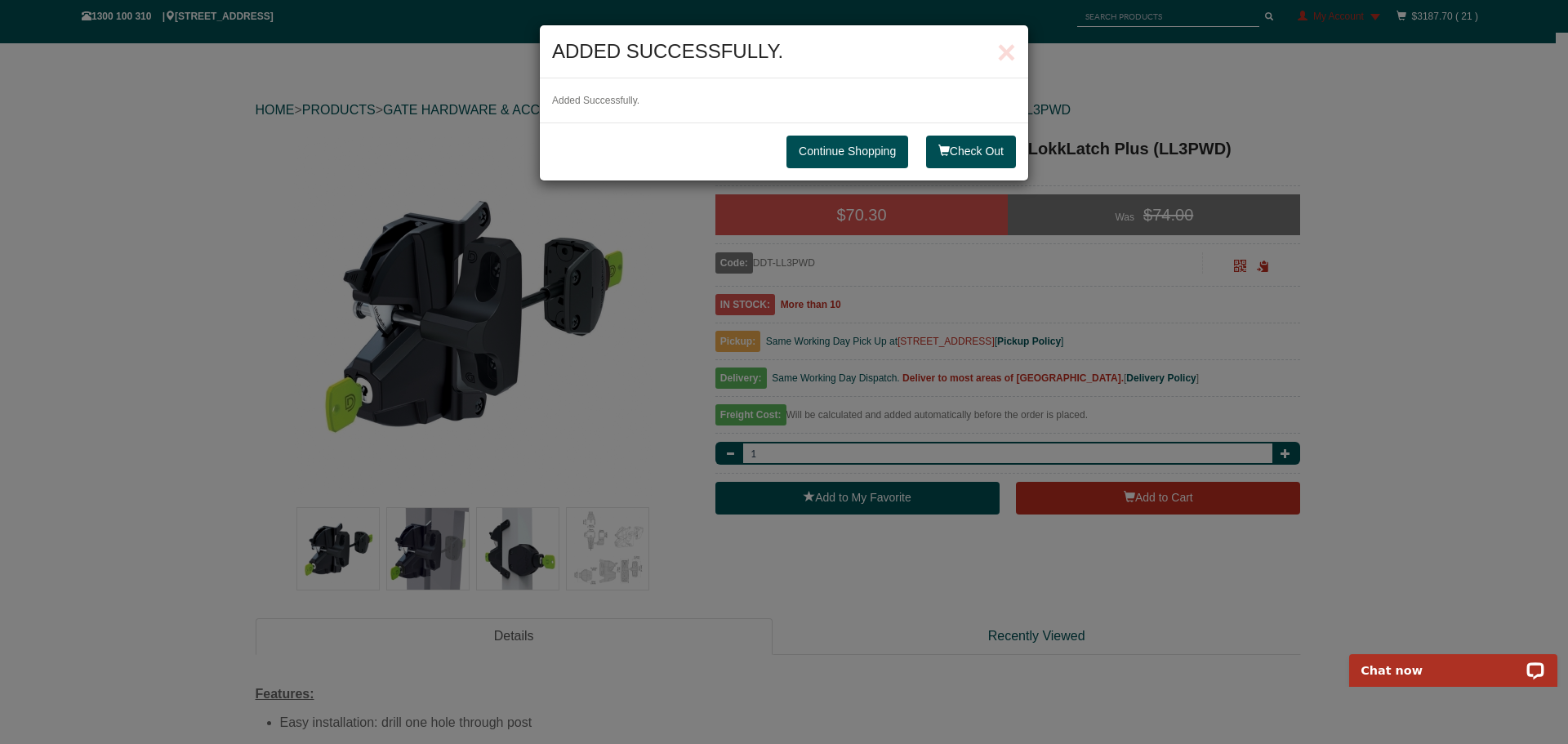
click at [810, 143] on link "Continue Shopping" at bounding box center [848, 152] width 122 height 33
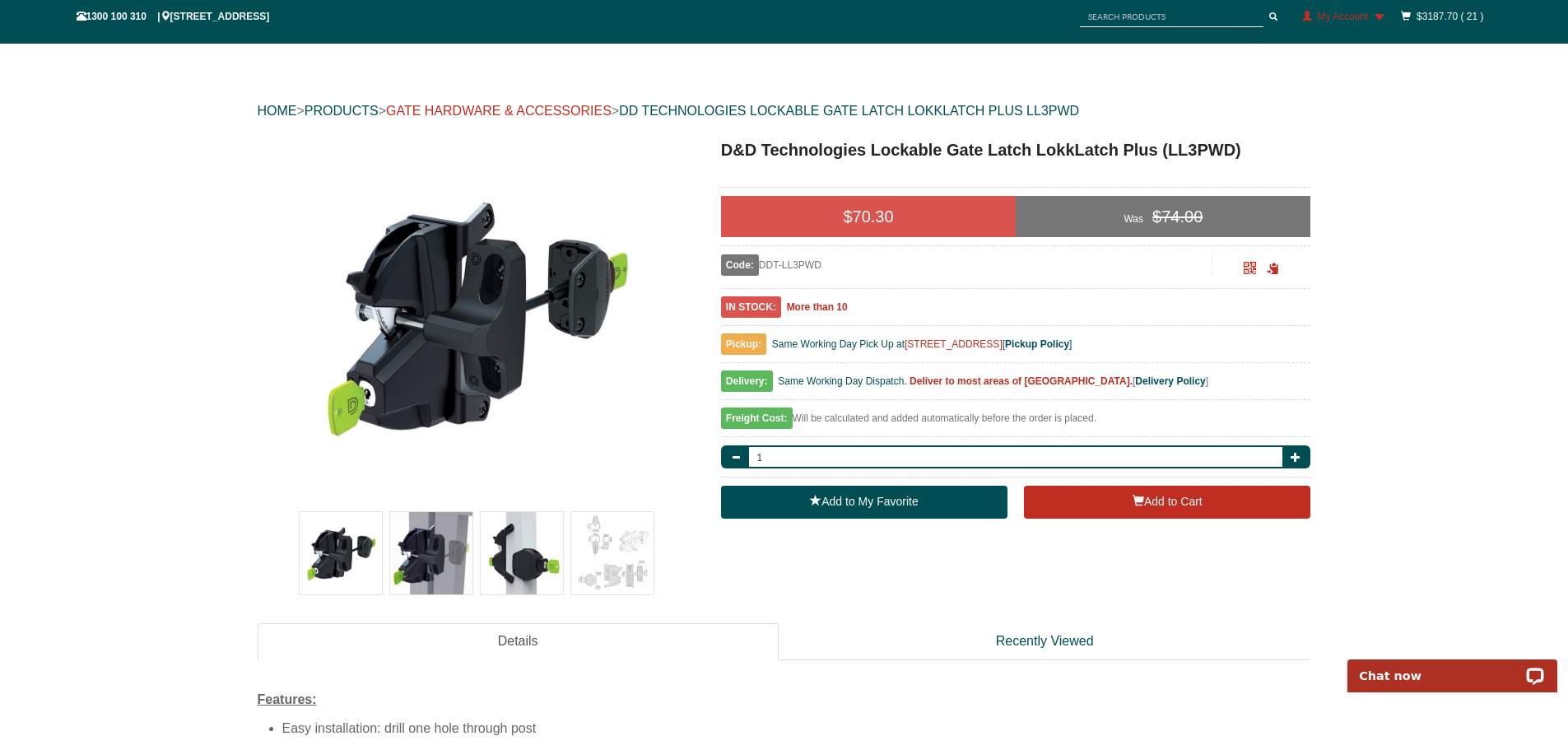
click at [556, 115] on link "GATE HARDWARE & ACCESSORIES" at bounding box center [499, 111] width 226 height 14
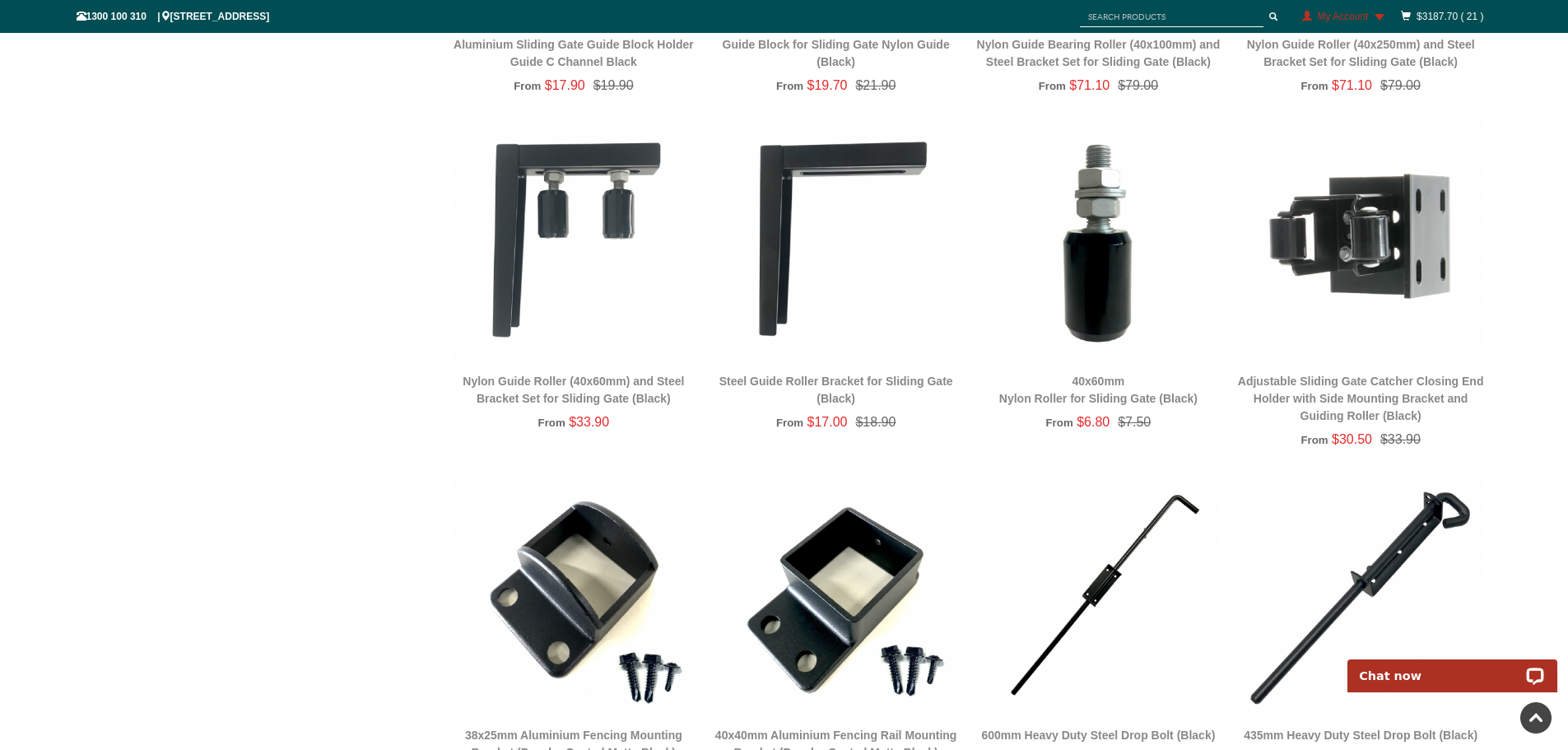
scroll to position [2510, 0]
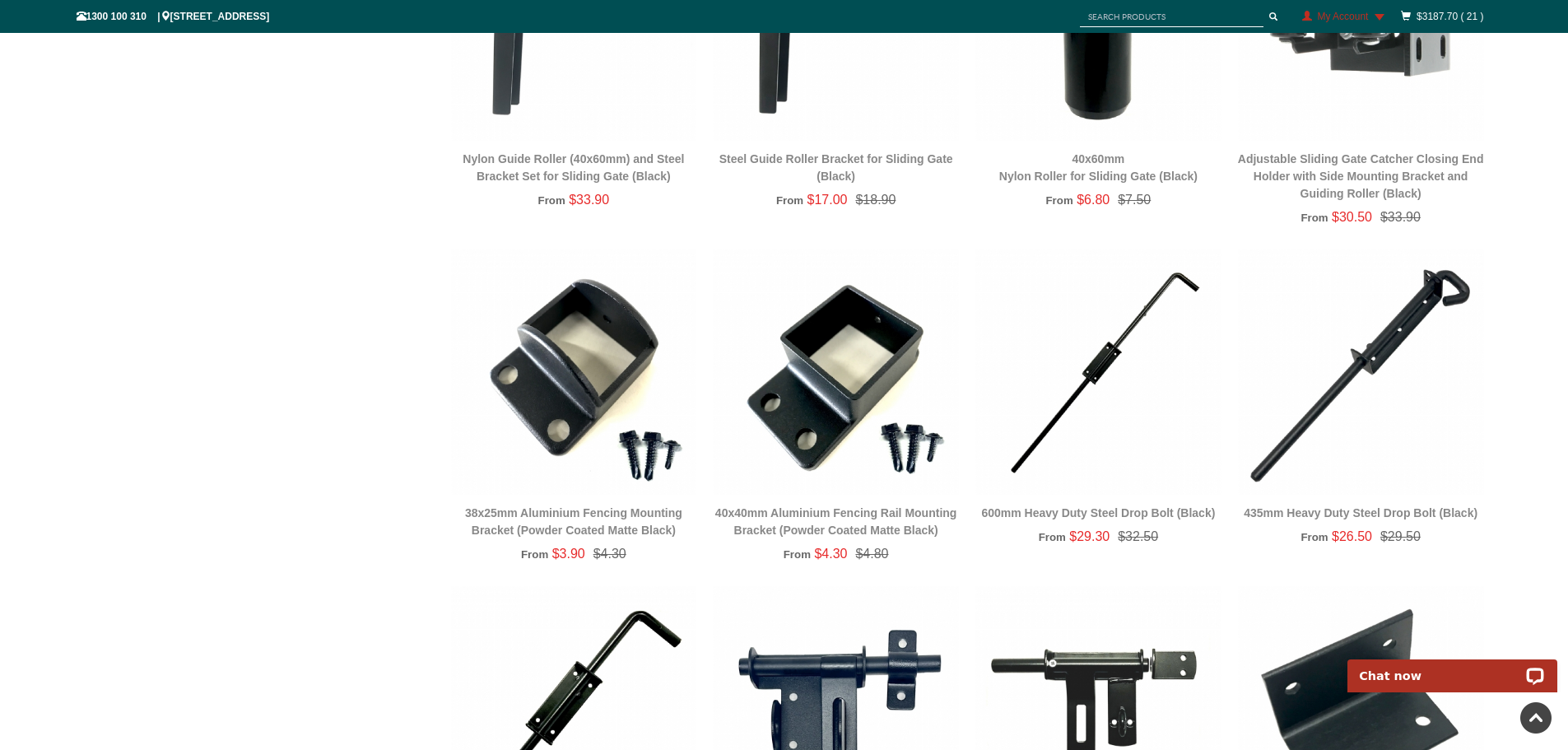
click at [597, 340] on img at bounding box center [574, 372] width 246 height 246
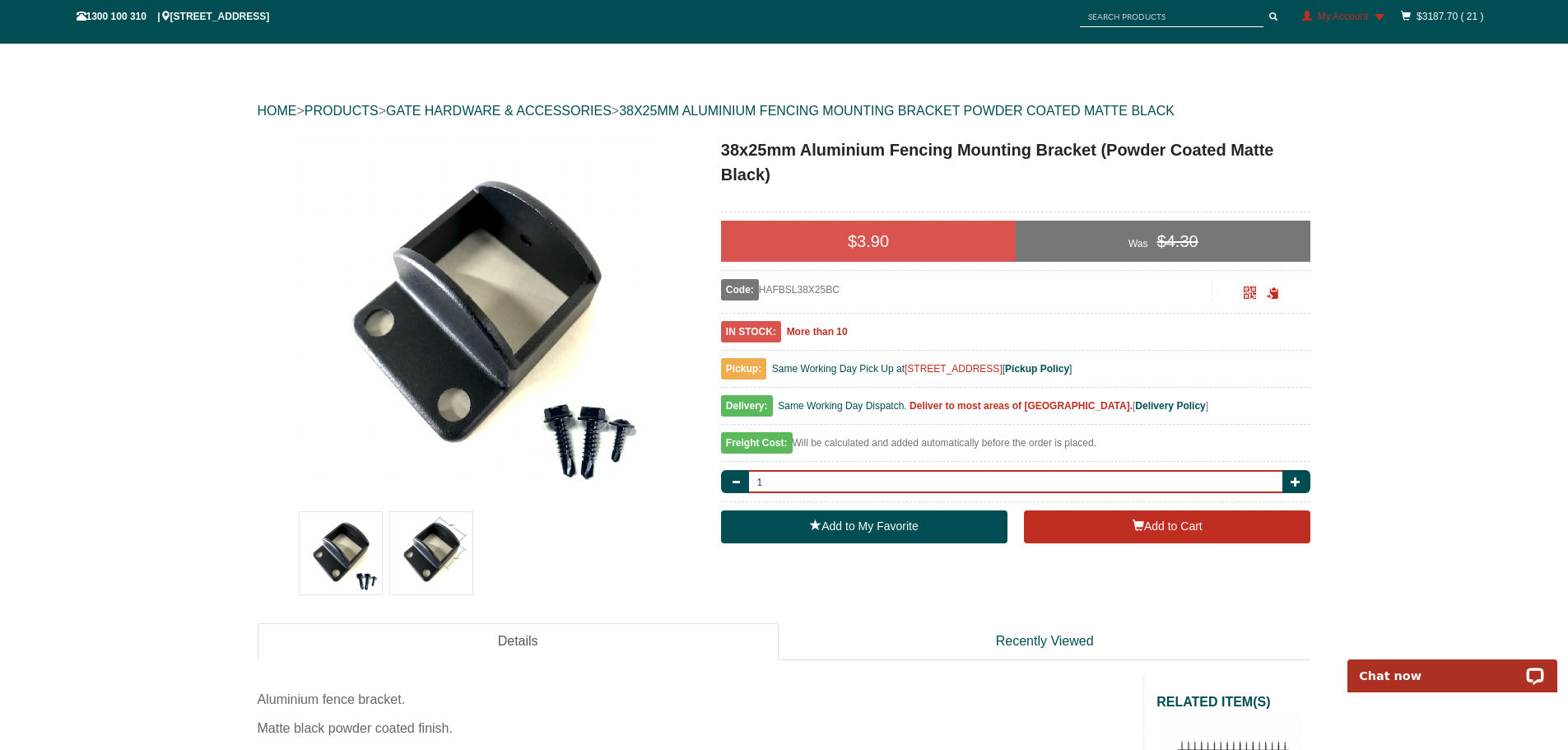
drag, startPoint x: 774, startPoint y: 480, endPoint x: 753, endPoint y: 481, distance: 21.4
click at [753, 481] on input "1" at bounding box center [1015, 481] width 539 height 23
drag, startPoint x: 784, startPoint y: 475, endPoint x: 724, endPoint y: 475, distance: 60.1
click at [724, 475] on div "54" at bounding box center [1016, 481] width 590 height 23
type input "54"
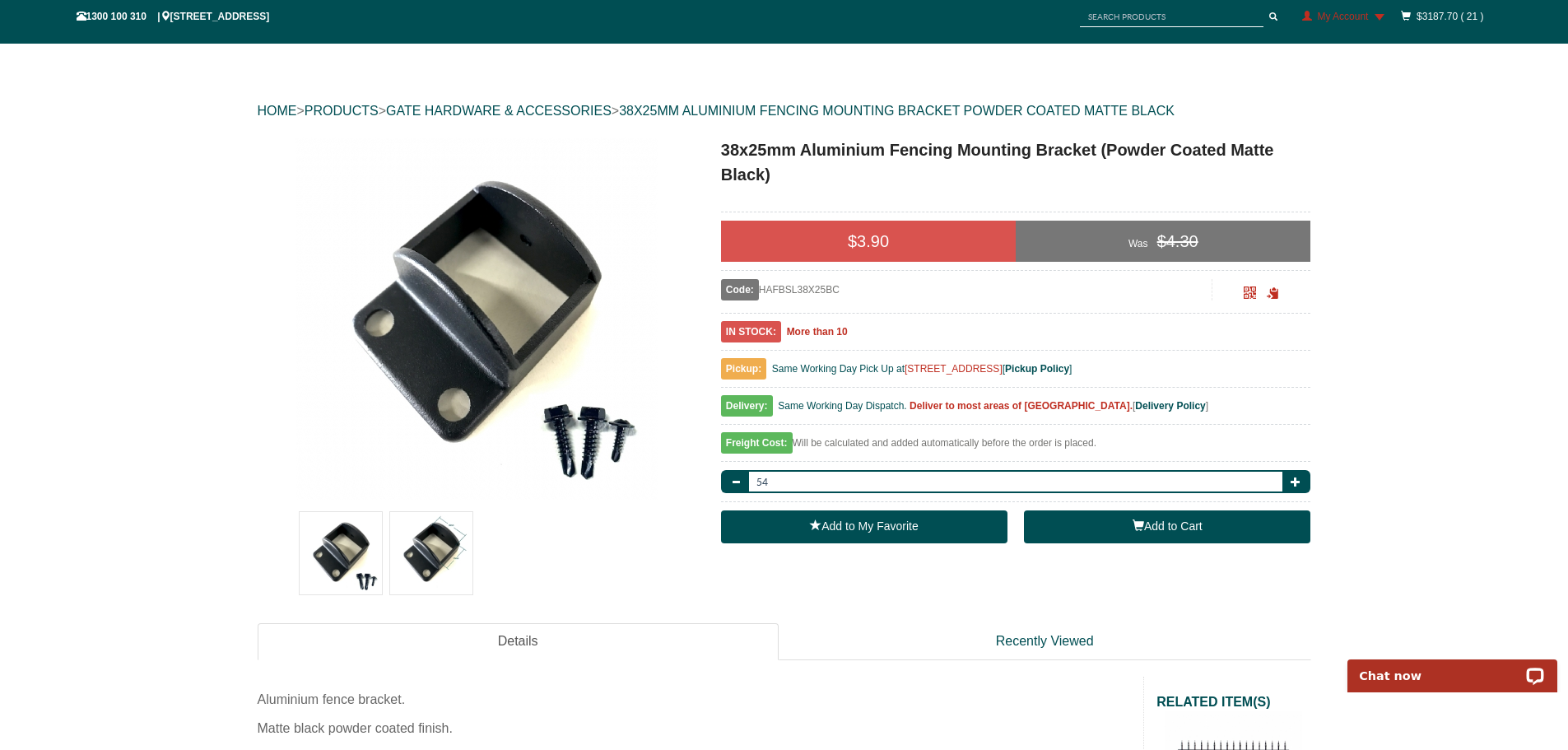
click at [1184, 526] on button "Add to Cart" at bounding box center [1167, 526] width 286 height 33
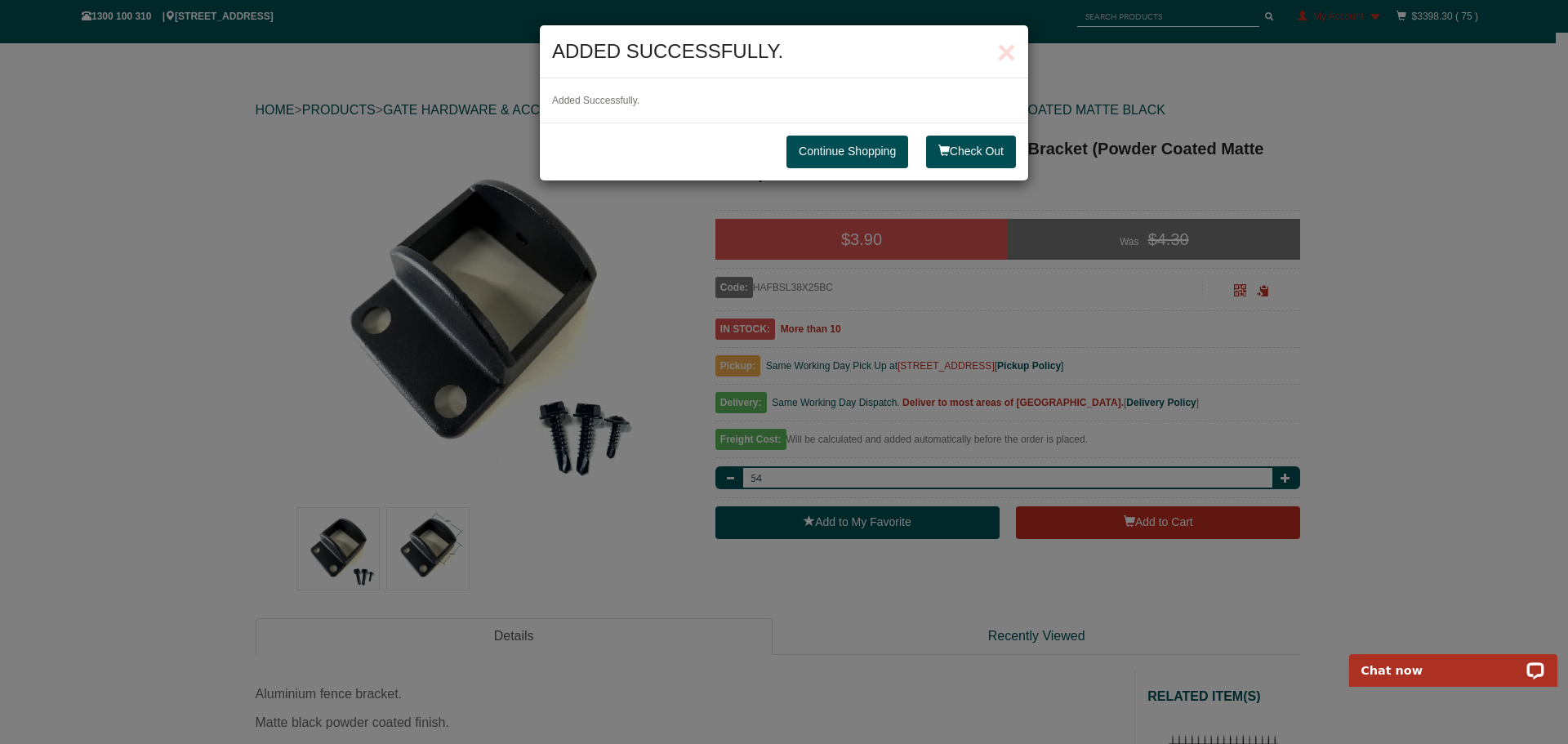
click at [865, 154] on link "Continue Shopping" at bounding box center [848, 152] width 122 height 33
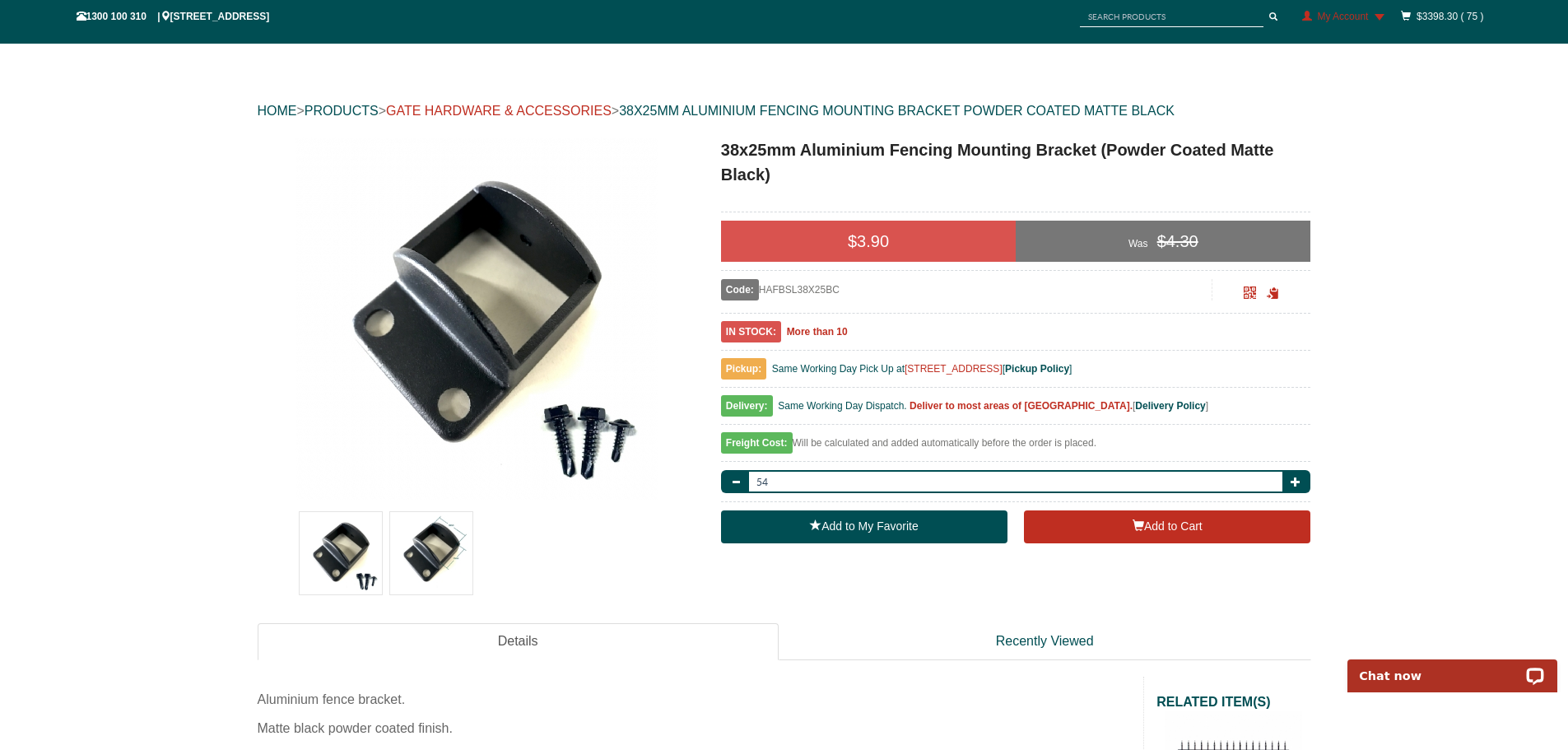
click at [539, 107] on link "GATE HARDWARE & ACCESSORIES" at bounding box center [499, 111] width 226 height 14
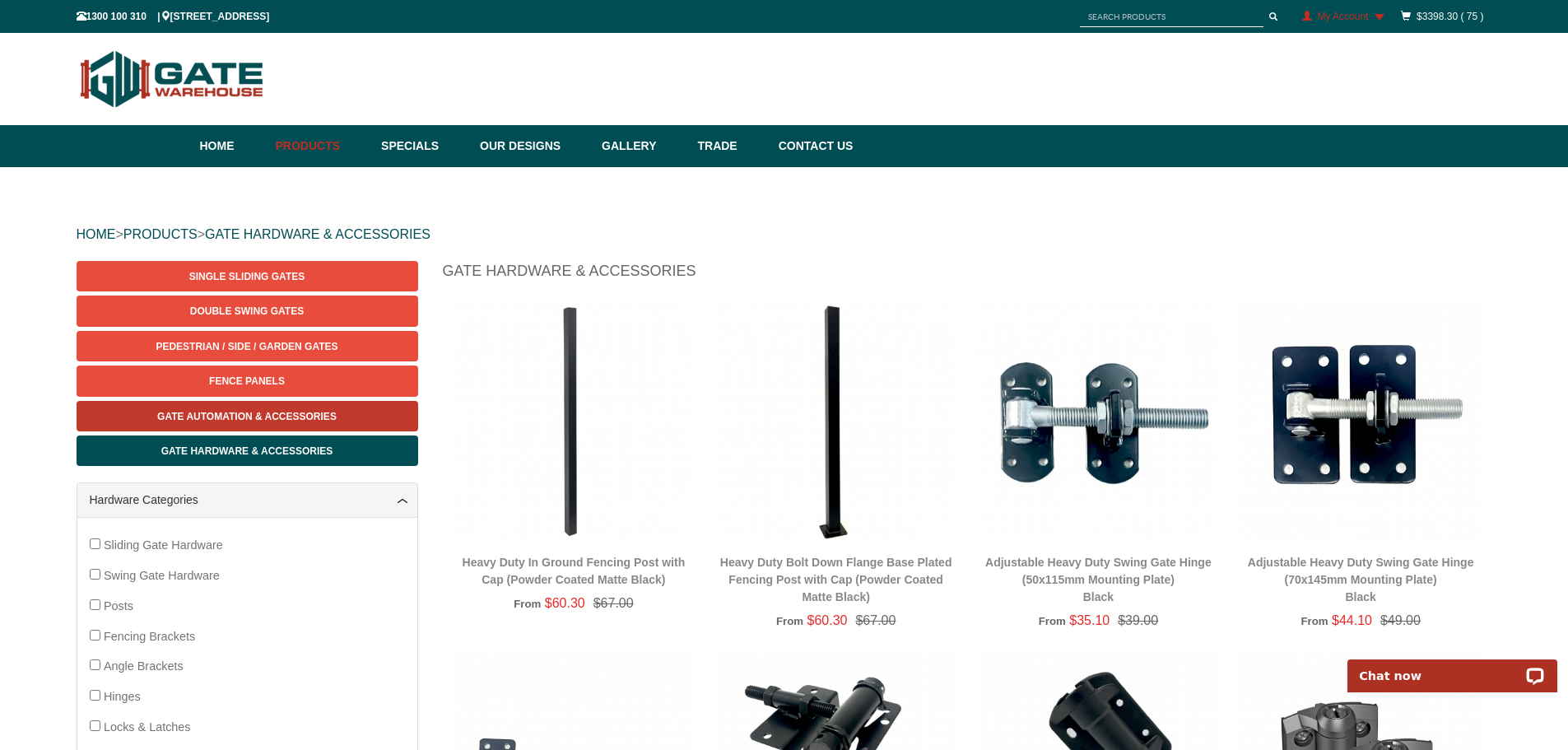
click at [230, 414] on span "Gate Automation & Accessories" at bounding box center [246, 417] width 179 height 12
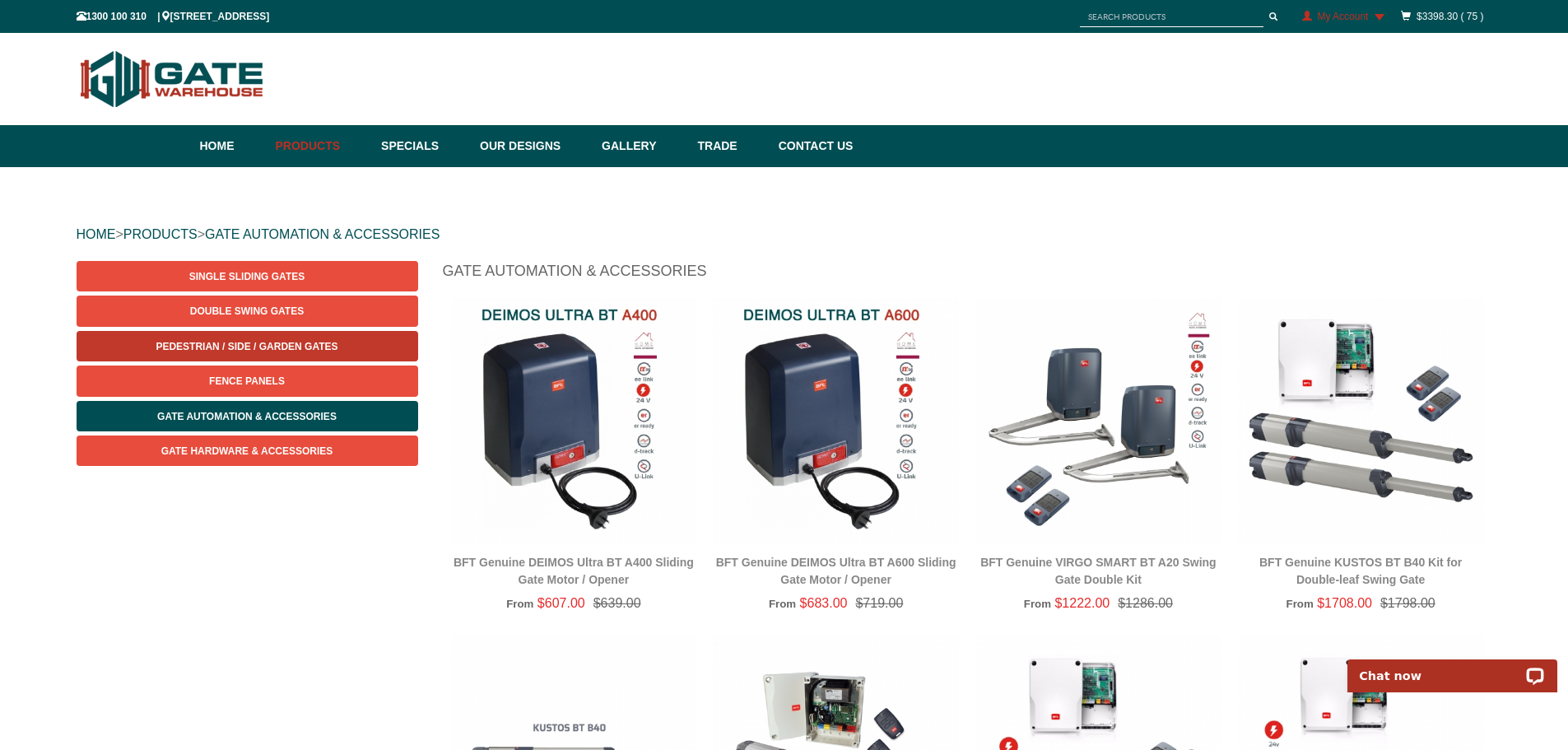
click at [226, 348] on span "Pedestrian / Side / Garden Gates" at bounding box center [247, 347] width 182 height 12
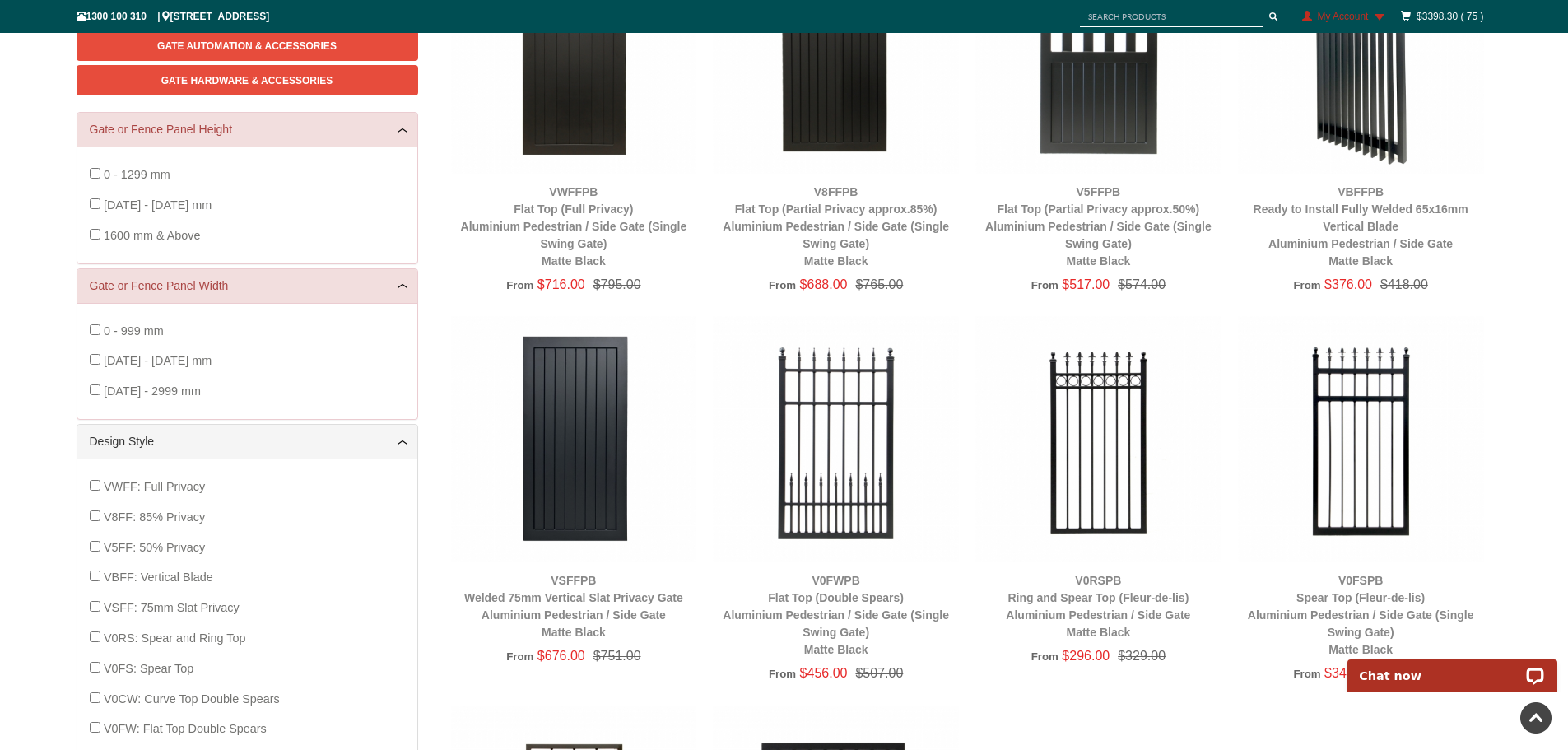
click at [1379, 451] on img at bounding box center [1361, 439] width 246 height 246
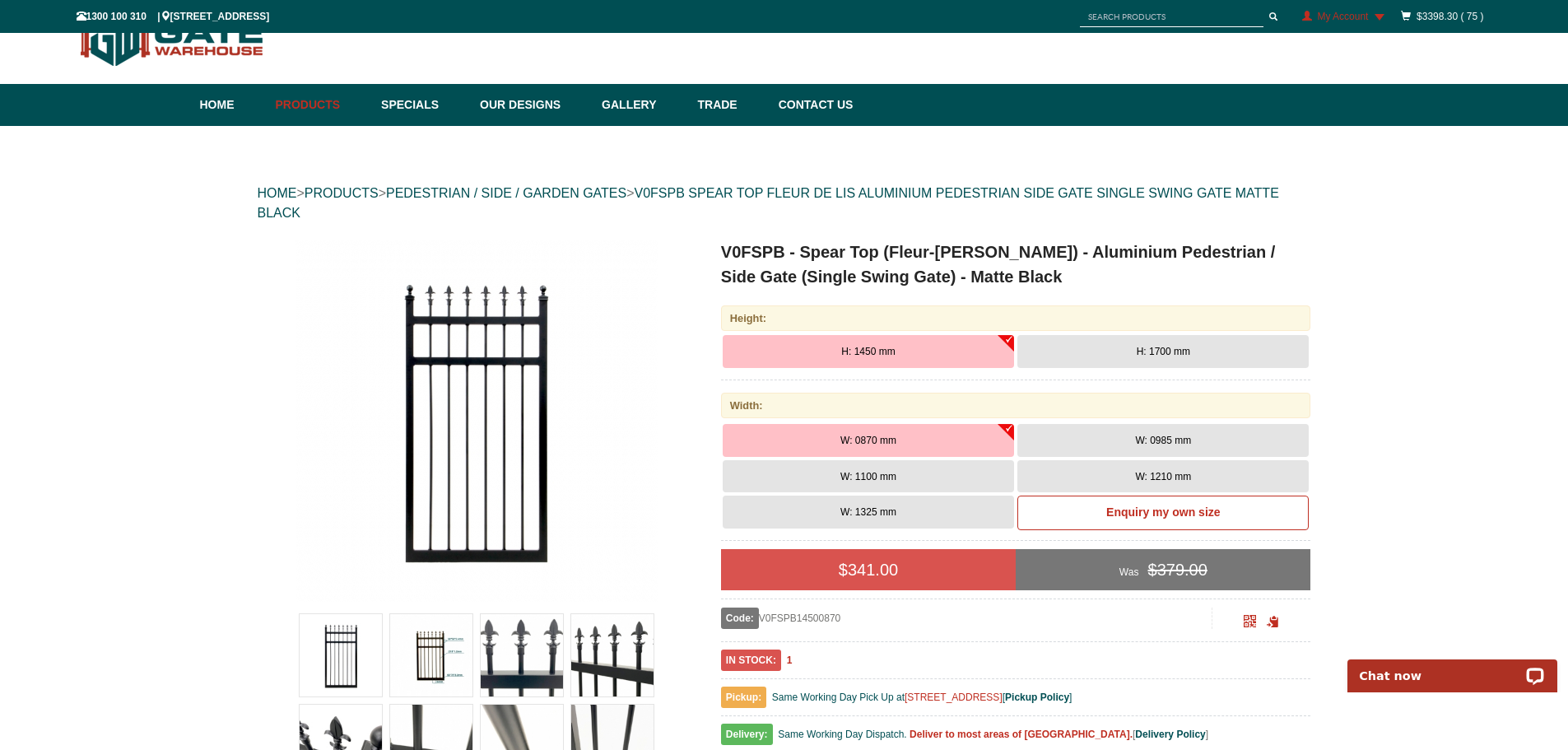
click at [1151, 440] on span "W: 0985 mm" at bounding box center [1163, 441] width 56 height 12
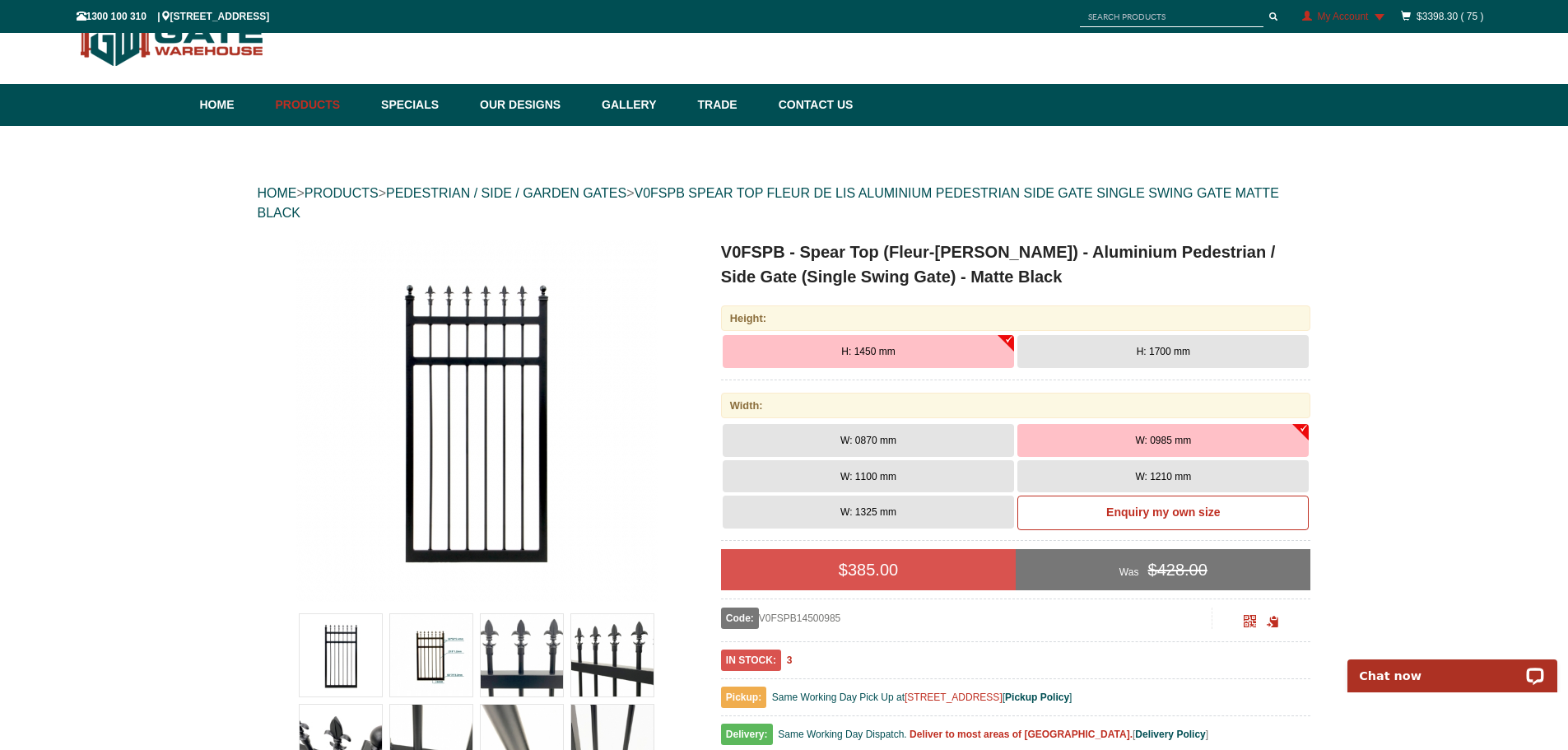
click at [817, 478] on button "W: 1100 mm" at bounding box center [868, 476] width 291 height 33
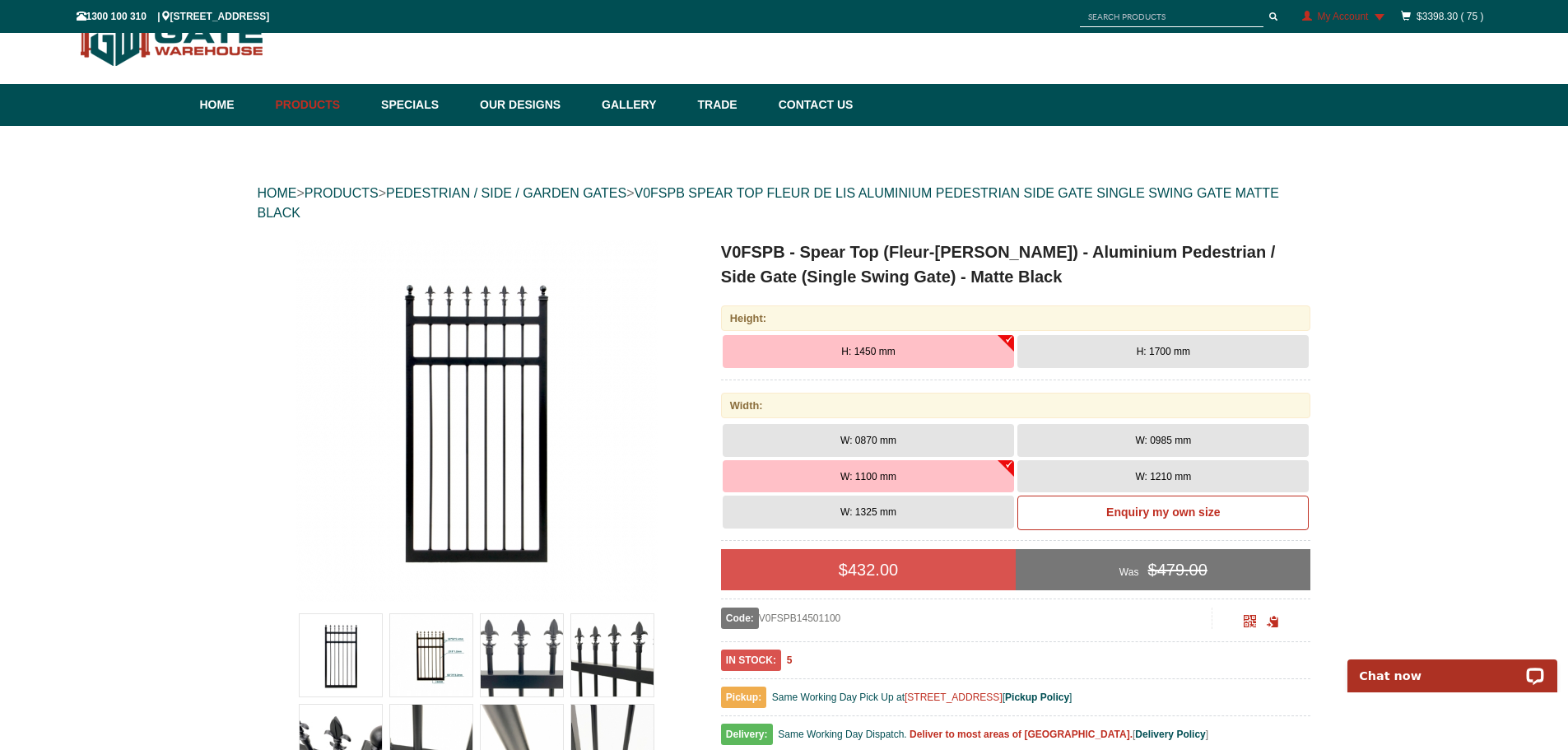
click at [1164, 435] on span "W: 0985 mm" at bounding box center [1163, 441] width 56 height 12
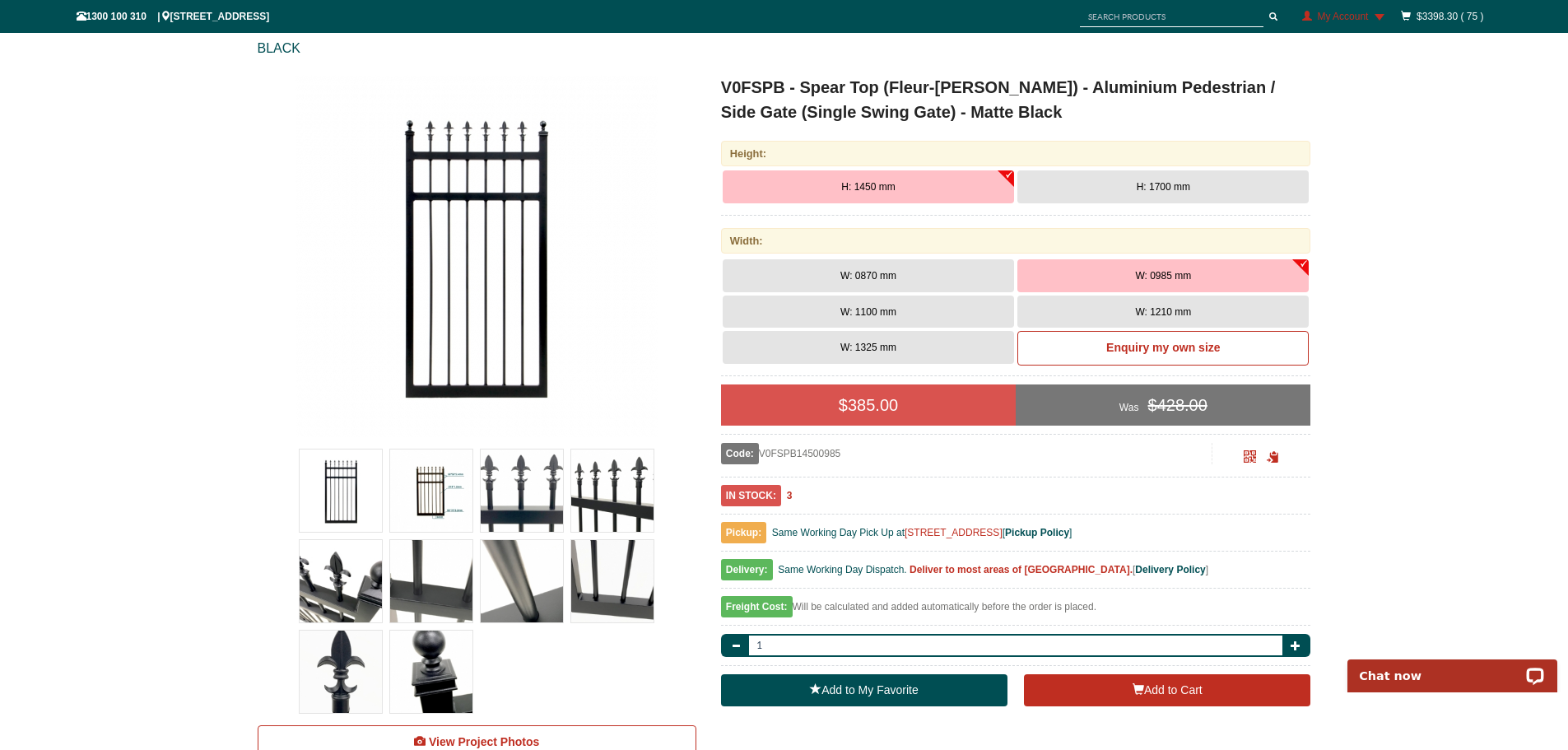
scroll to position [288, 0]
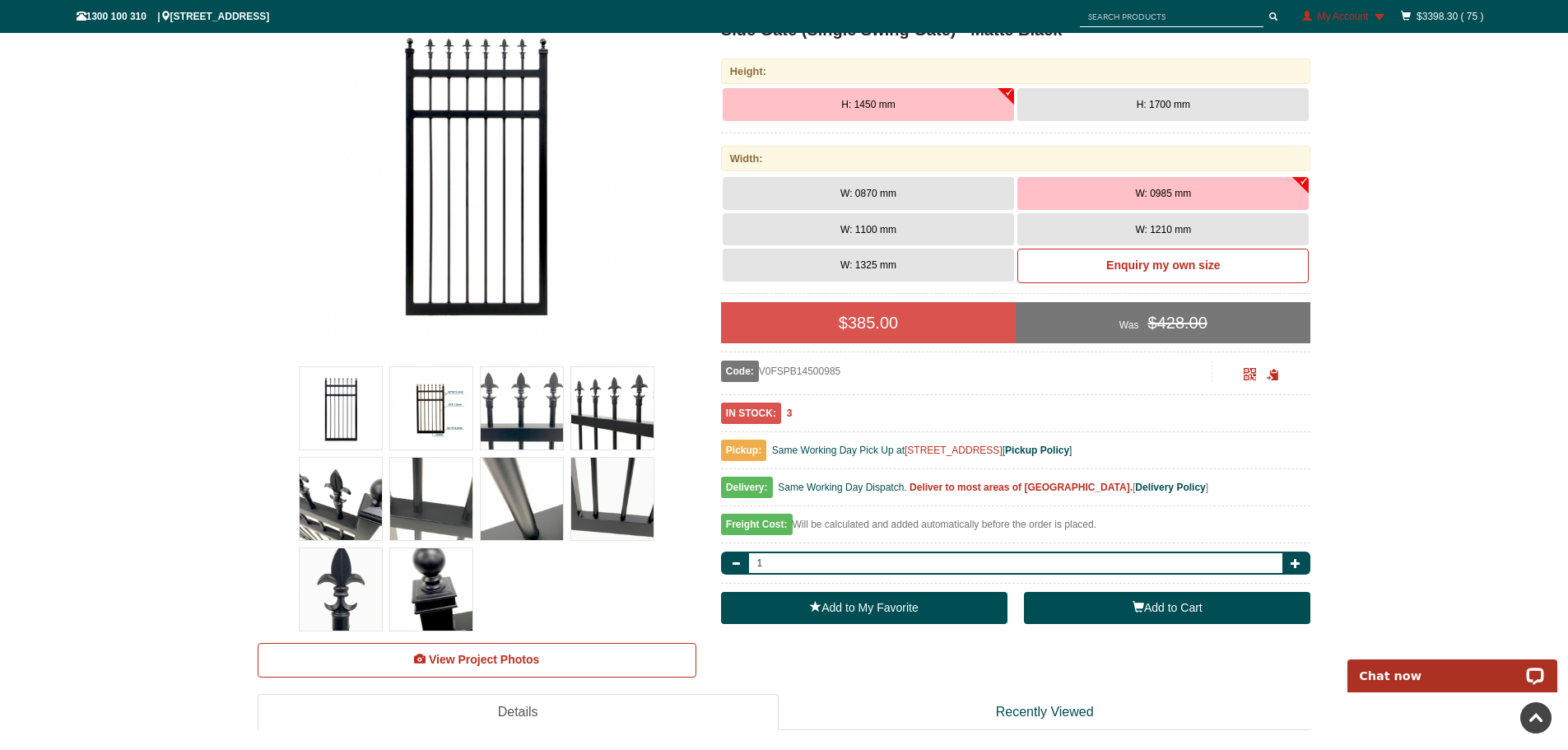
click at [1167, 600] on button "Add to Cart" at bounding box center [1167, 608] width 286 height 33
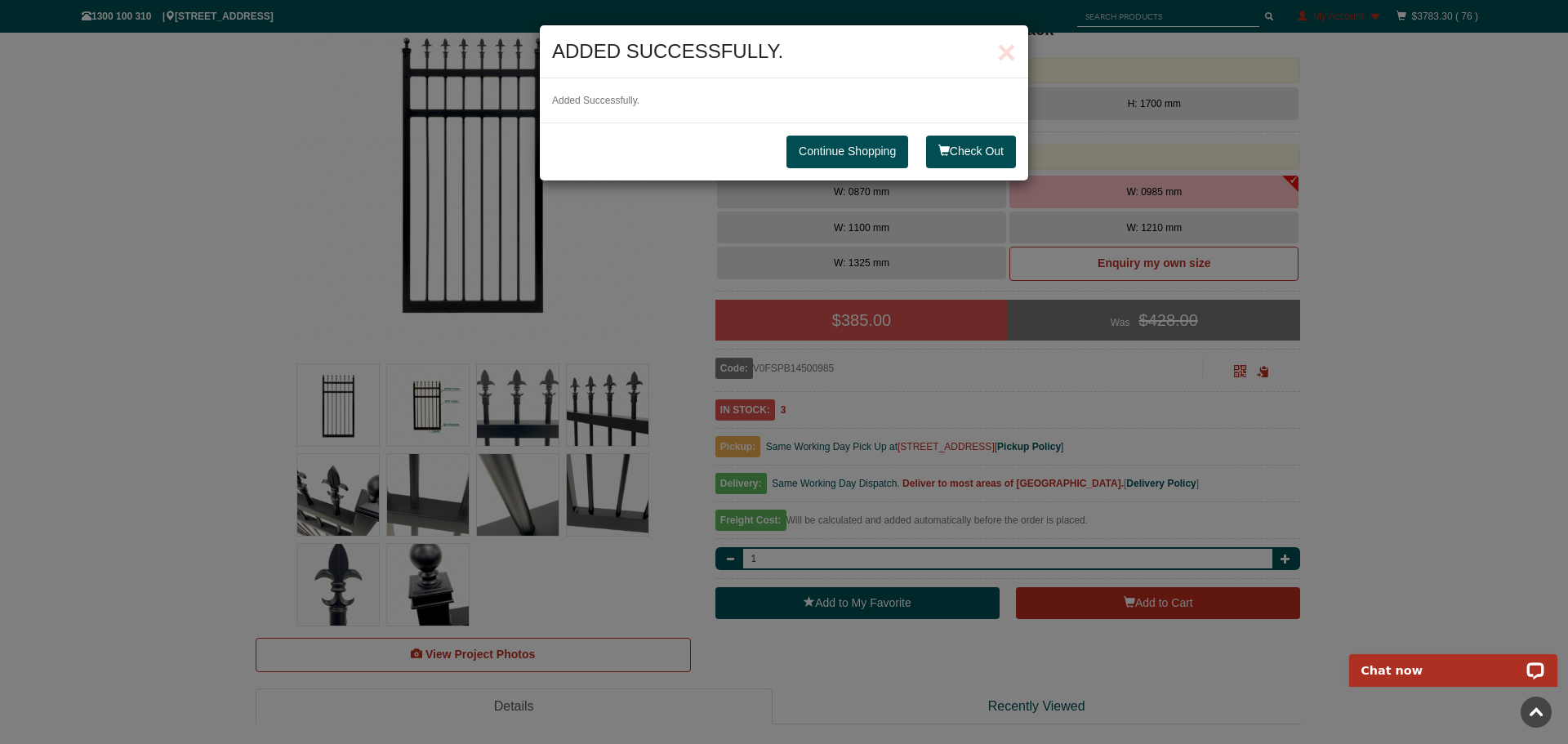
click at [801, 152] on link "Continue Shopping" at bounding box center [848, 152] width 122 height 33
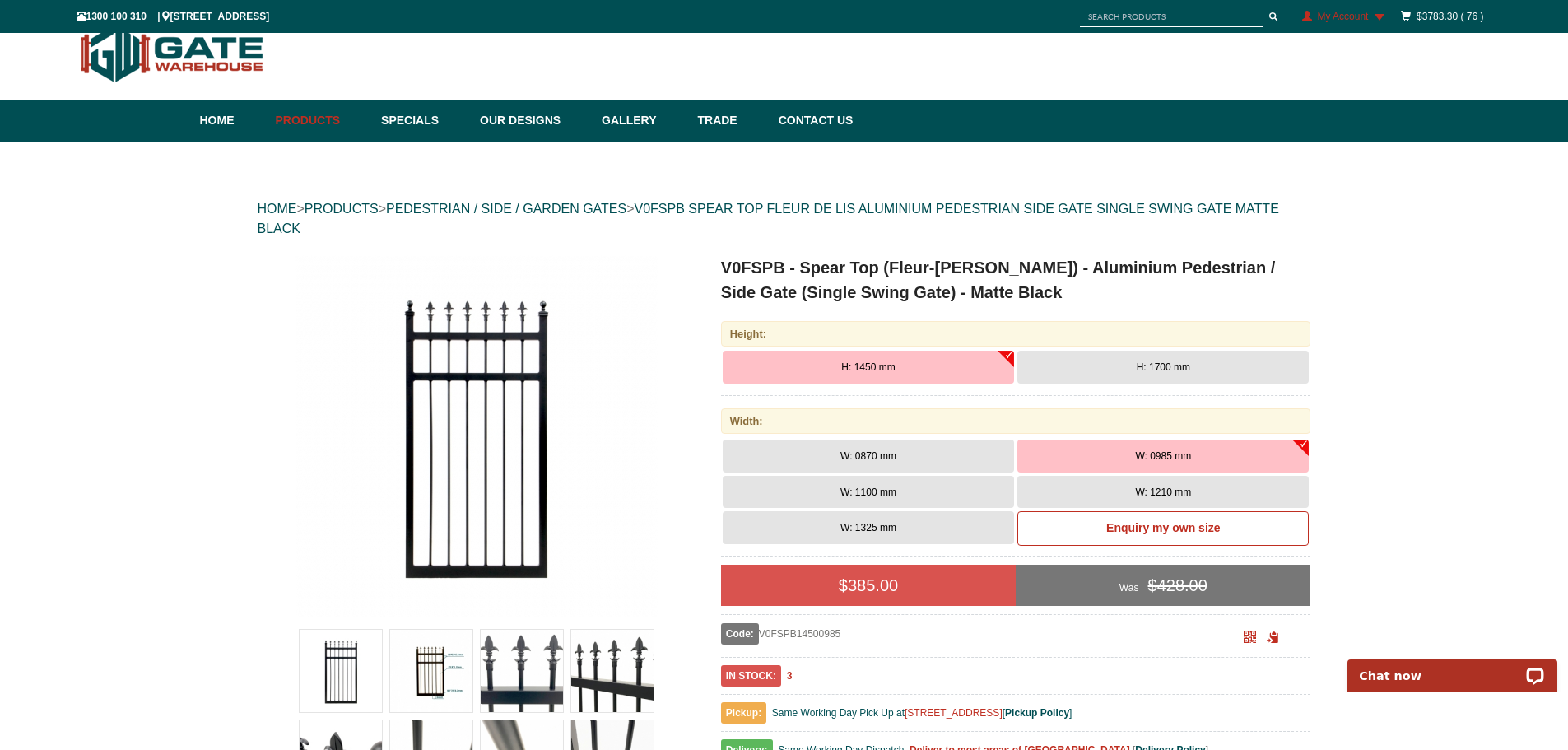
scroll to position [0, 0]
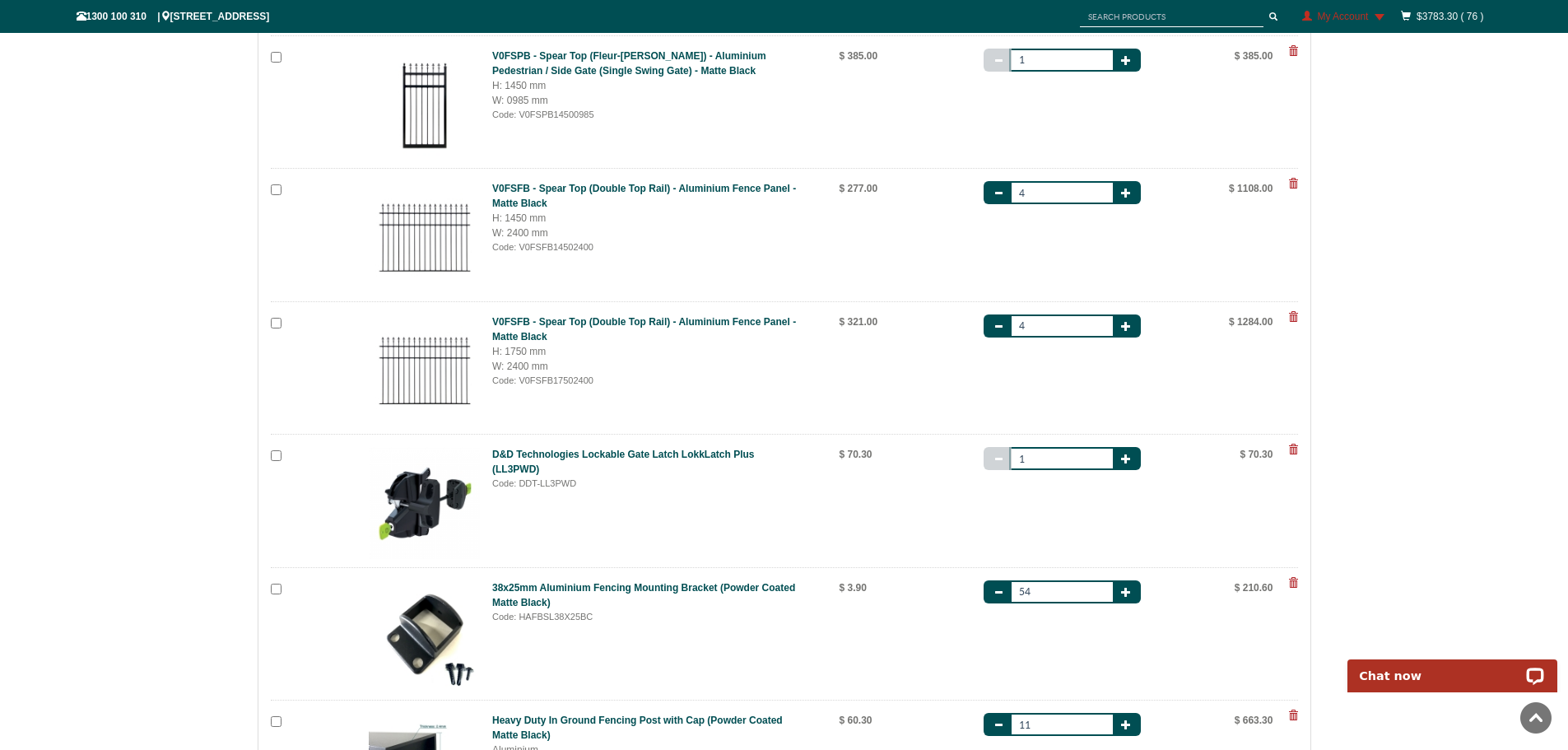
scroll to position [494, 0]
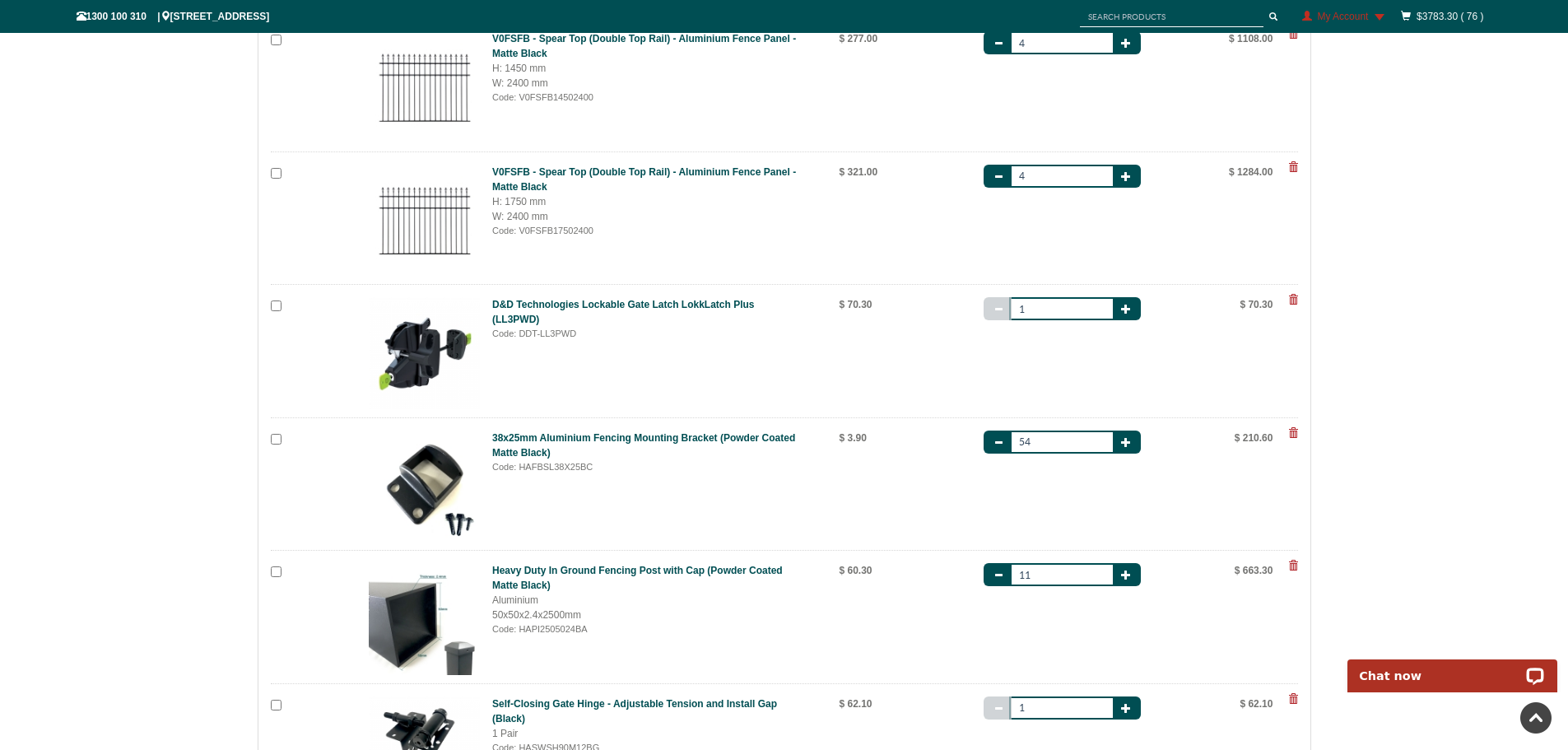
click at [123, 295] on div "HOME > Cart Summary Cart Summary Select All Product Name Price Quantity Sub Tot…" at bounding box center [784, 313] width 1568 height 1280
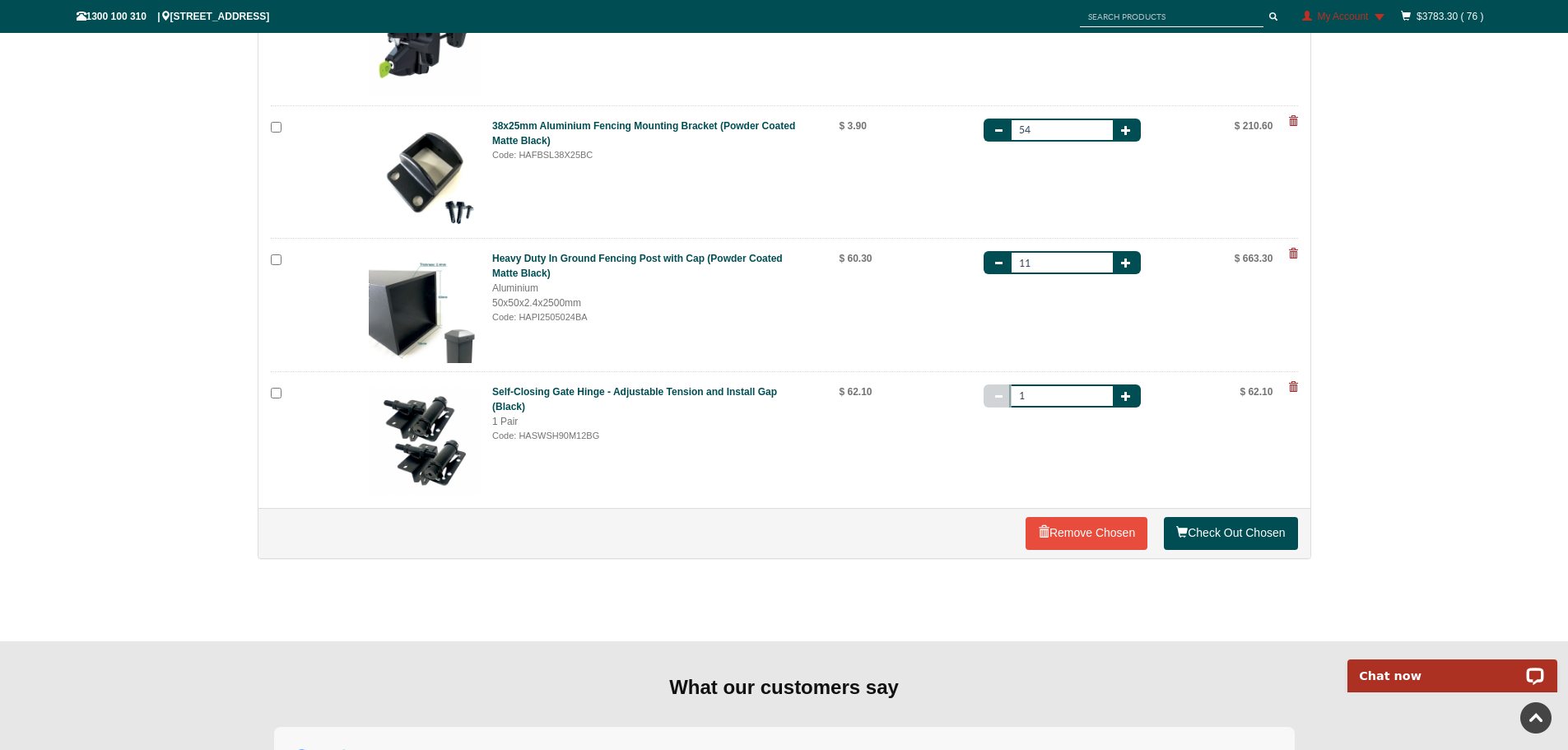
scroll to position [1070, 0]
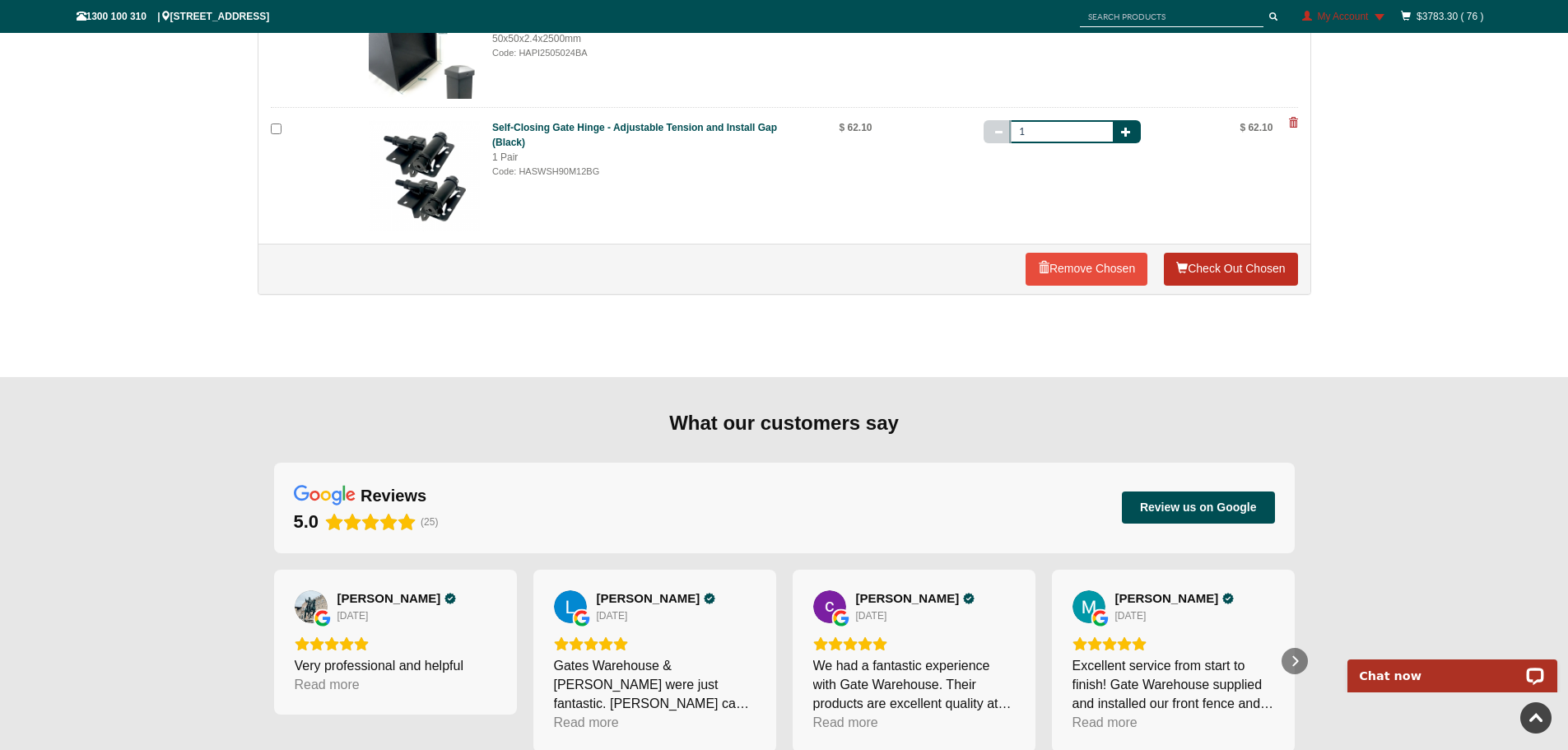
click at [1215, 266] on link "Check Out Chosen" at bounding box center [1230, 269] width 133 height 33
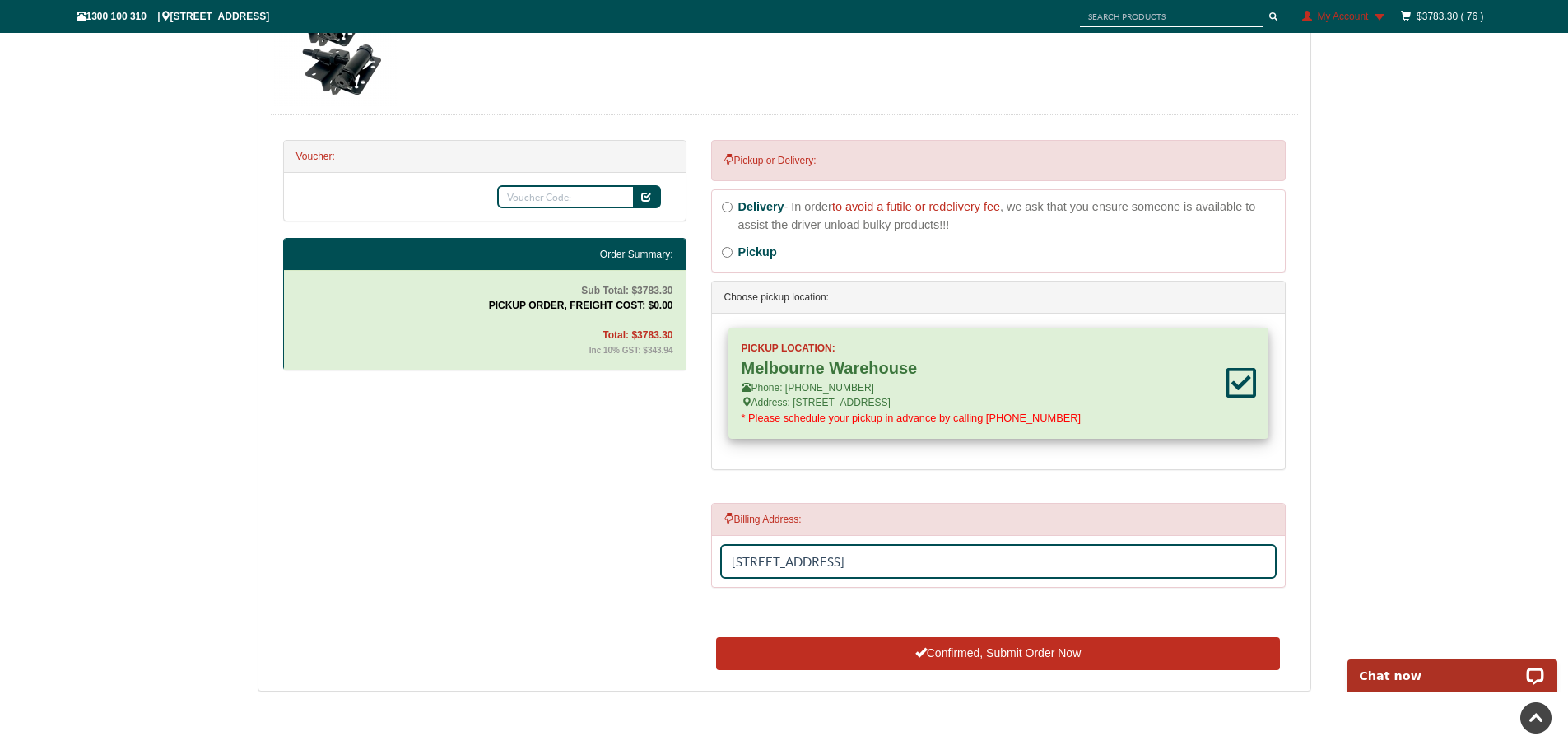
click at [991, 649] on button "Confirmed, Submit Order Now" at bounding box center [997, 653] width 563 height 33
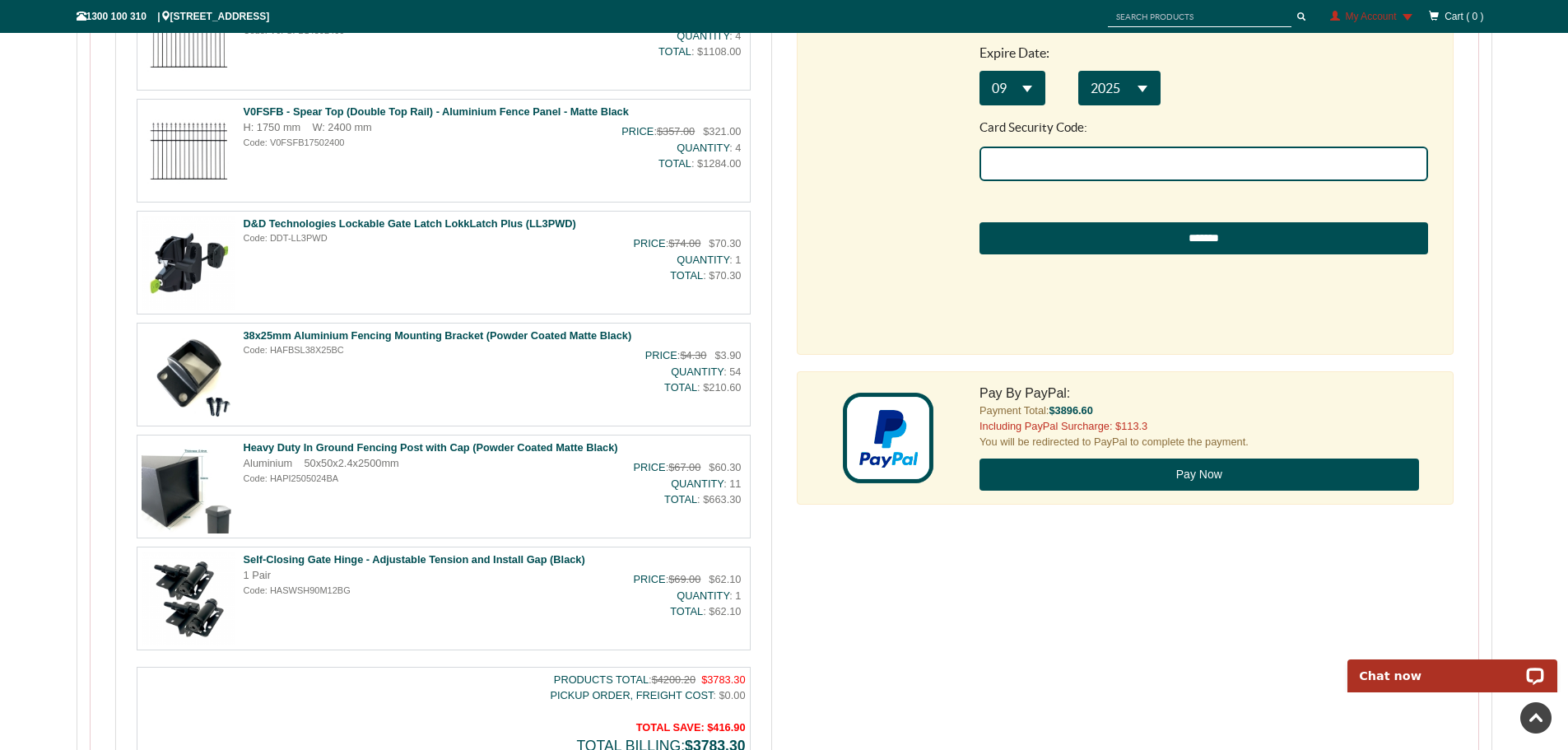
scroll to position [1317, 0]
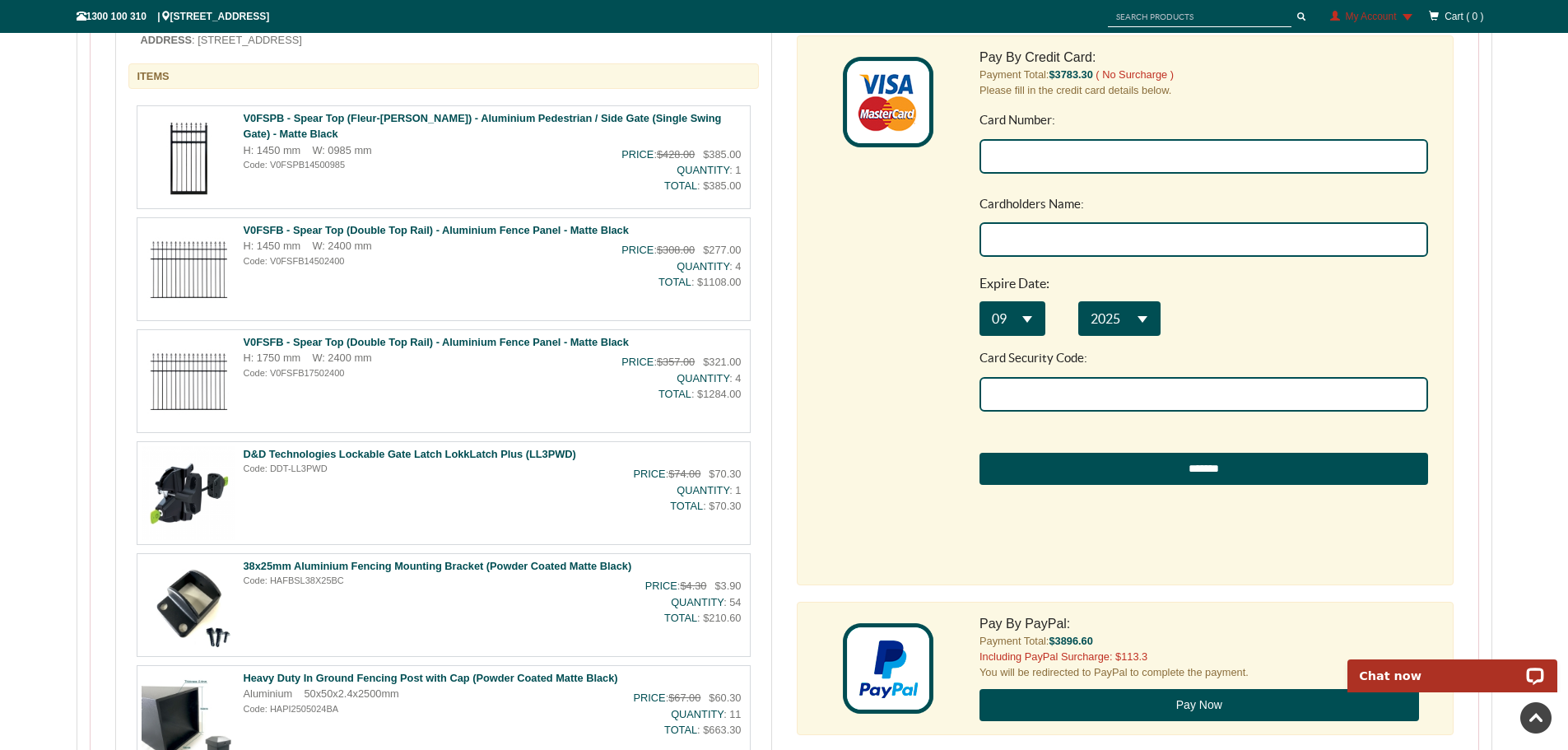
scroll to position [905, 0]
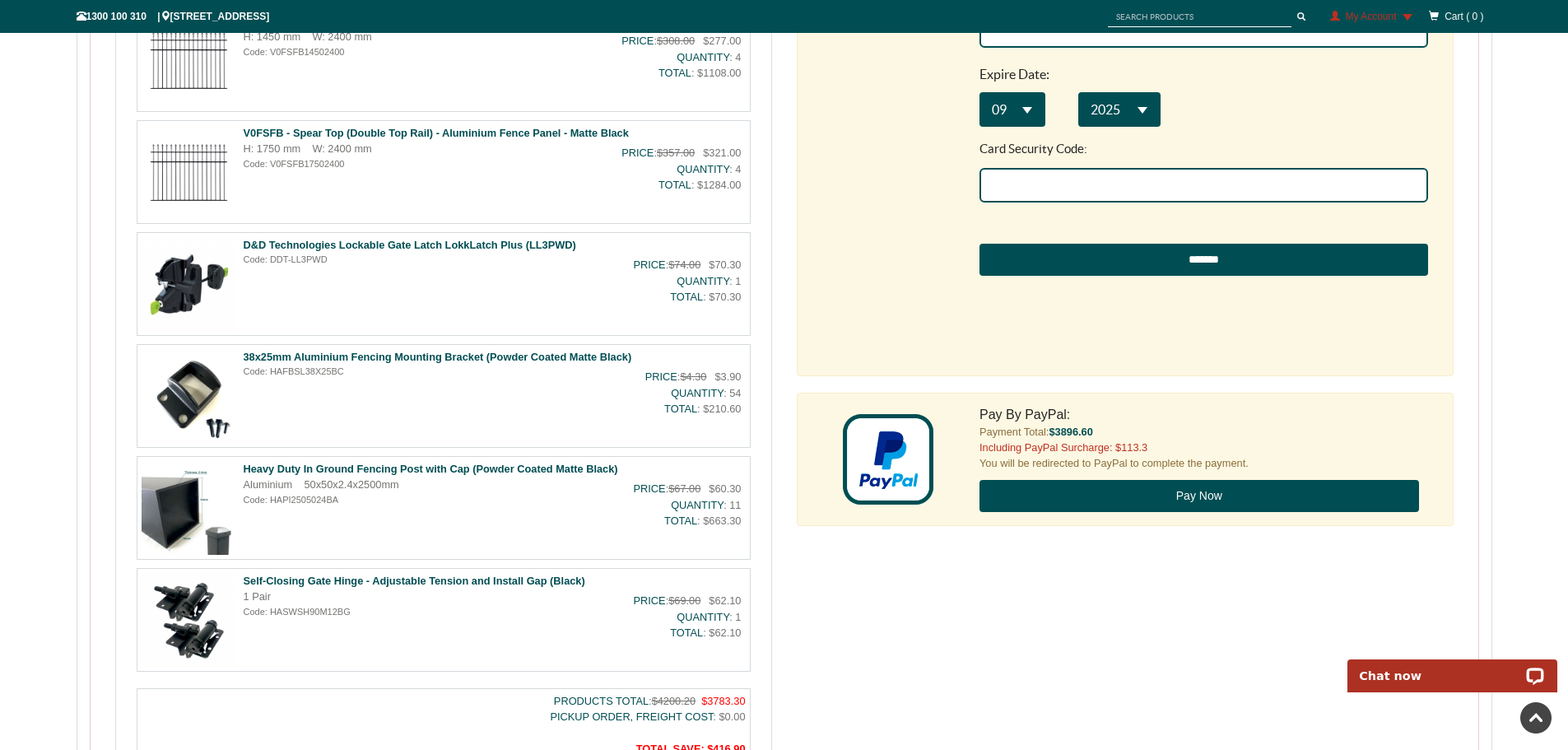
click at [0, 241] on div "HOME > Order History Order History Back Pay [ 01:57:34 ] Reorder Contact Us Ord…" at bounding box center [784, 238] width 1568 height 1953
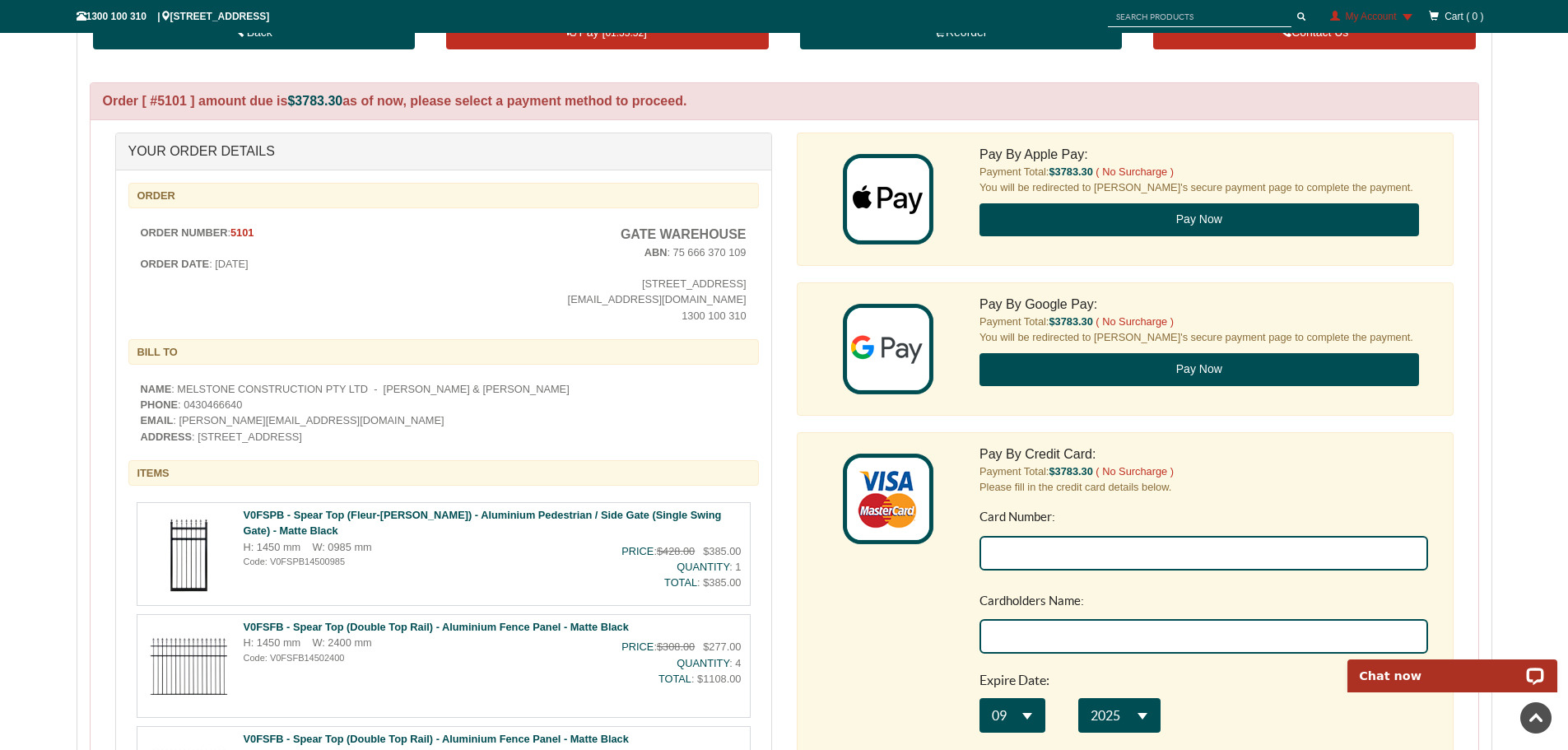
scroll to position [0, 0]
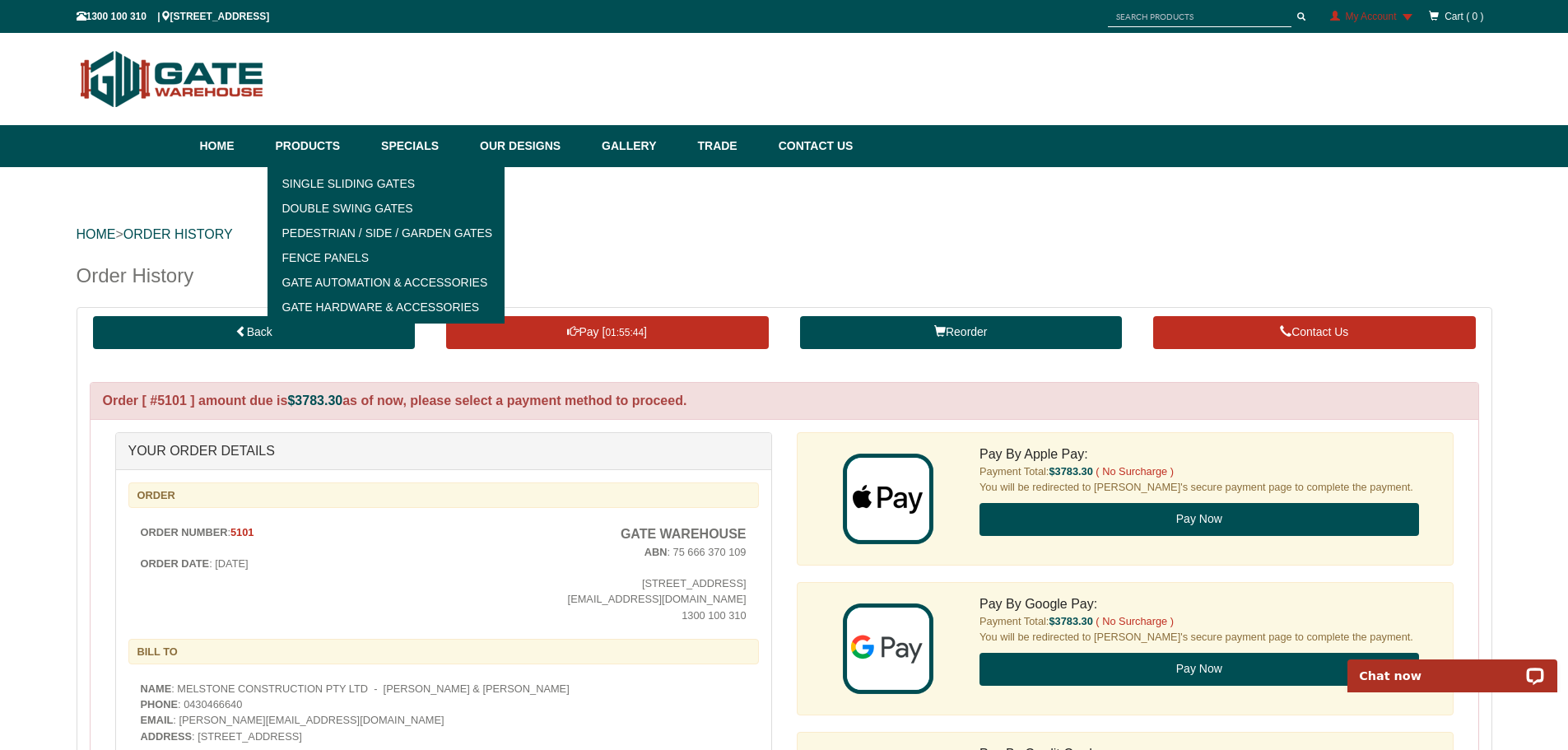
click at [321, 151] on link "Products" at bounding box center [320, 146] width 106 height 42
click at [306, 257] on link "Fence Panels" at bounding box center [386, 257] width 228 height 25
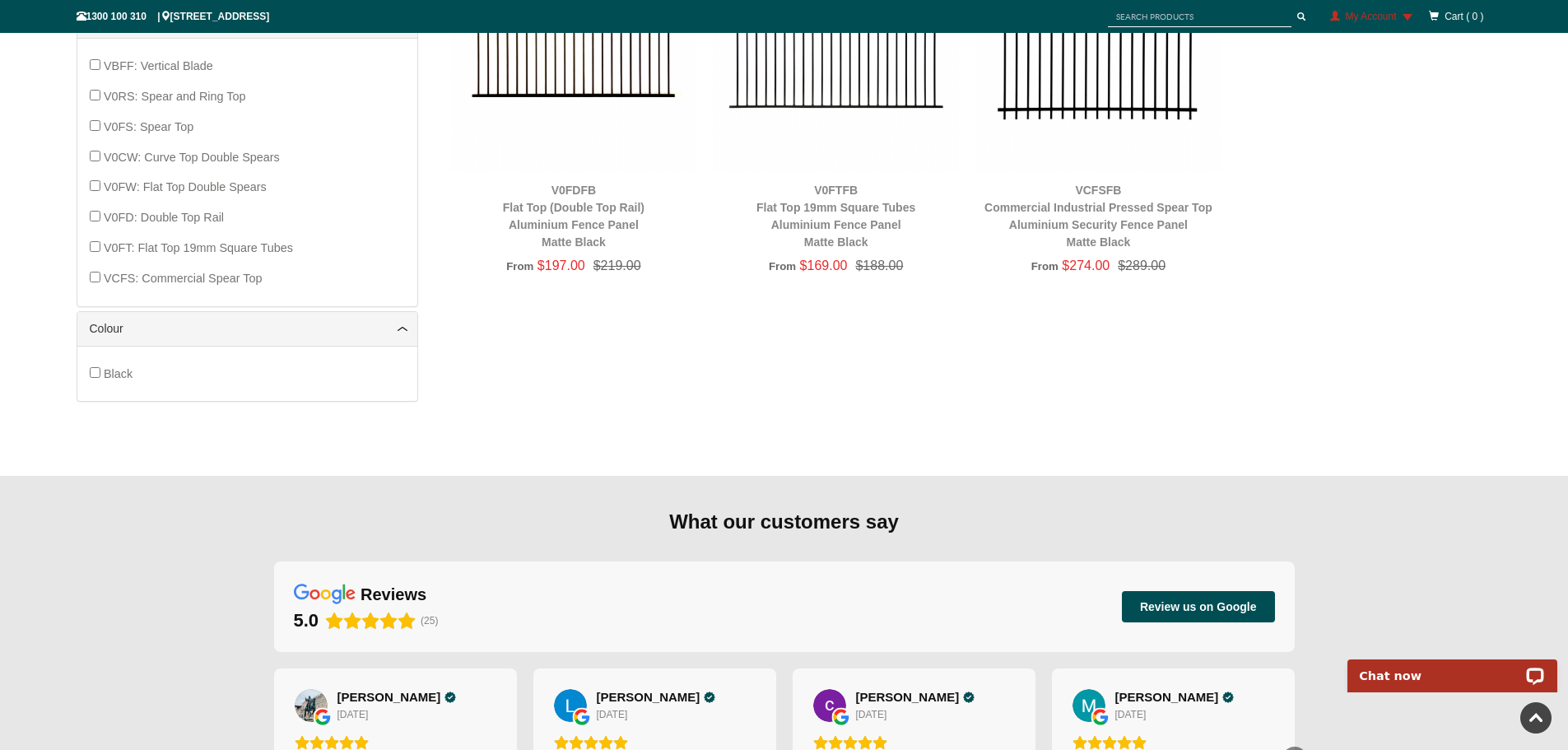
scroll to position [1111, 0]
